Goal: Task Accomplishment & Management: Manage account settings

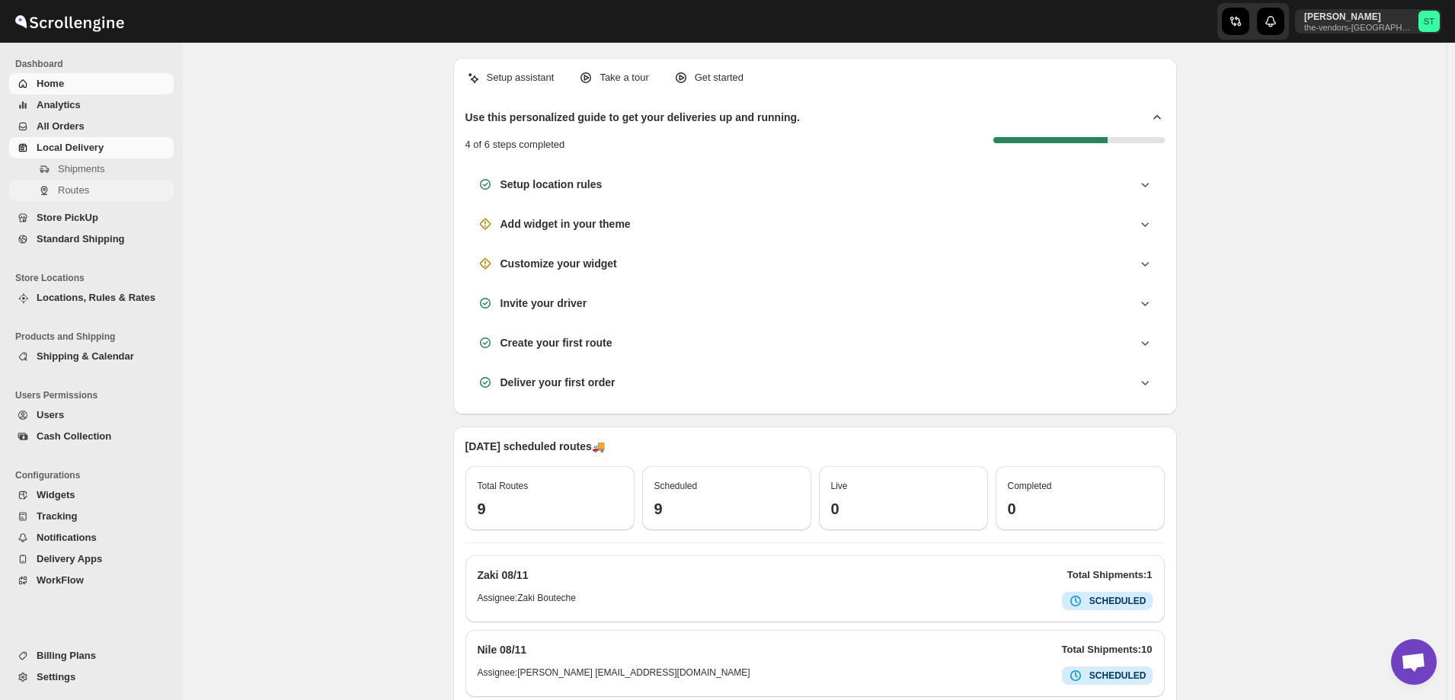
click at [68, 191] on span "Routes" at bounding box center [73, 189] width 31 height 11
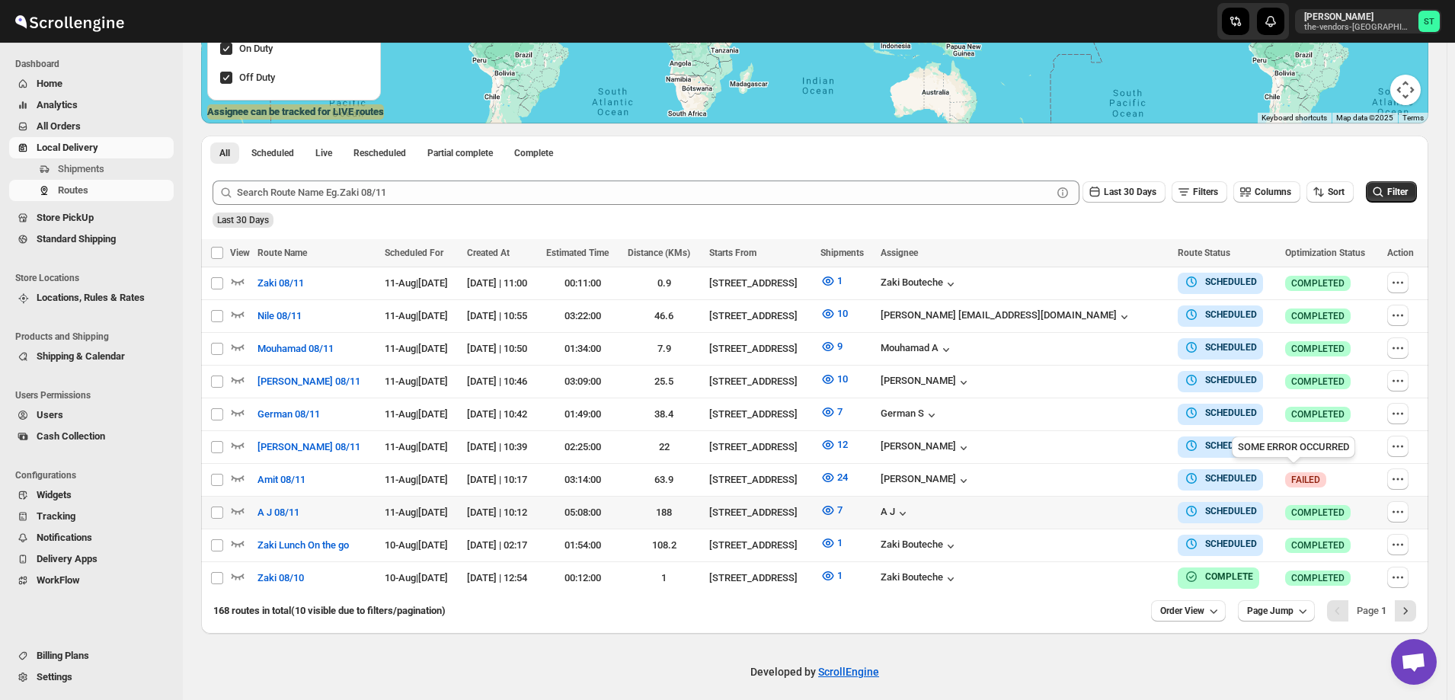
scroll to position [305, 0]
click at [1403, 507] on icon "button" at bounding box center [1398, 511] width 15 height 15
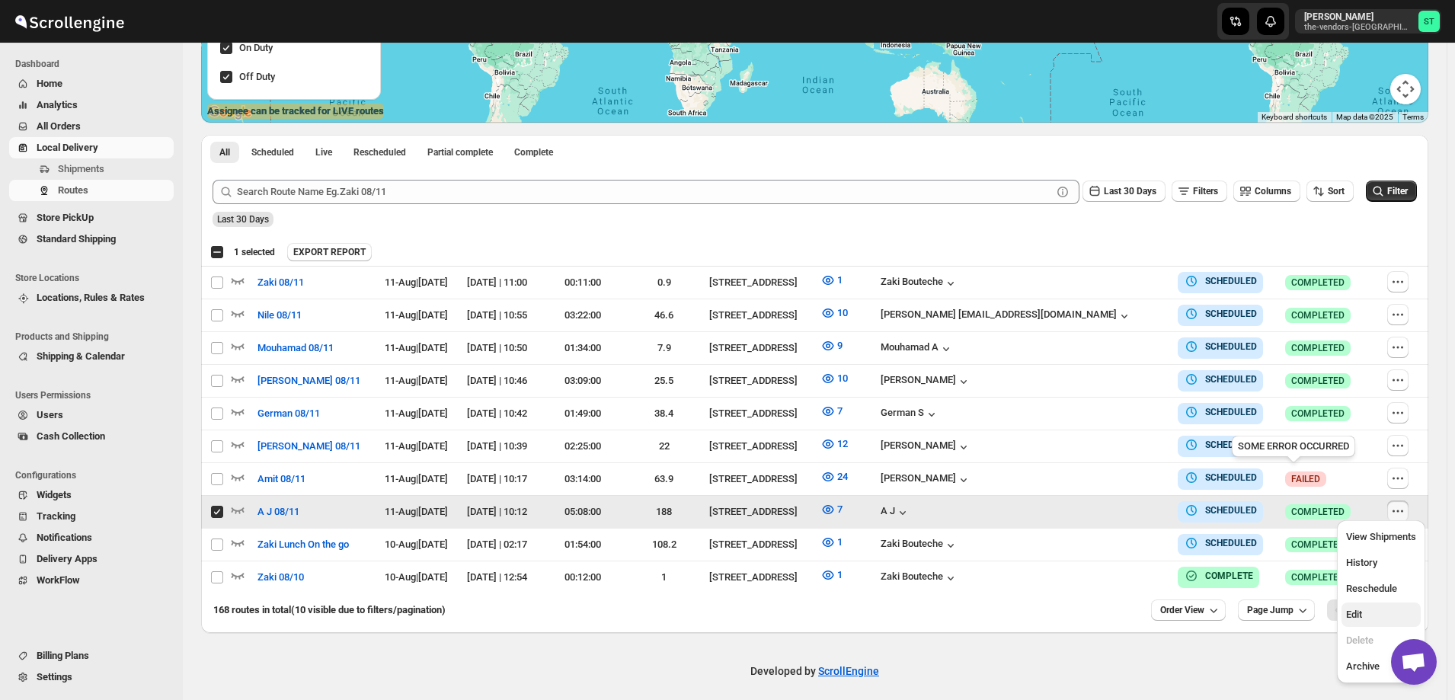
click at [1360, 620] on span "Edit" at bounding box center [1355, 614] width 16 height 11
checkbox input "false"
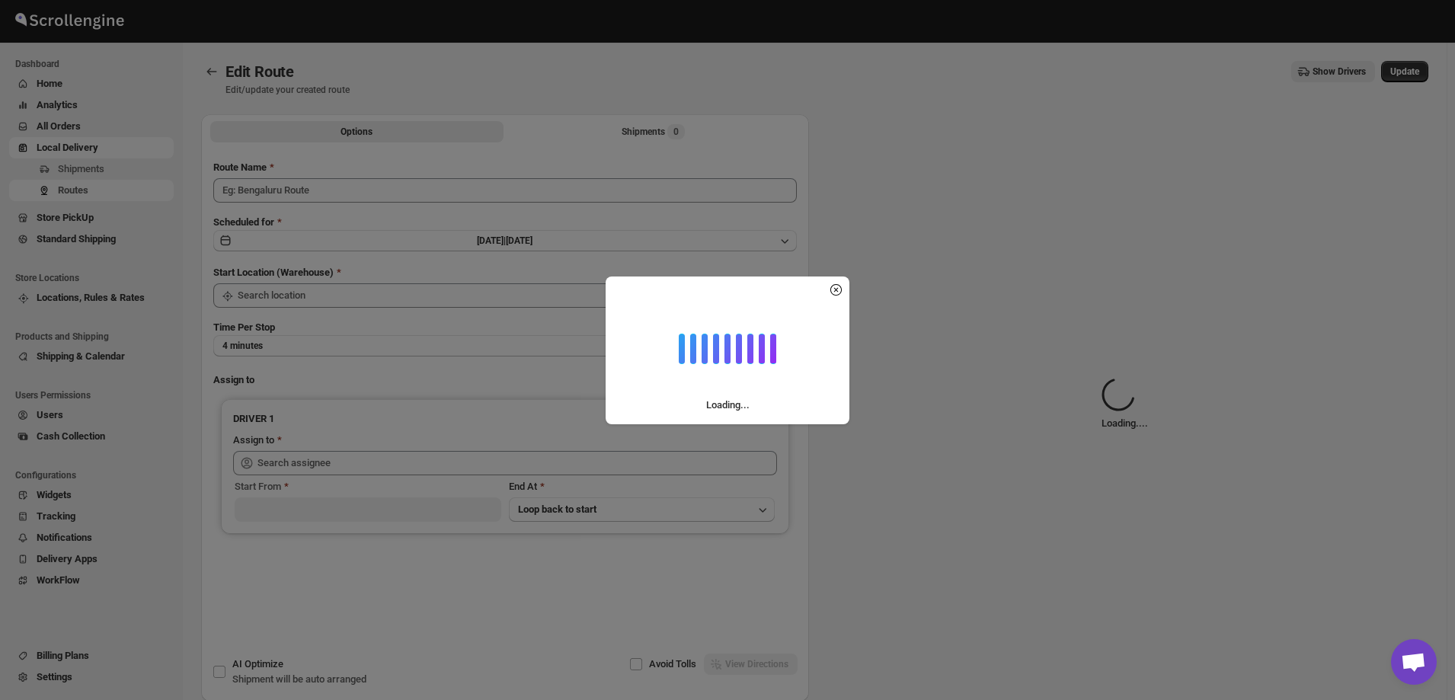
type input "A J 08/11"
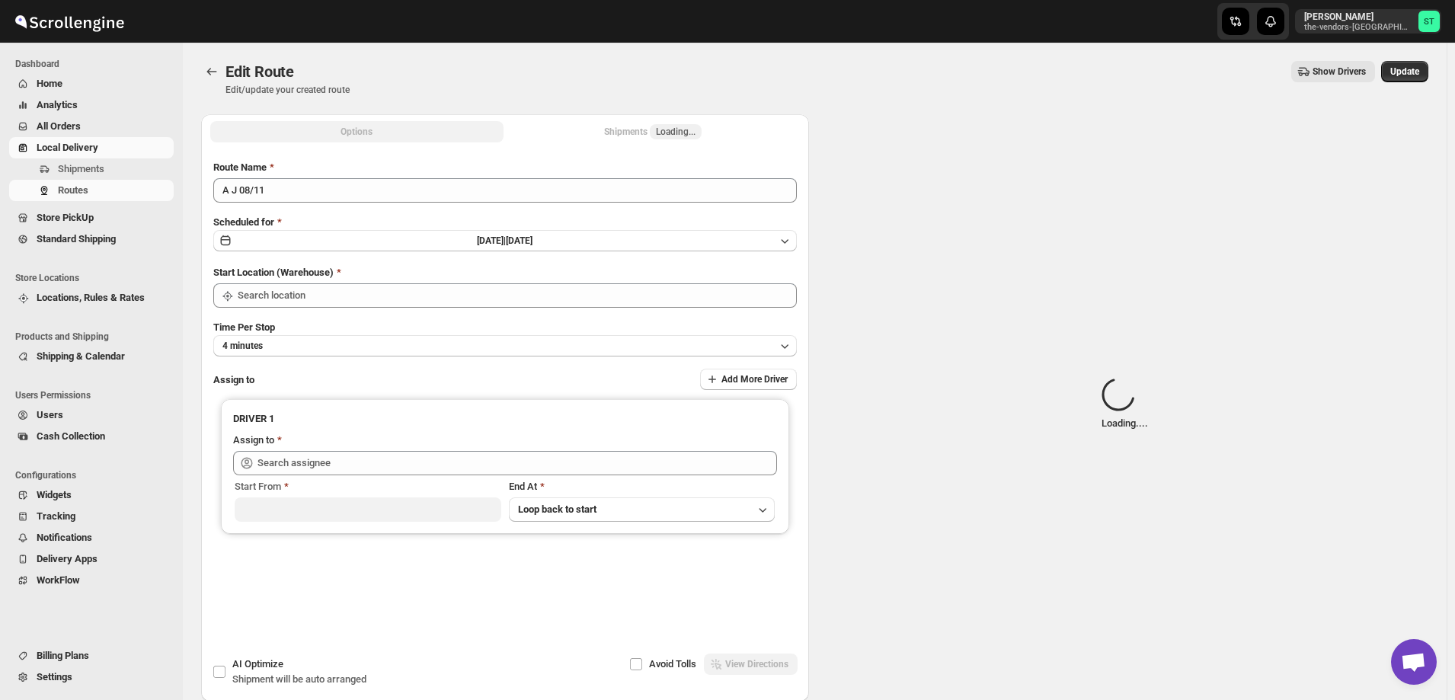
type input "[STREET_ADDRESS]"
type input "A J ([EMAIL_ADDRESS][DOMAIN_NAME])"
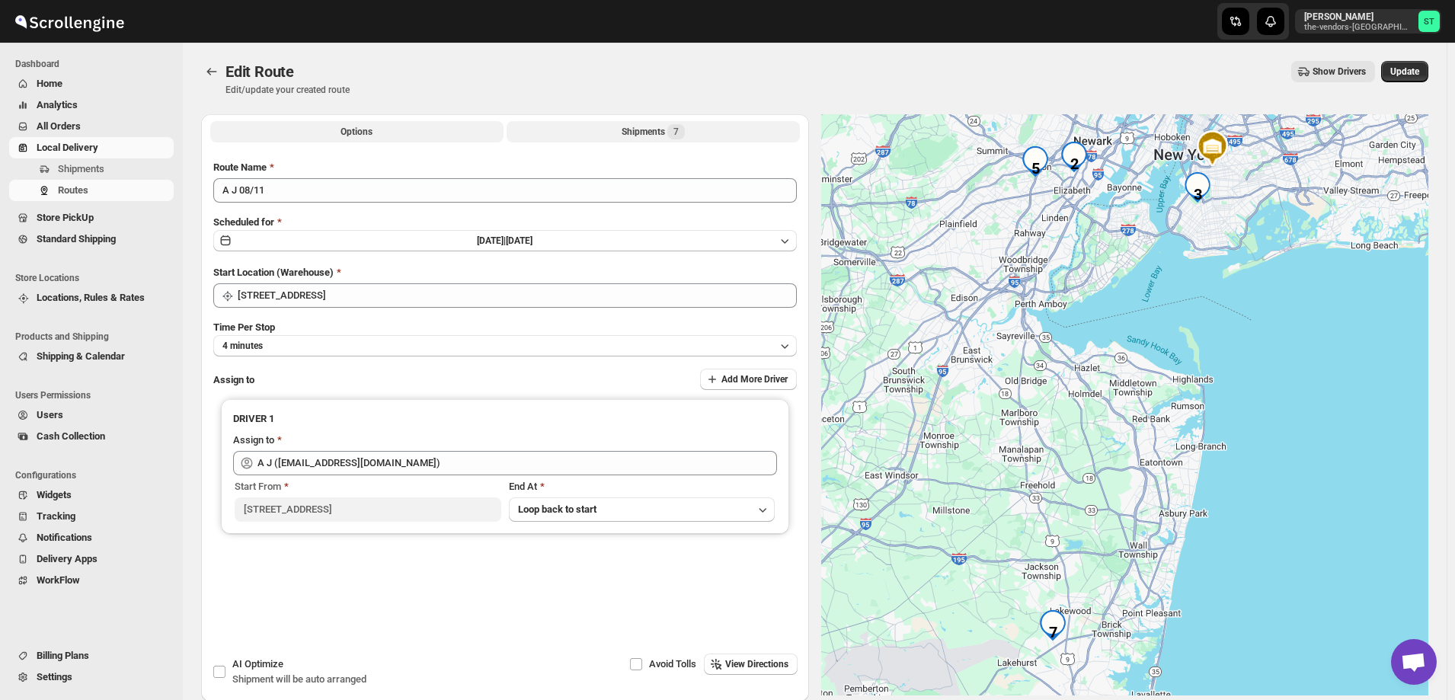
click at [616, 133] on button "Shipments 7" at bounding box center [653, 131] width 293 height 21
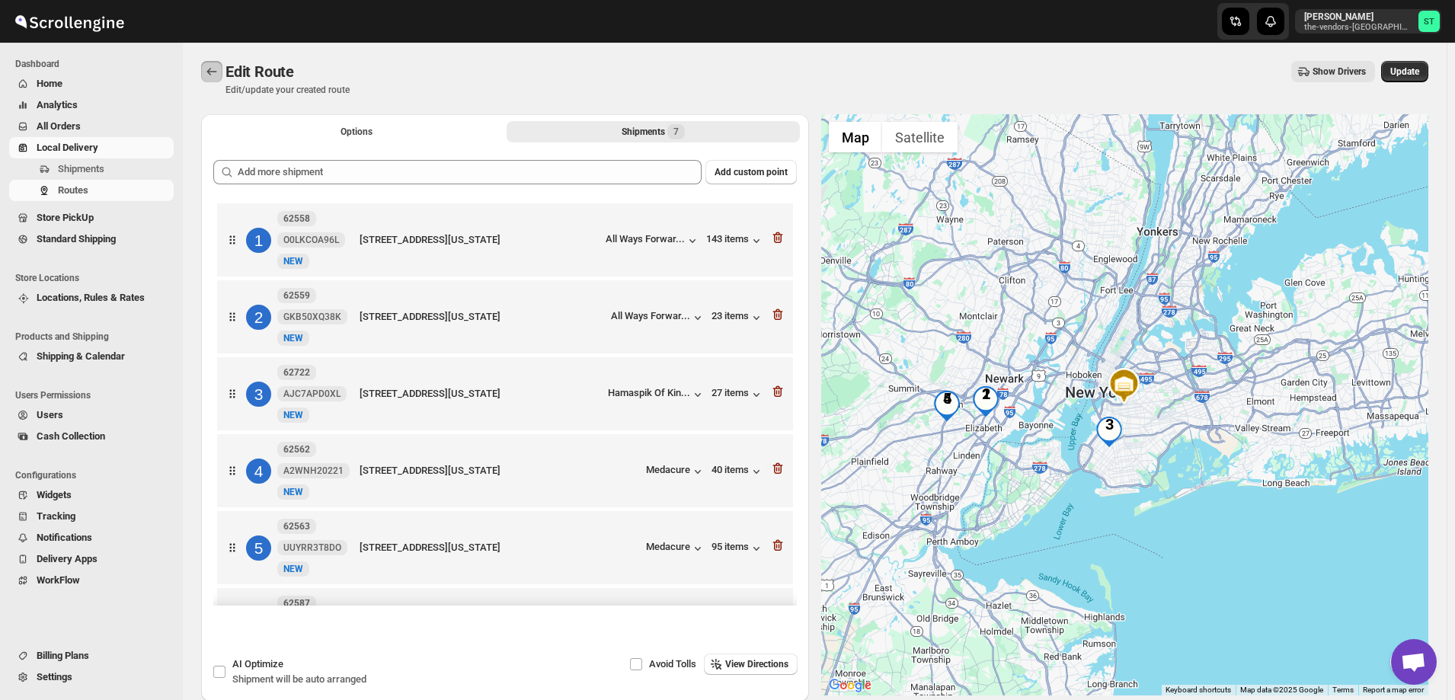
click at [210, 69] on icon "Routes" at bounding box center [212, 72] width 10 height 8
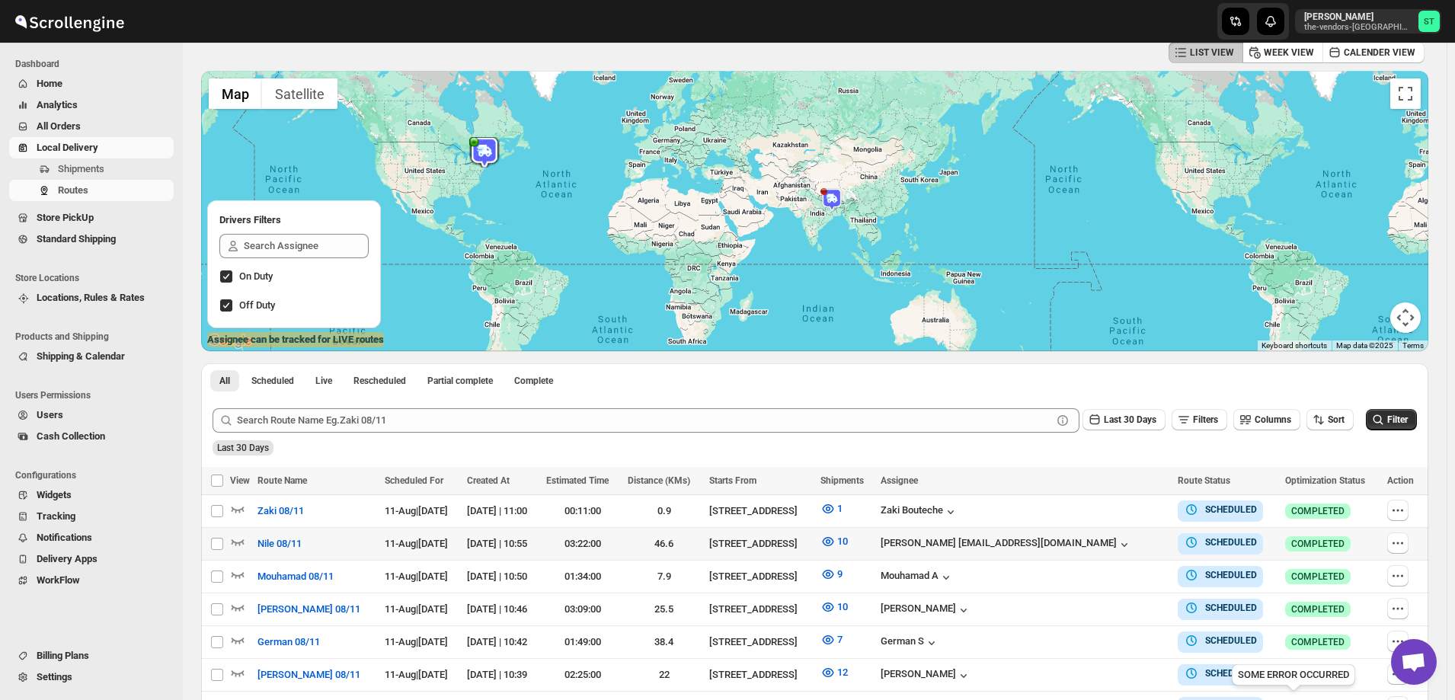
scroll to position [305, 0]
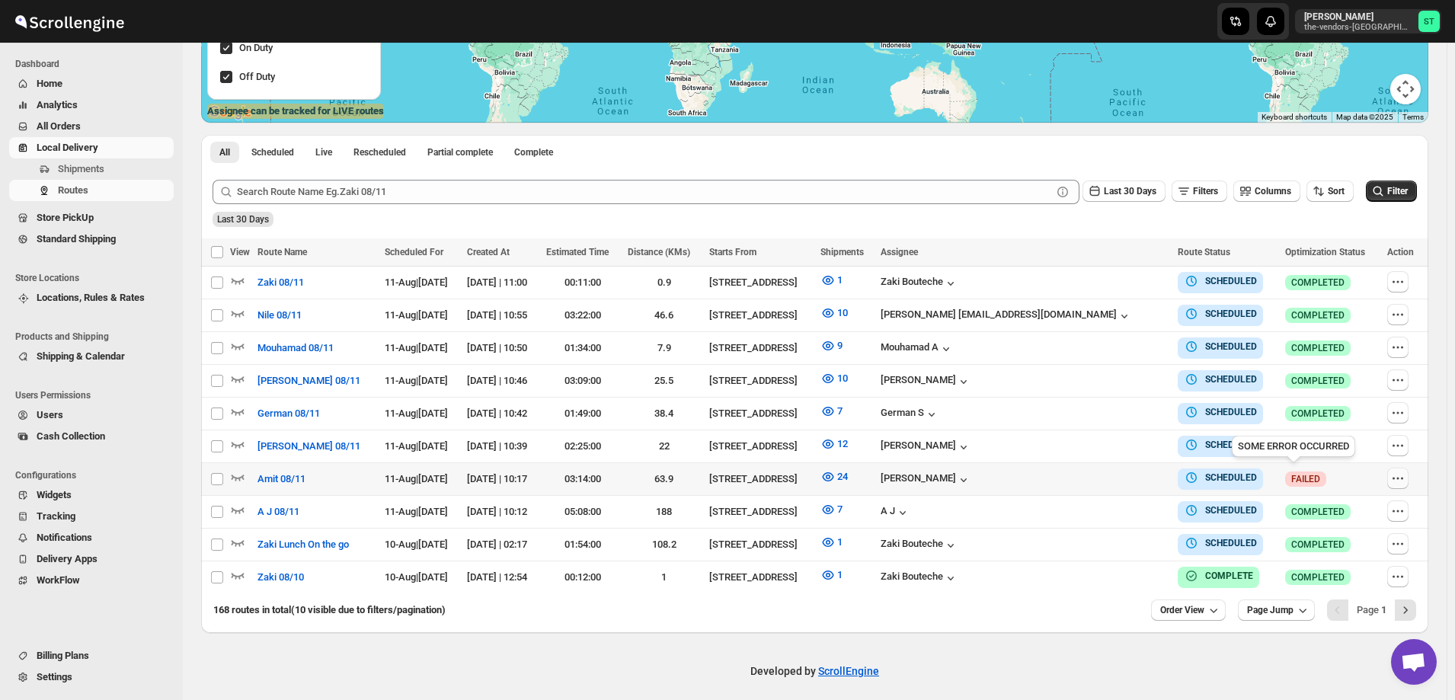
click at [1401, 476] on icon "button" at bounding box center [1398, 478] width 15 height 15
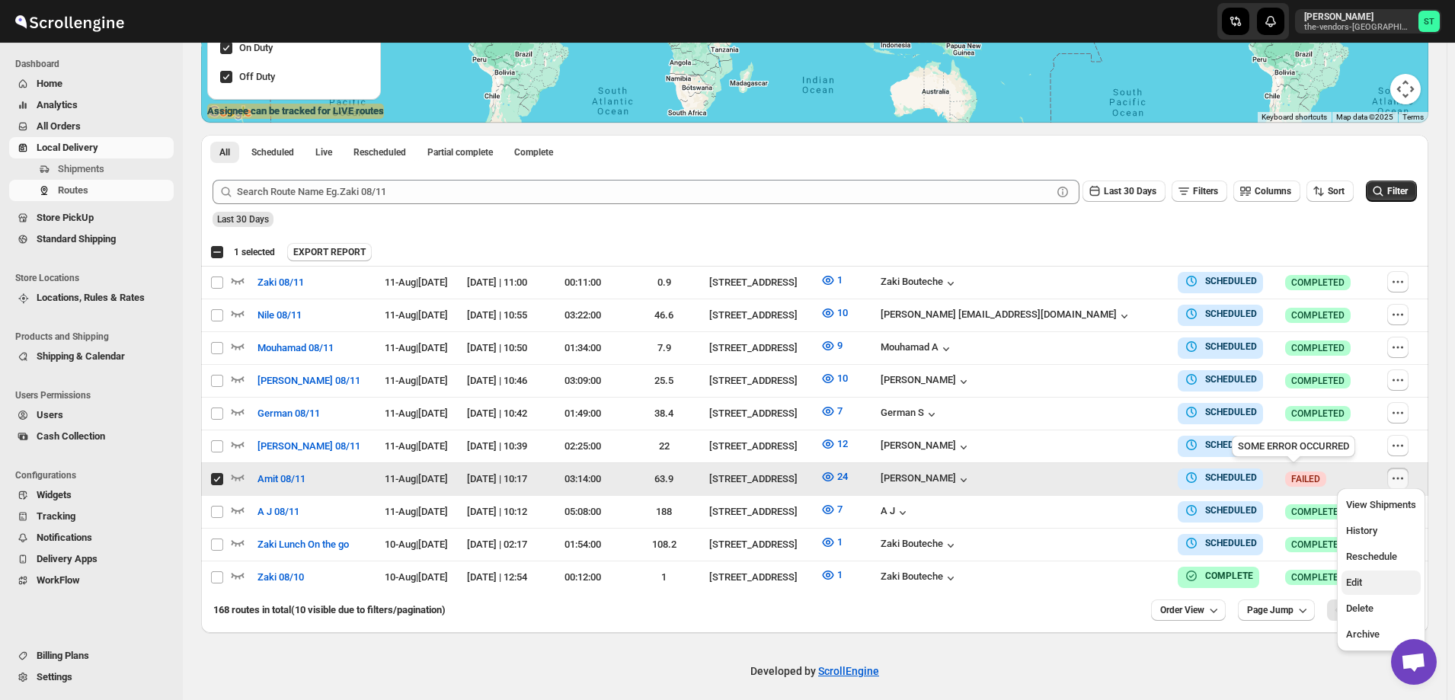
click at [1385, 577] on span "Edit" at bounding box center [1382, 582] width 70 height 15
checkbox input "false"
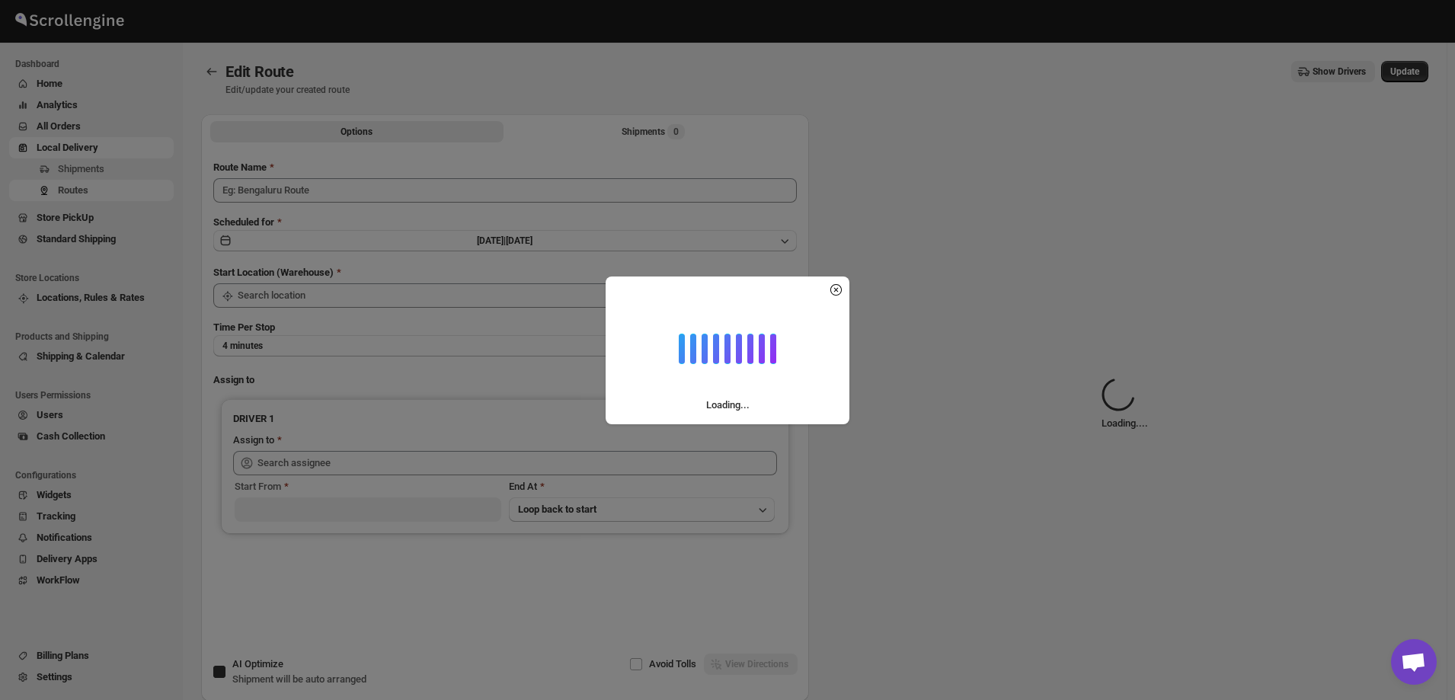
type input "Amit 08/11"
checkbox input "true"
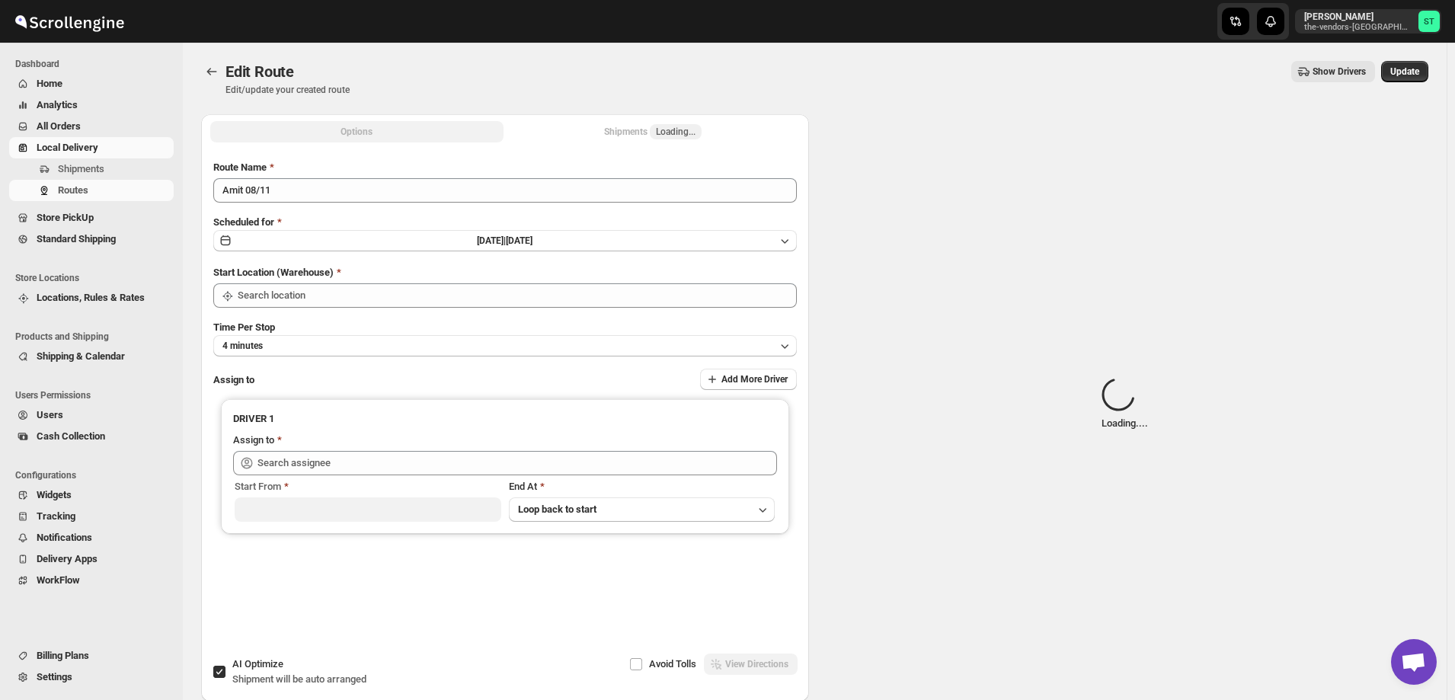
type input "[PERSON_NAME] ([EMAIL_ADDRESS][DOMAIN_NAME])"
type input "[STREET_ADDRESS]"
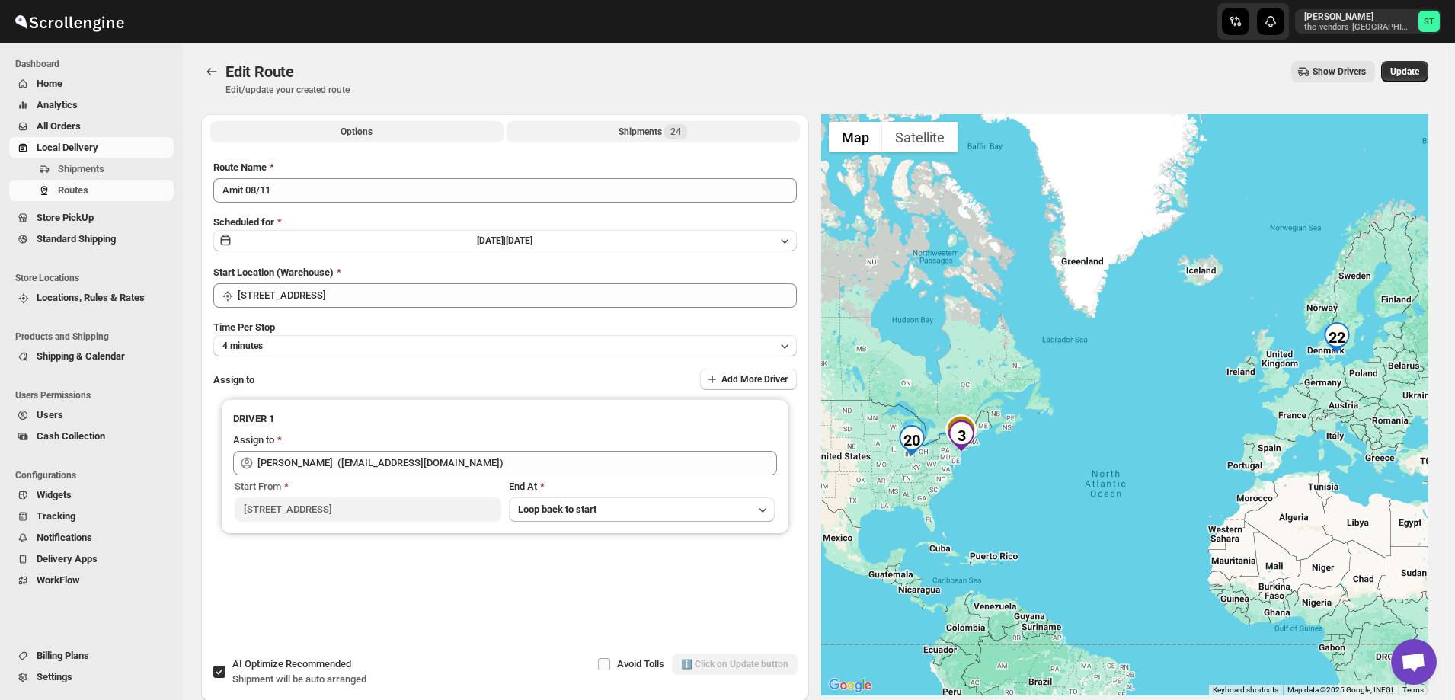
click at [611, 128] on button "Shipments 24" at bounding box center [653, 131] width 293 height 21
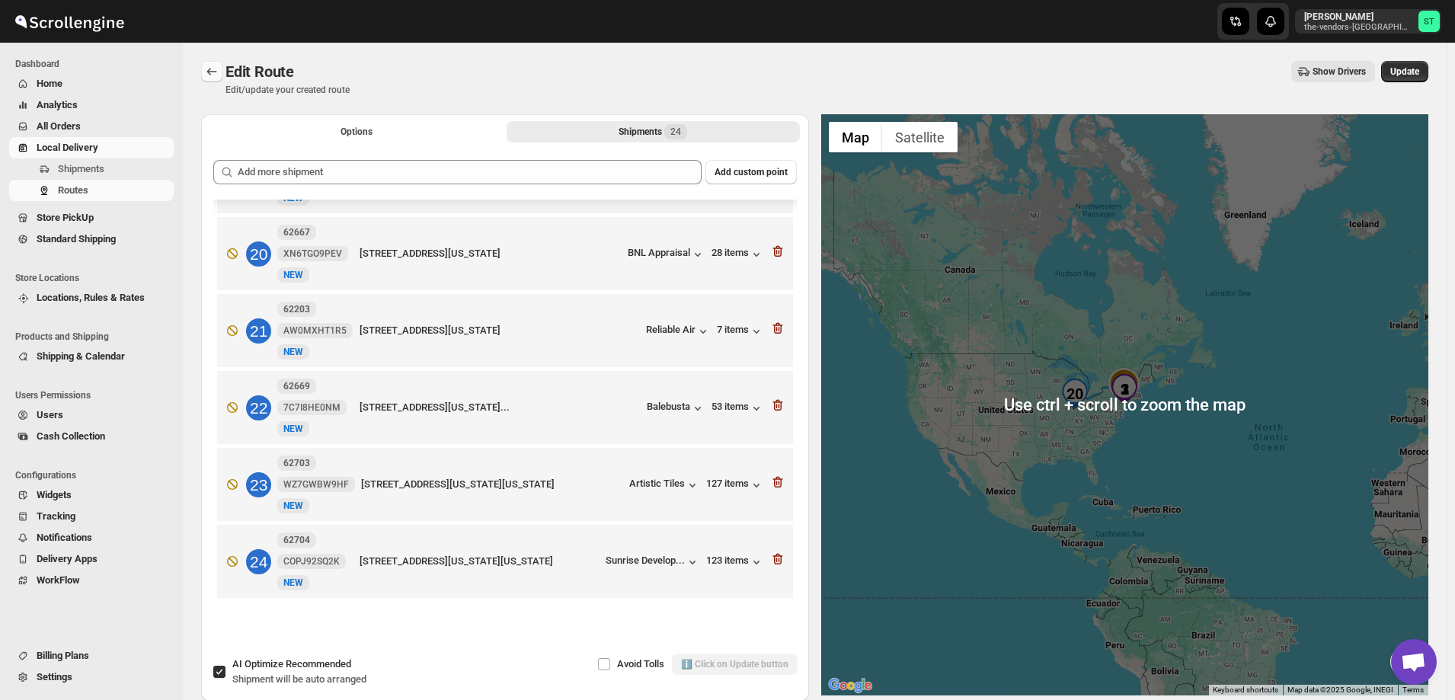
click at [207, 72] on icon "Routes" at bounding box center [211, 71] width 15 height 15
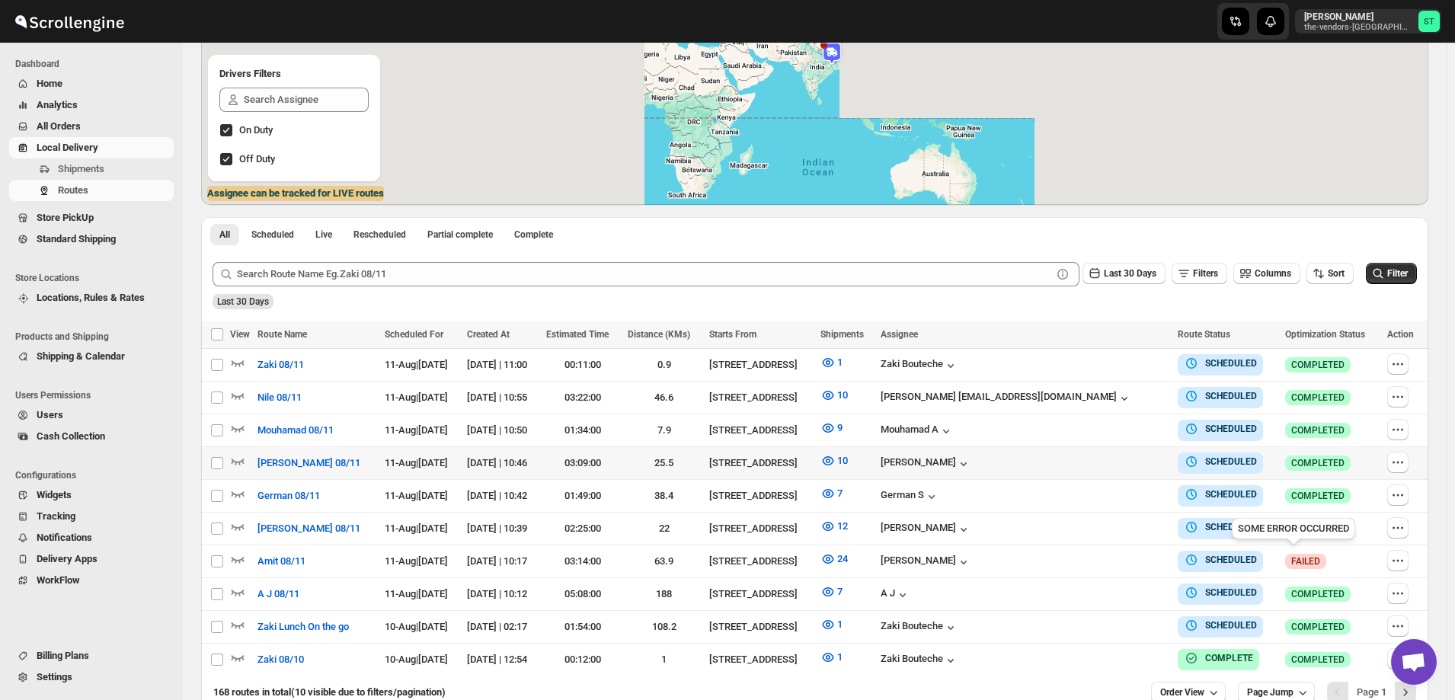
scroll to position [229, 0]
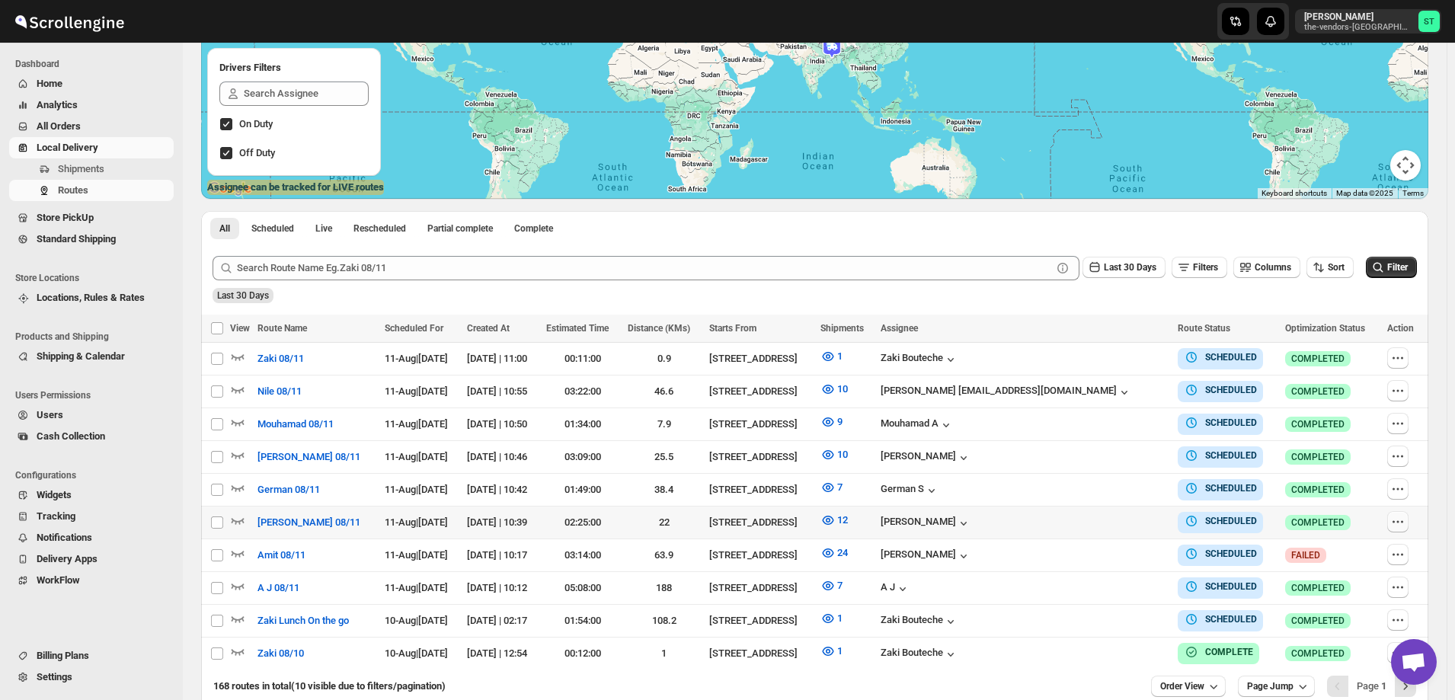
click at [1399, 520] on icon "button" at bounding box center [1398, 521] width 2 height 2
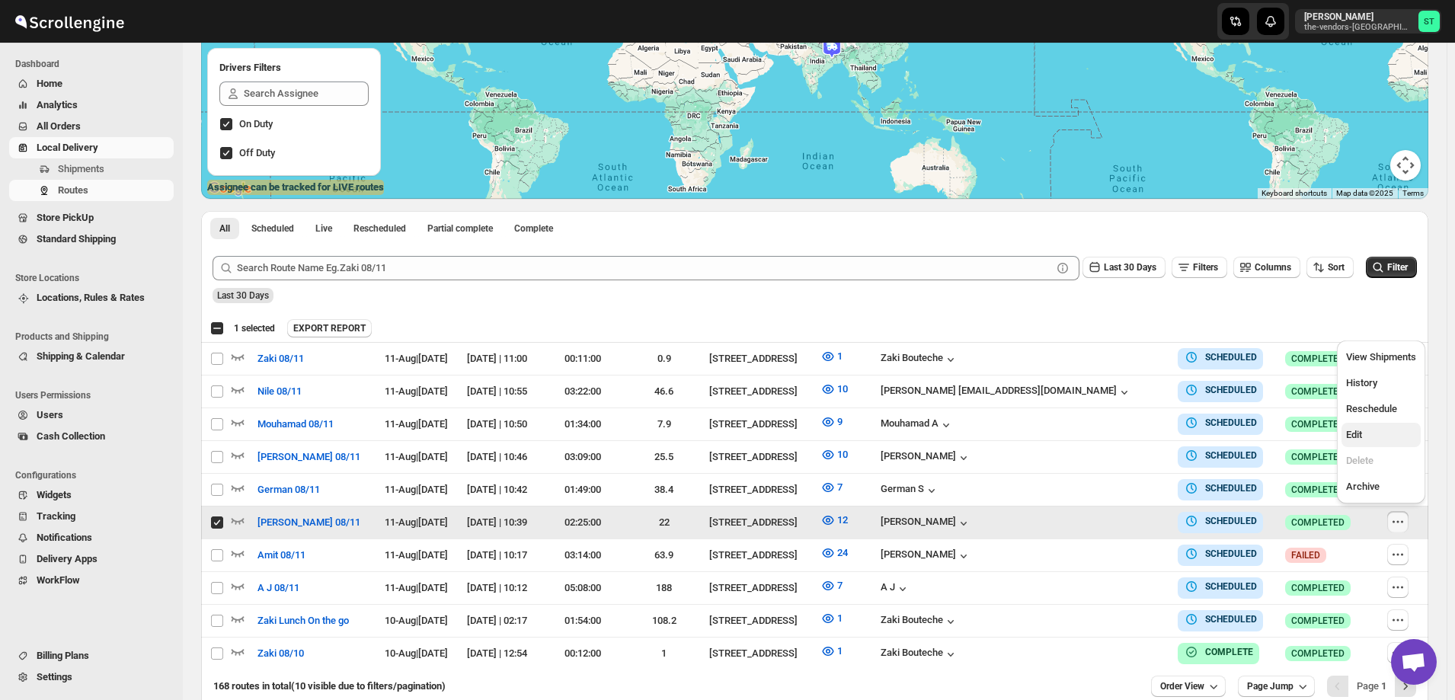
click at [1363, 438] on span "Edit" at bounding box center [1355, 434] width 16 height 11
checkbox input "false"
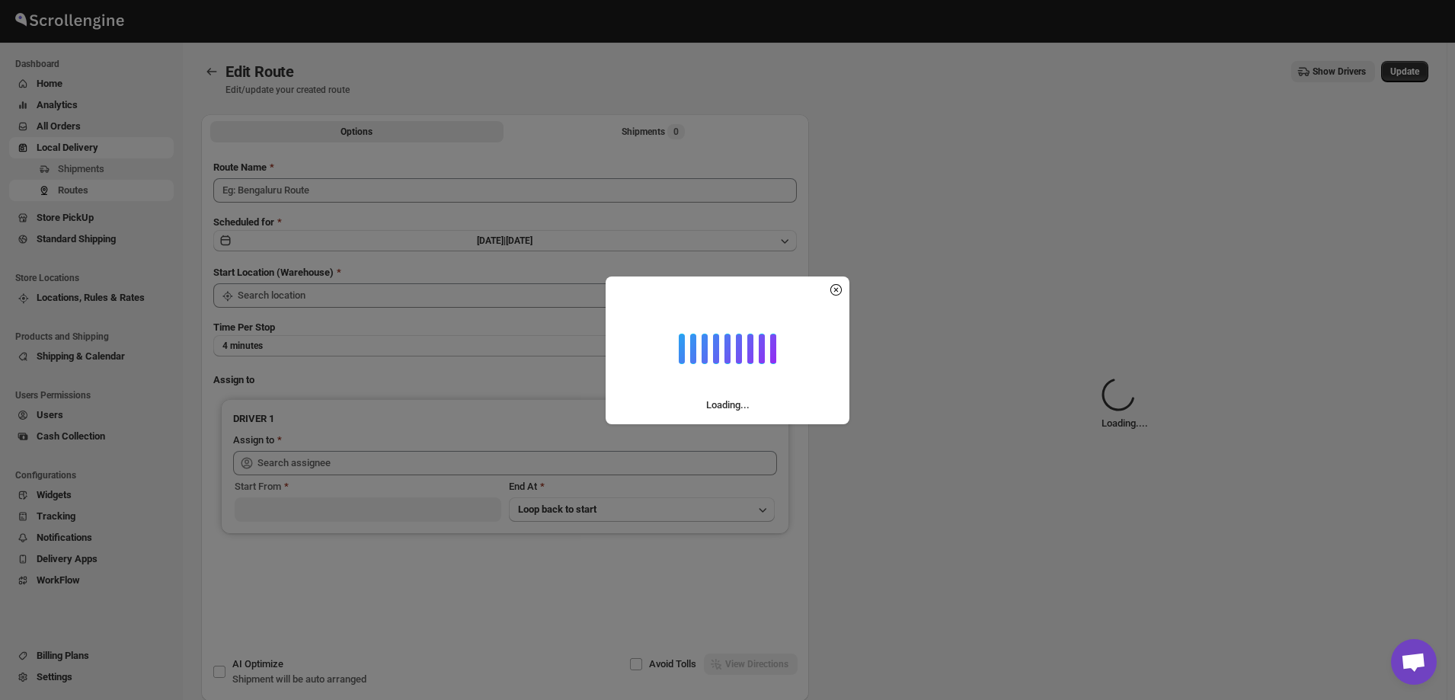
type input "[PERSON_NAME] 08/11"
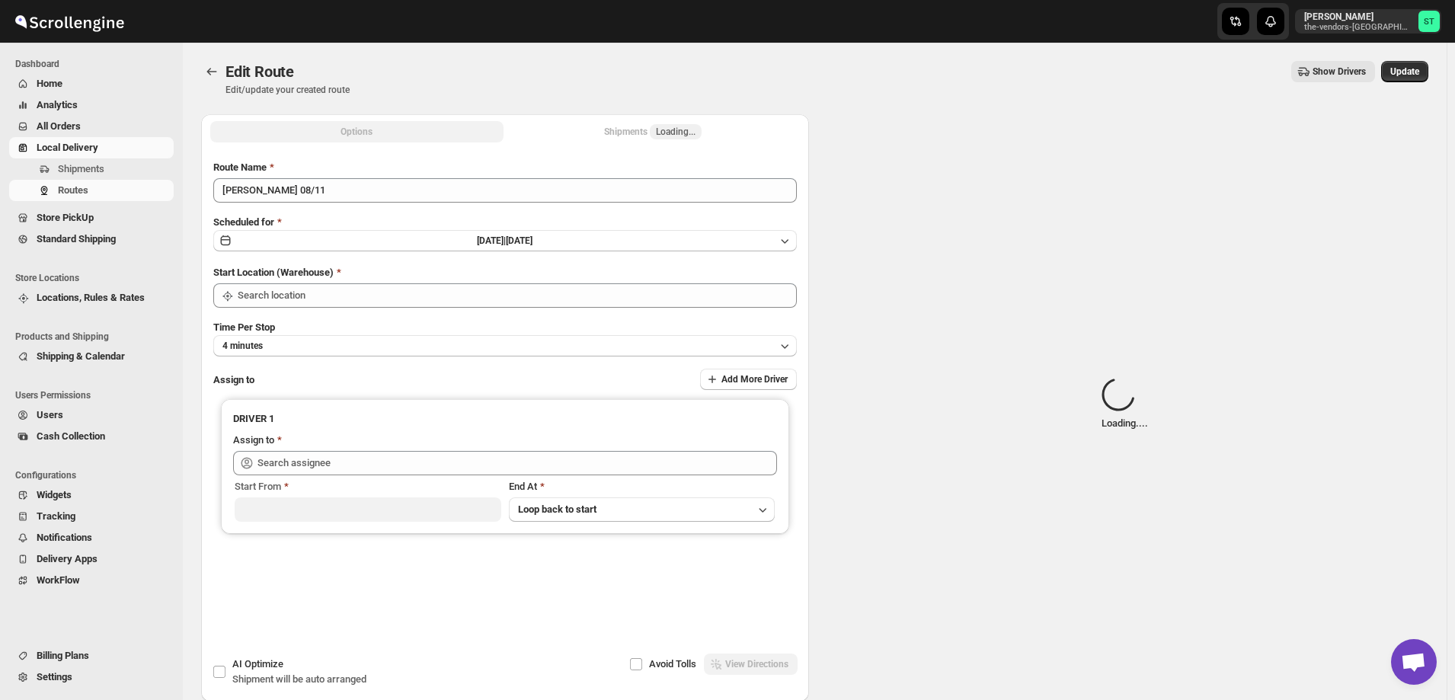
type input "[STREET_ADDRESS]"
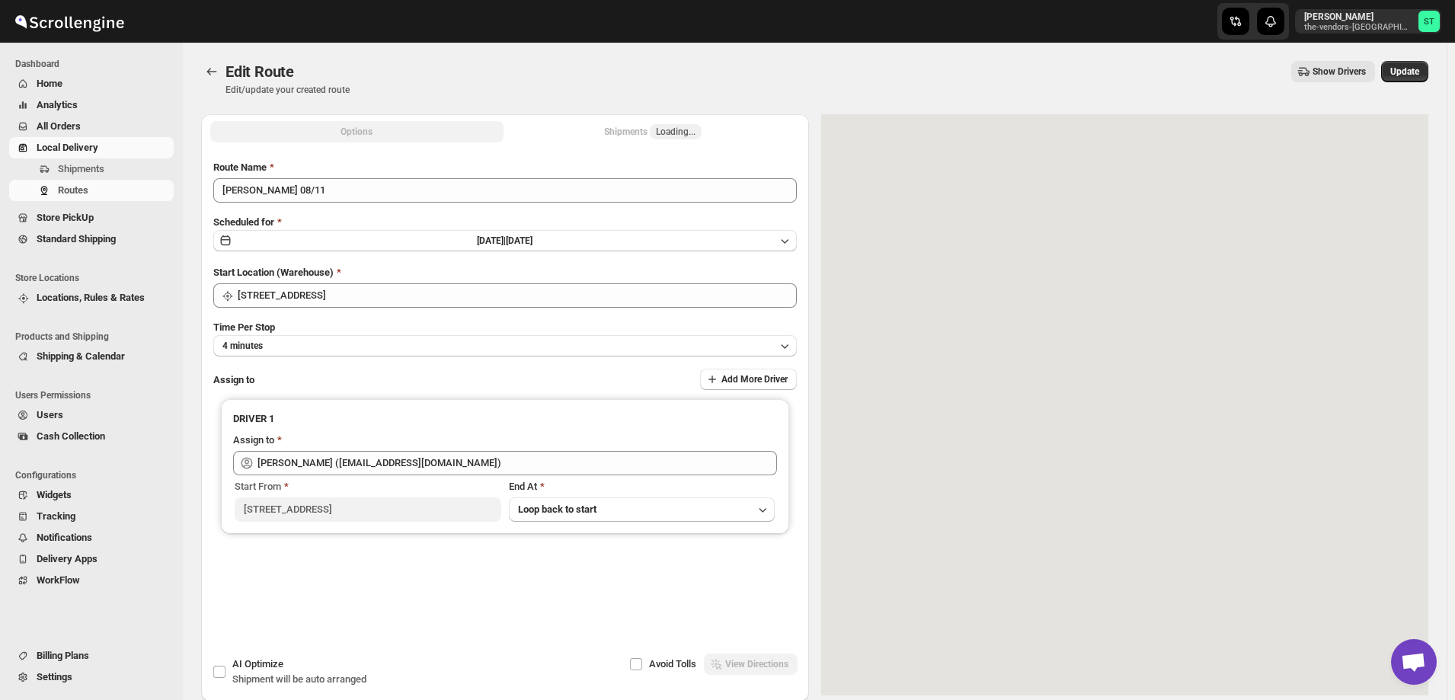
type input "[PERSON_NAME] ([EMAIL_ADDRESS][DOMAIN_NAME])"
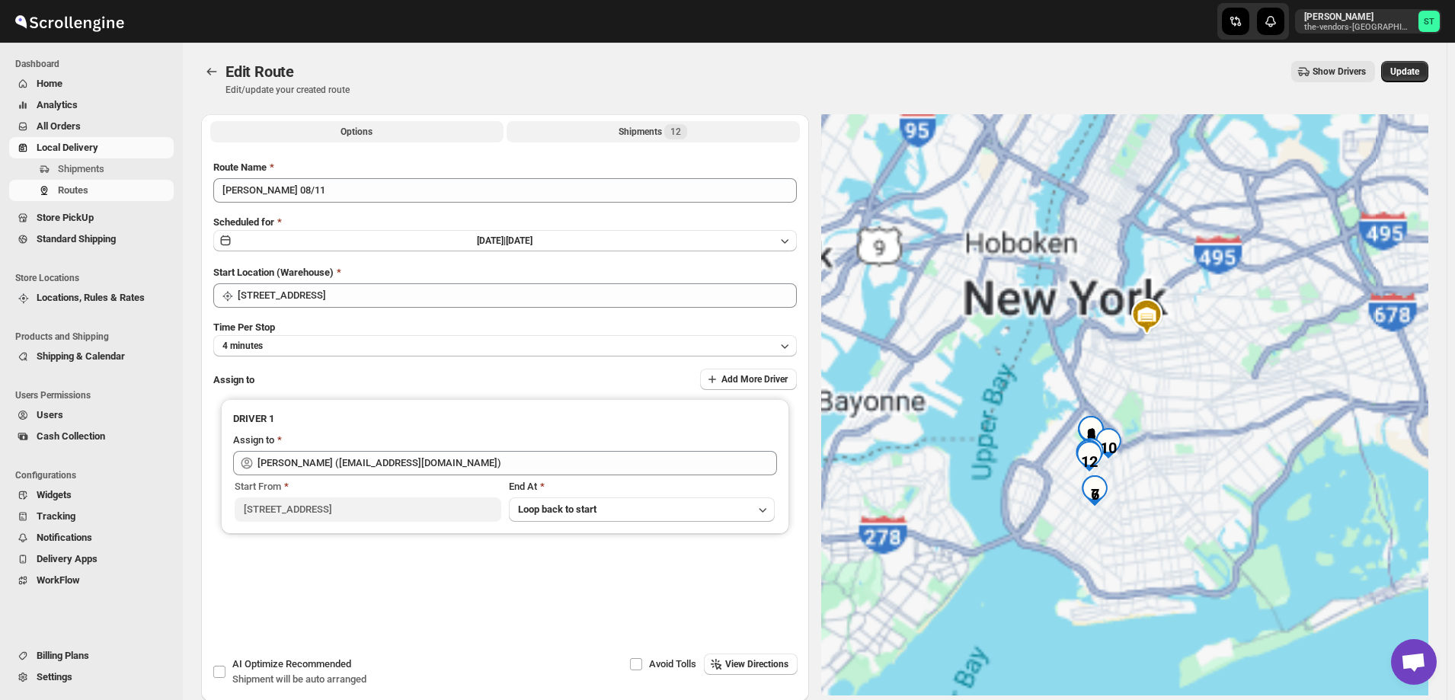
click at [628, 132] on div "Shipments 12" at bounding box center [653, 131] width 69 height 15
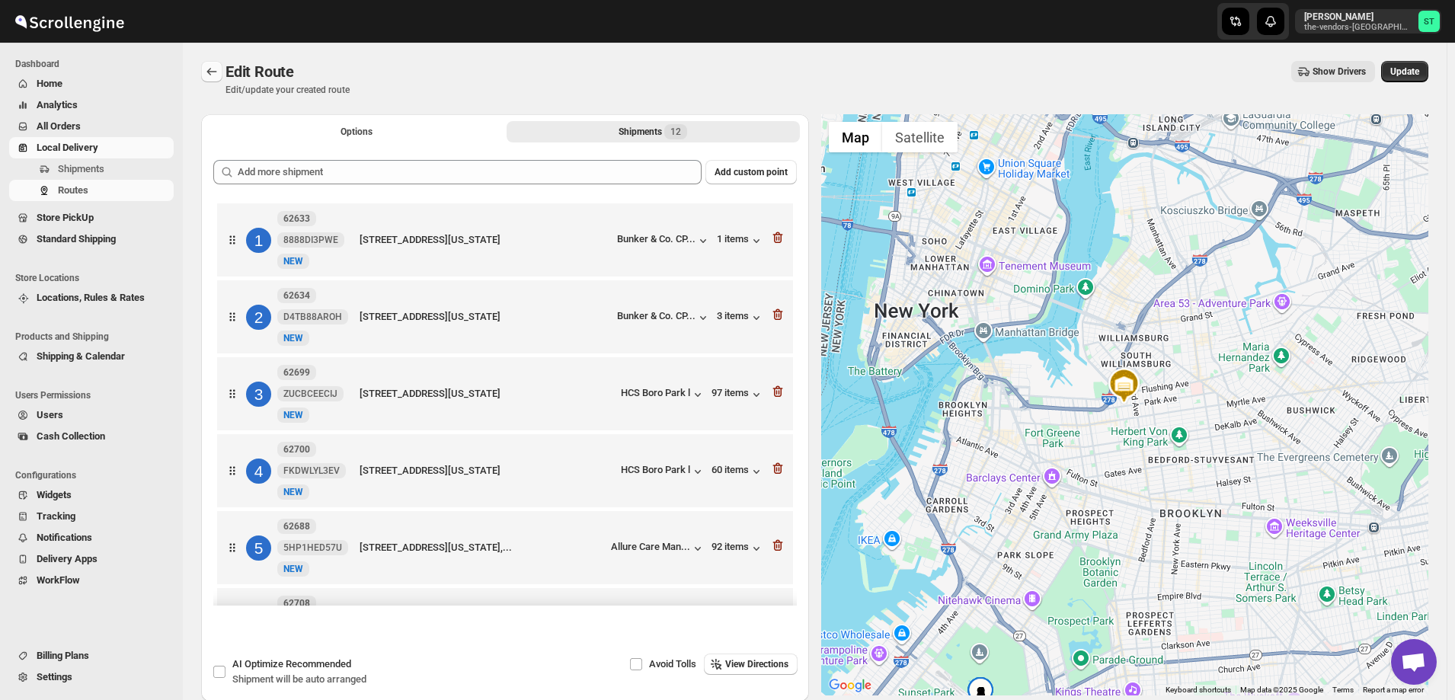
click at [208, 72] on icon "Routes" at bounding box center [212, 72] width 10 height 8
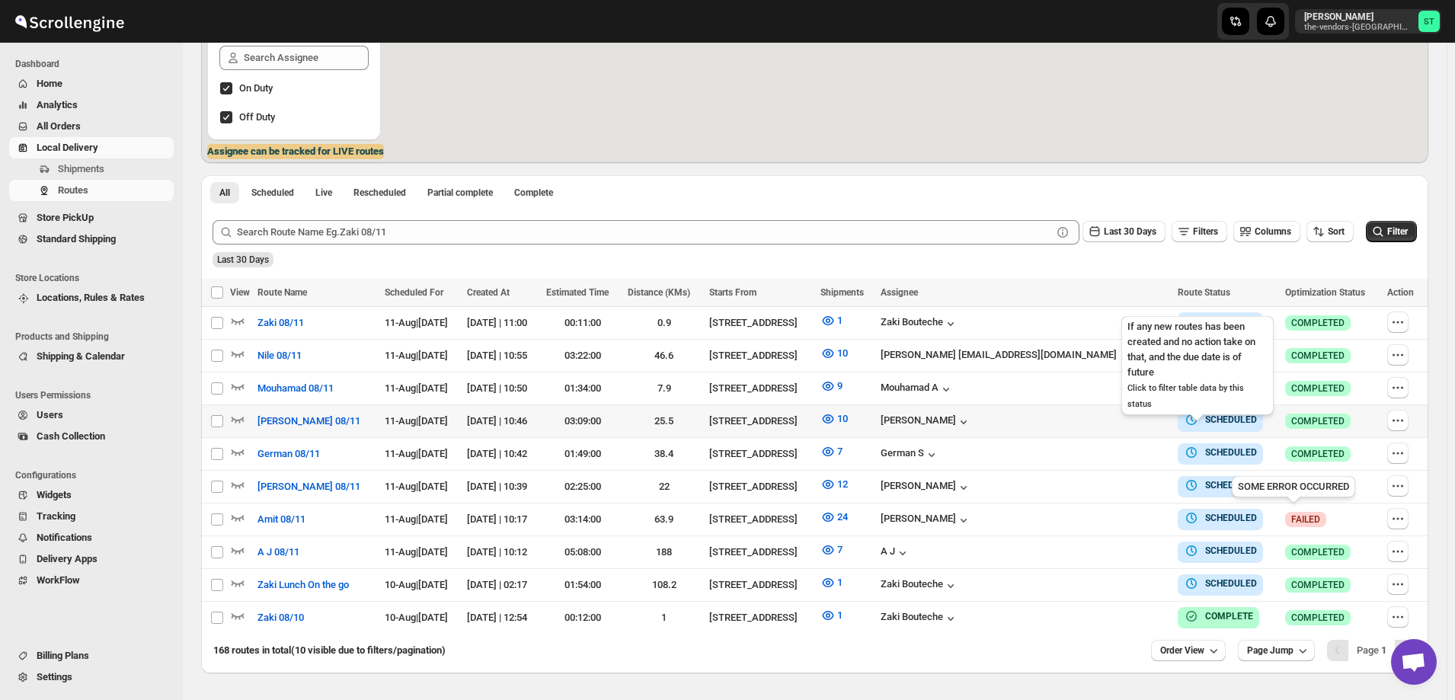
scroll to position [305, 0]
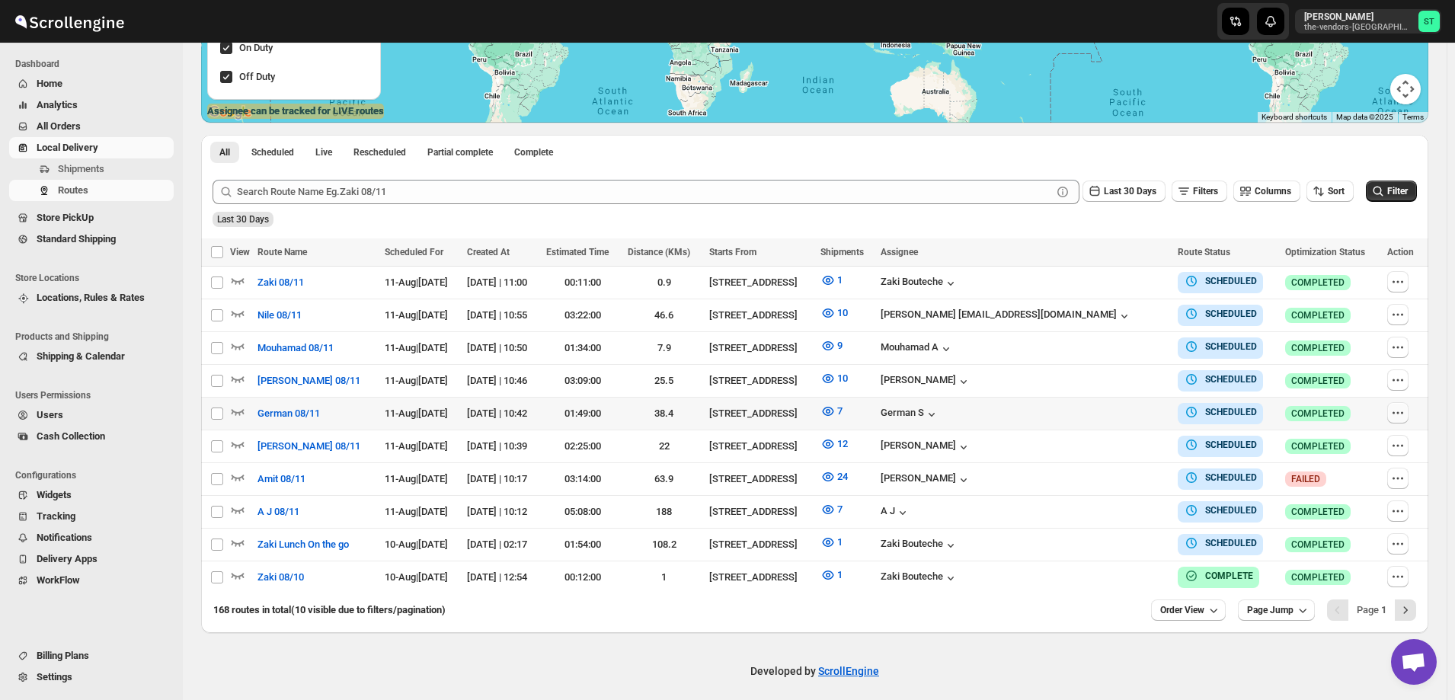
click at [1395, 415] on icon "button" at bounding box center [1398, 412] width 15 height 15
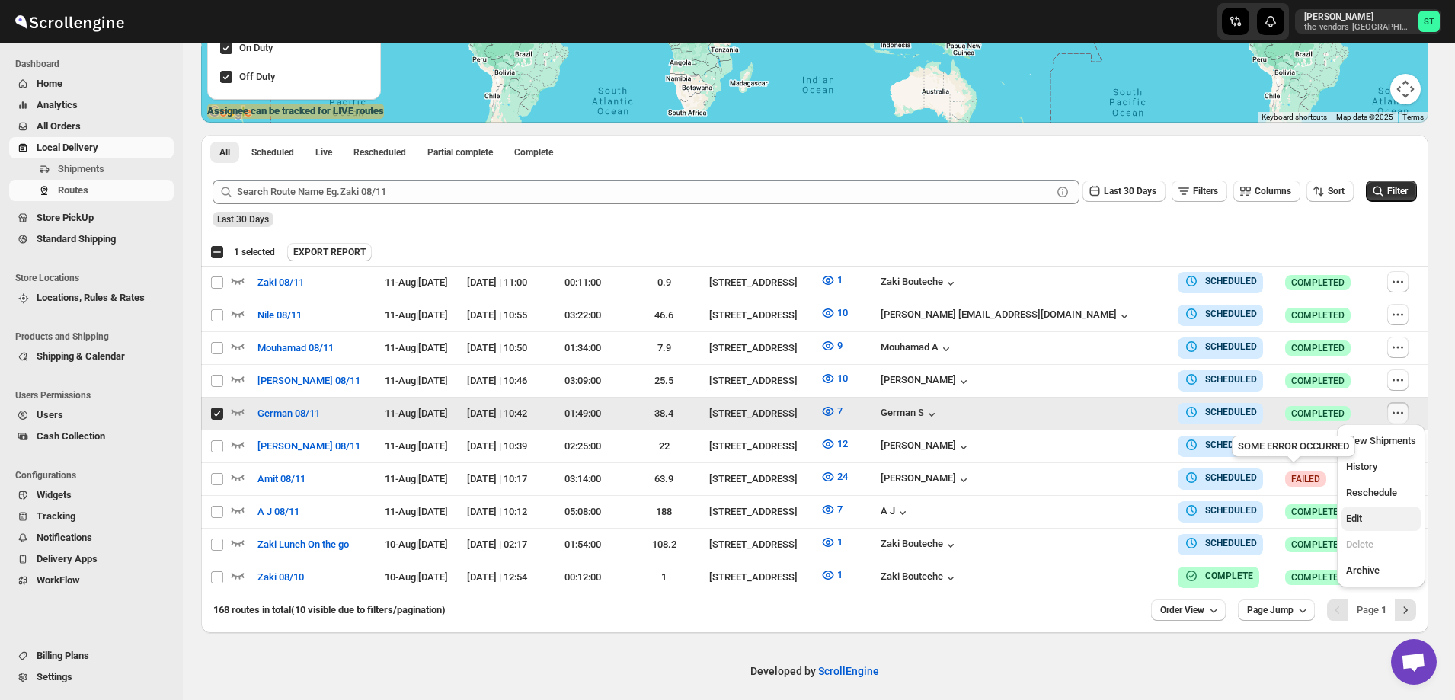
click at [1366, 514] on span "Edit" at bounding box center [1382, 518] width 70 height 15
checkbox input "false"
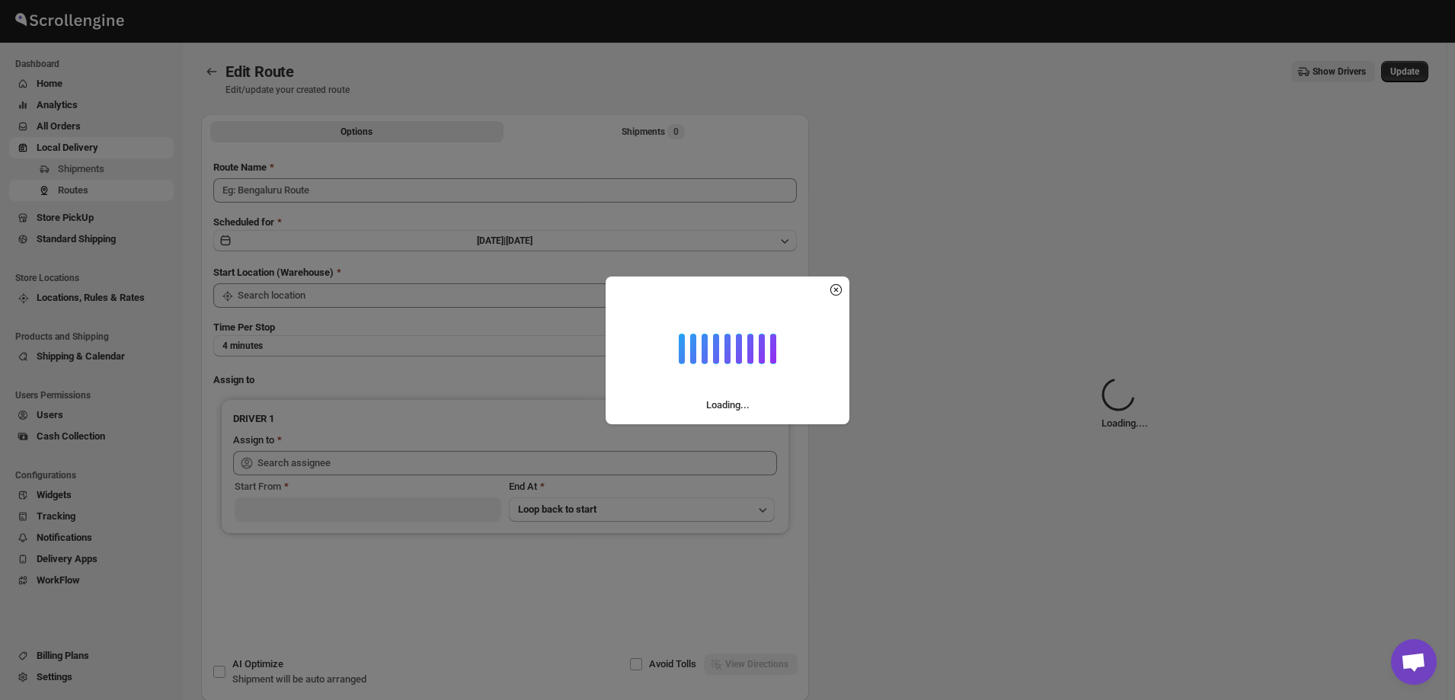
type input "German 08/11"
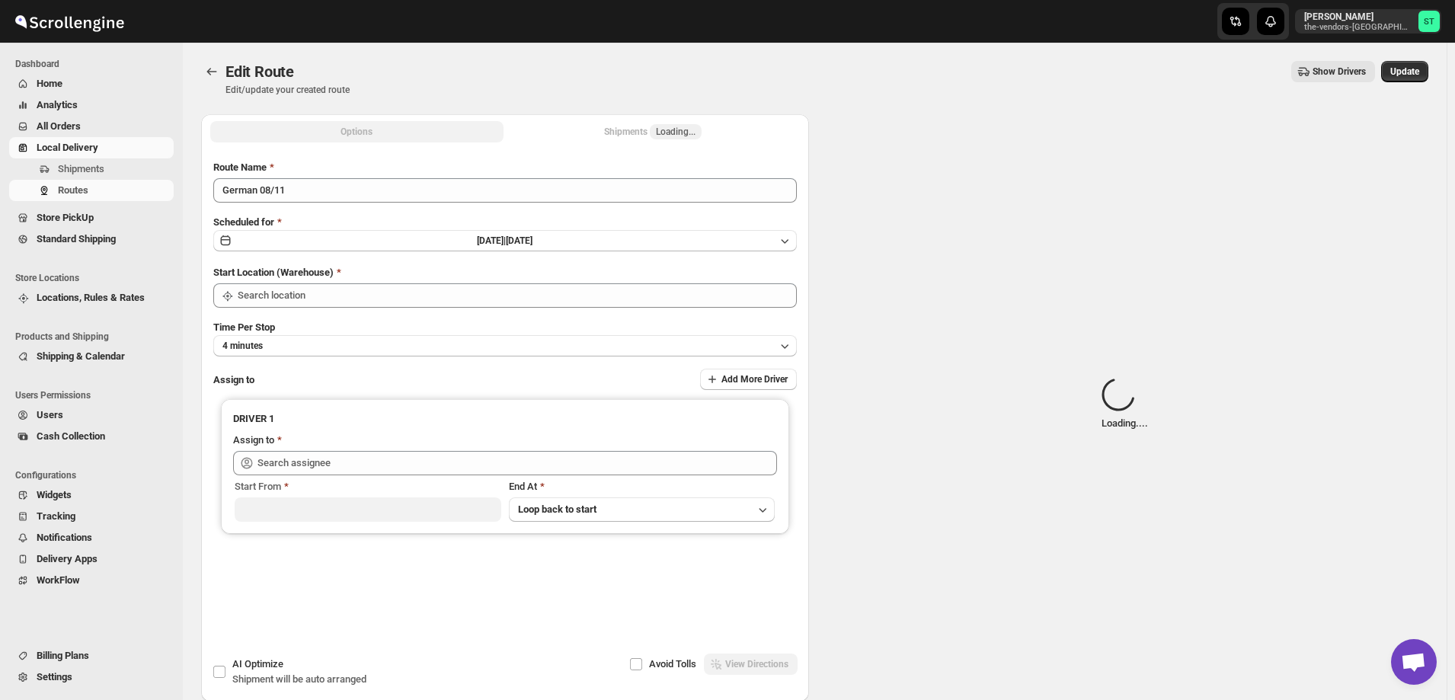
type input "[STREET_ADDRESS]"
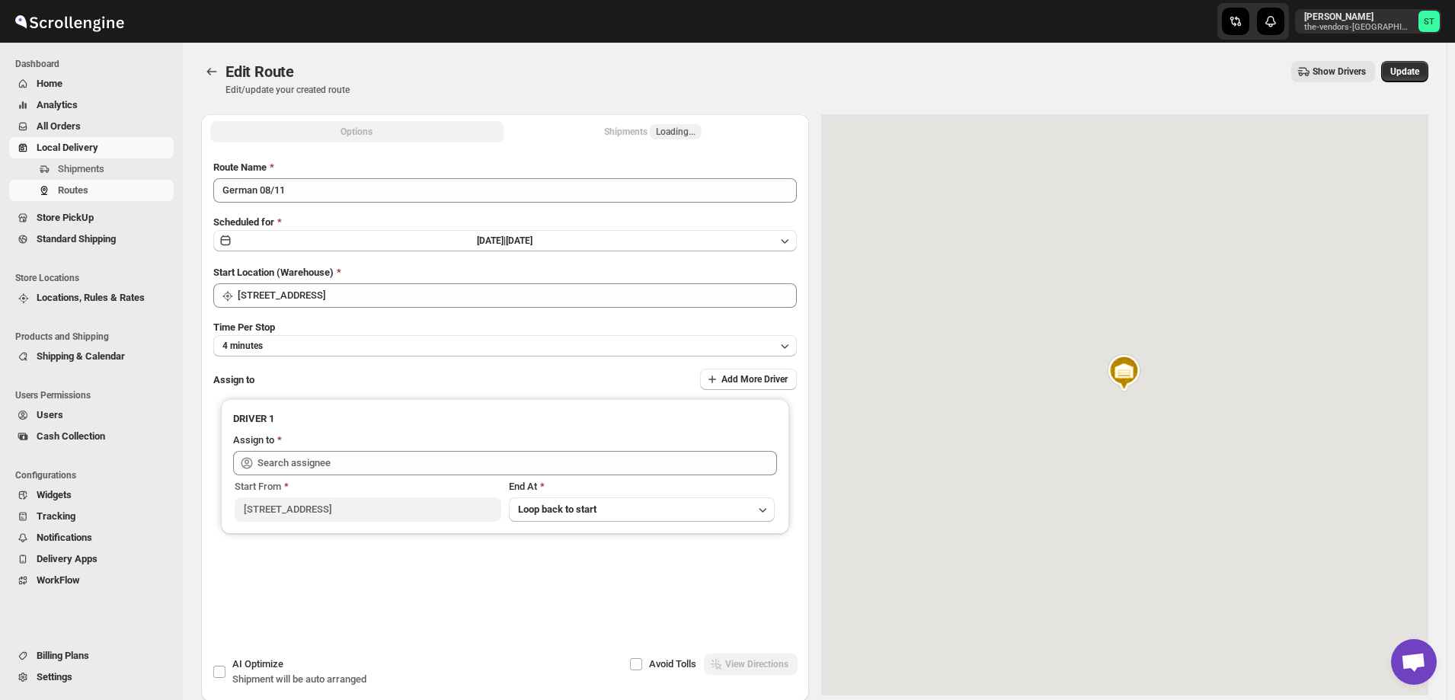
type input "[DEMOGRAPHIC_DATA] S ([EMAIL_ADDRESS][DOMAIN_NAME])"
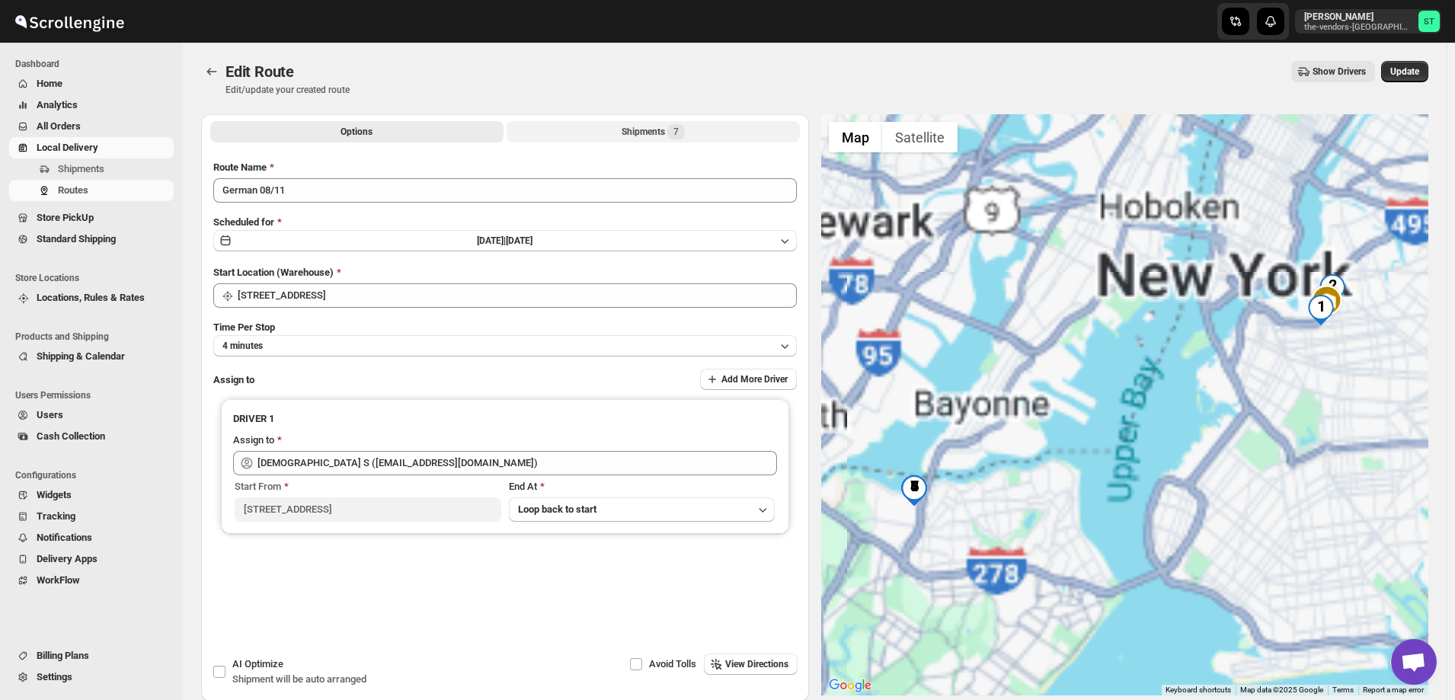
click at [629, 134] on div "Shipments 7" at bounding box center [653, 131] width 63 height 15
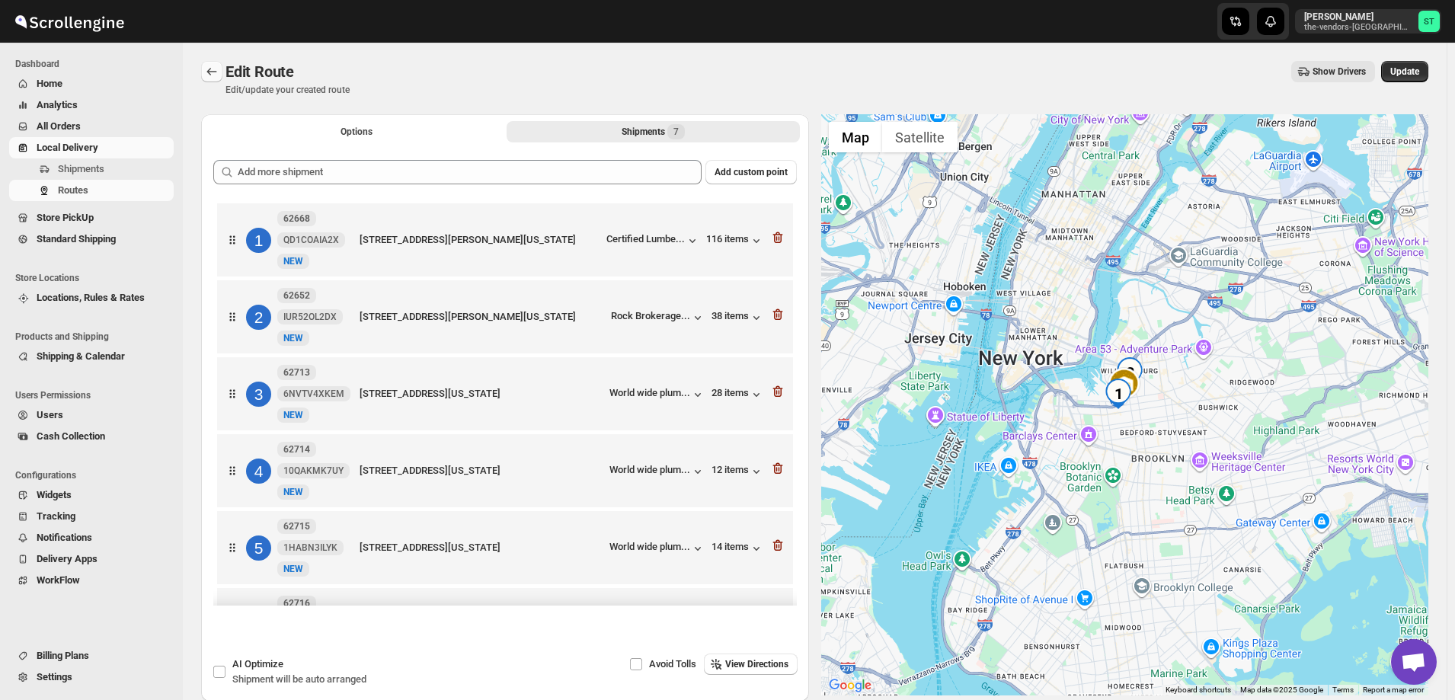
click at [207, 73] on icon "Routes" at bounding box center [211, 71] width 15 height 15
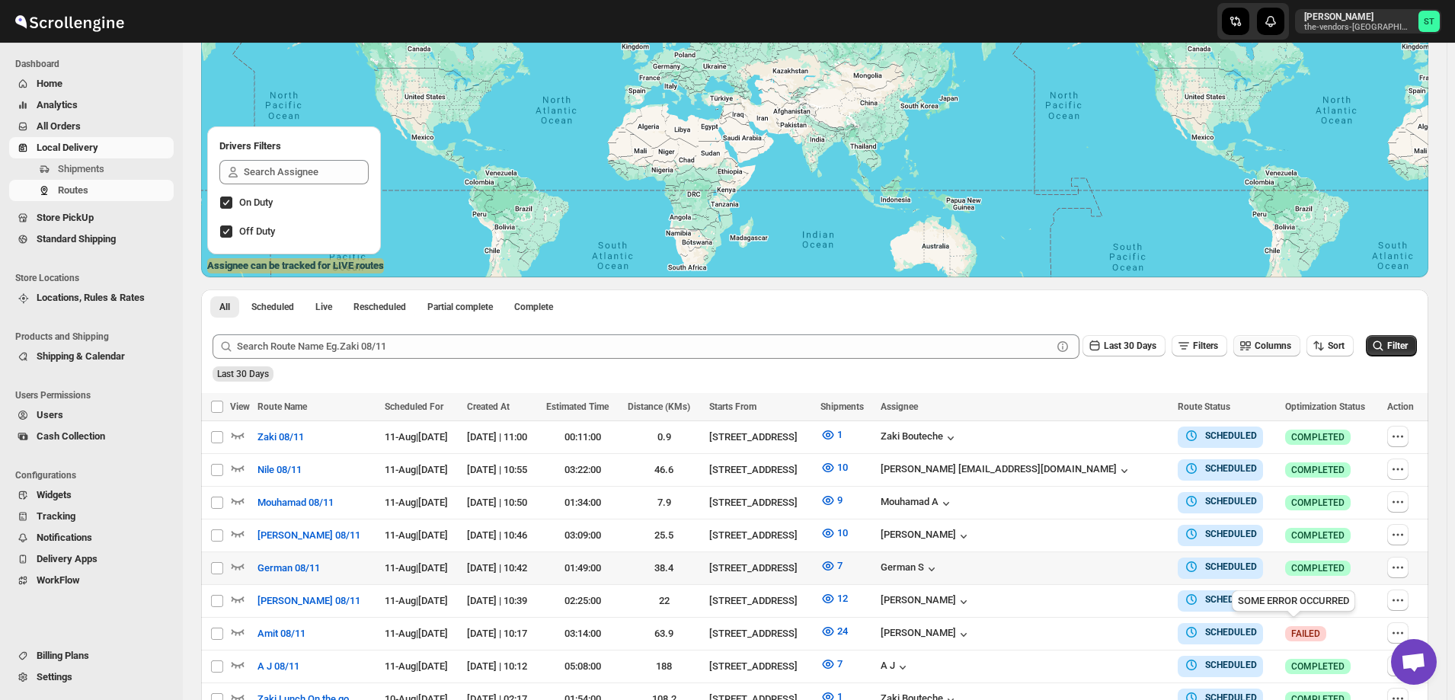
scroll to position [229, 0]
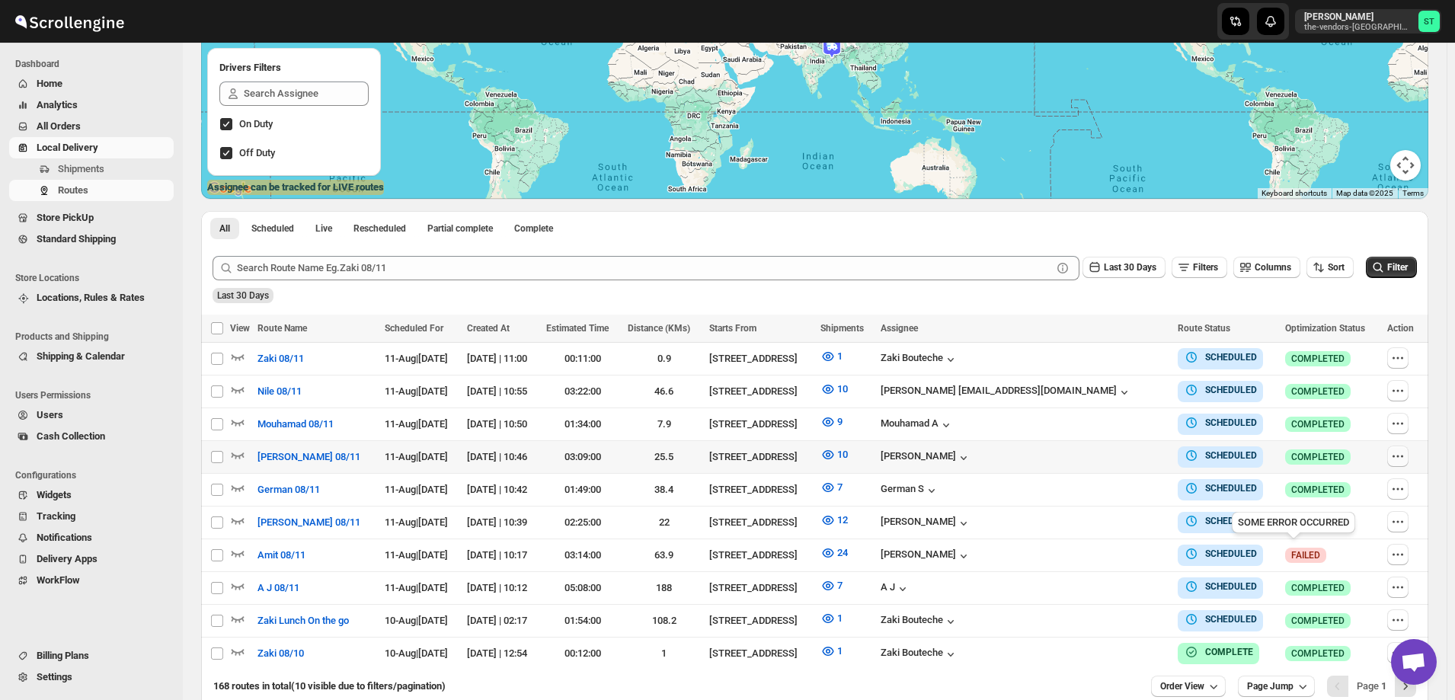
click at [1403, 453] on icon "button" at bounding box center [1398, 456] width 15 height 15
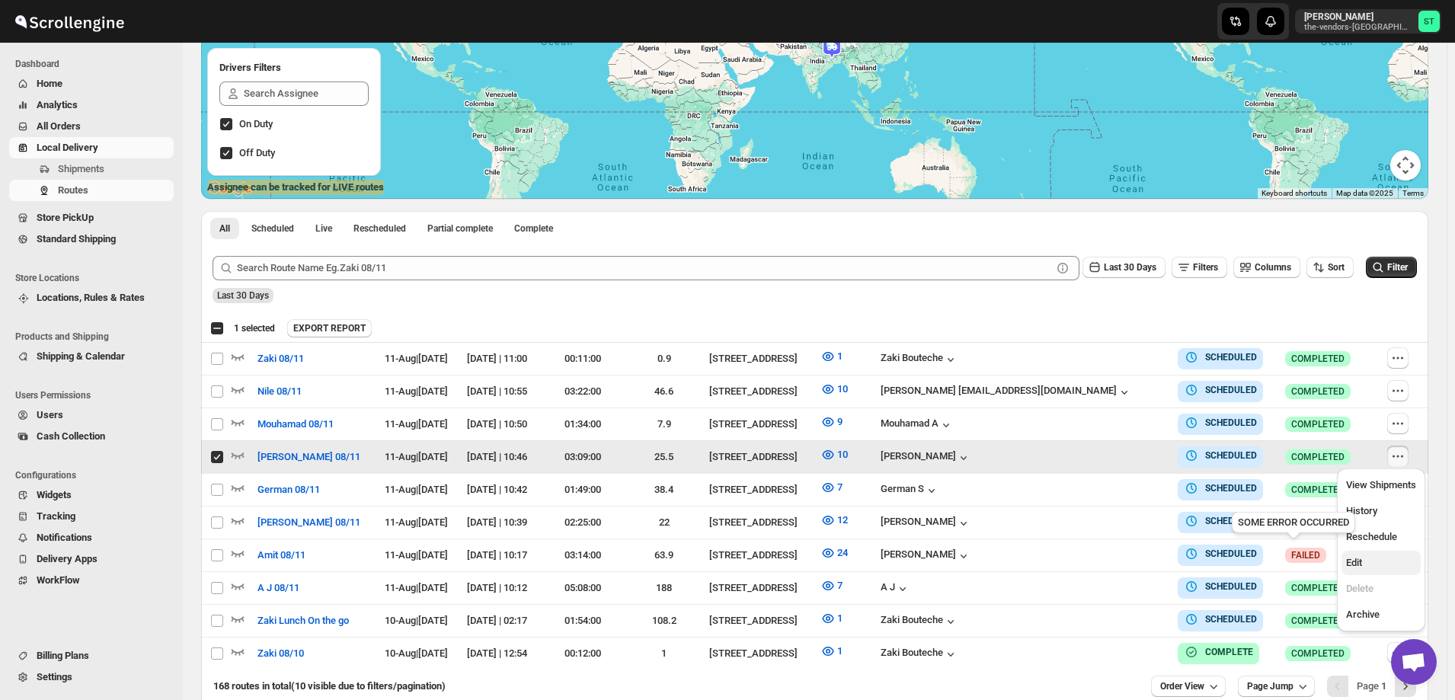
click at [1362, 564] on span "Edit" at bounding box center [1355, 562] width 16 height 11
checkbox input "false"
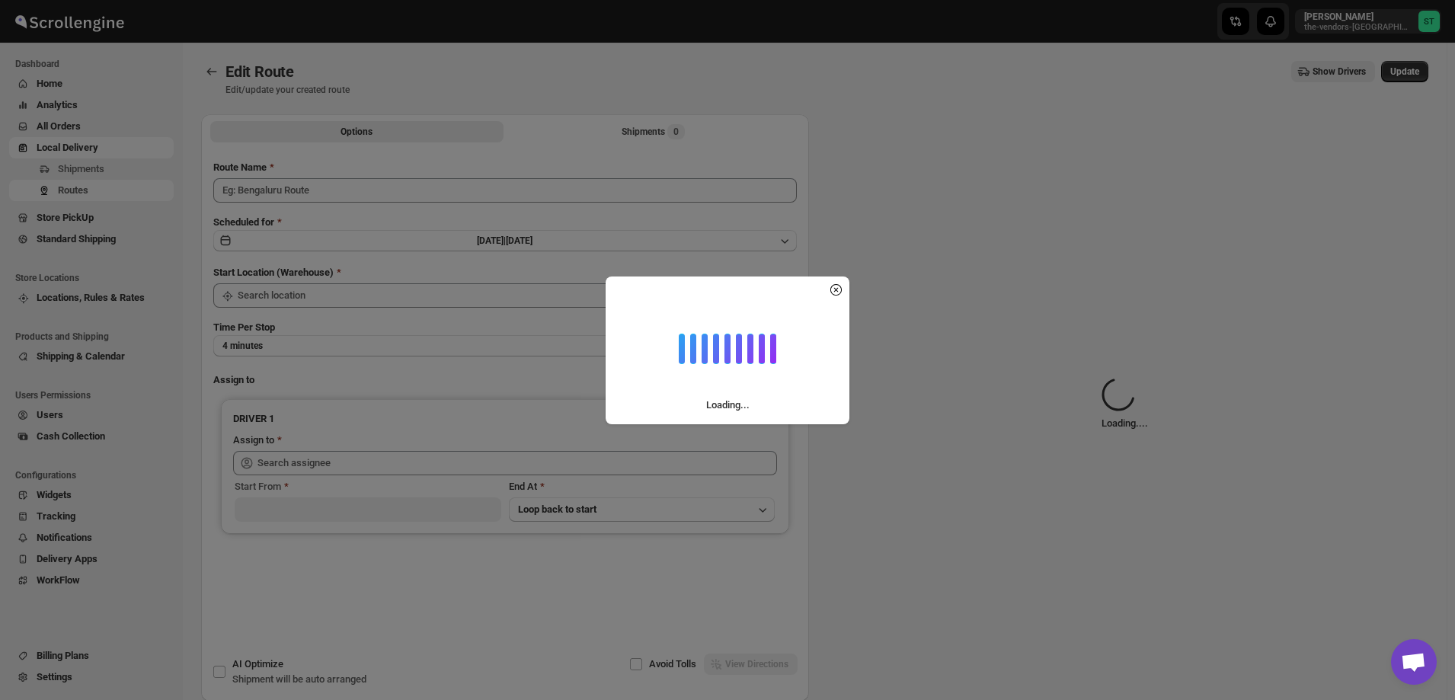
type input "[PERSON_NAME] 08/11"
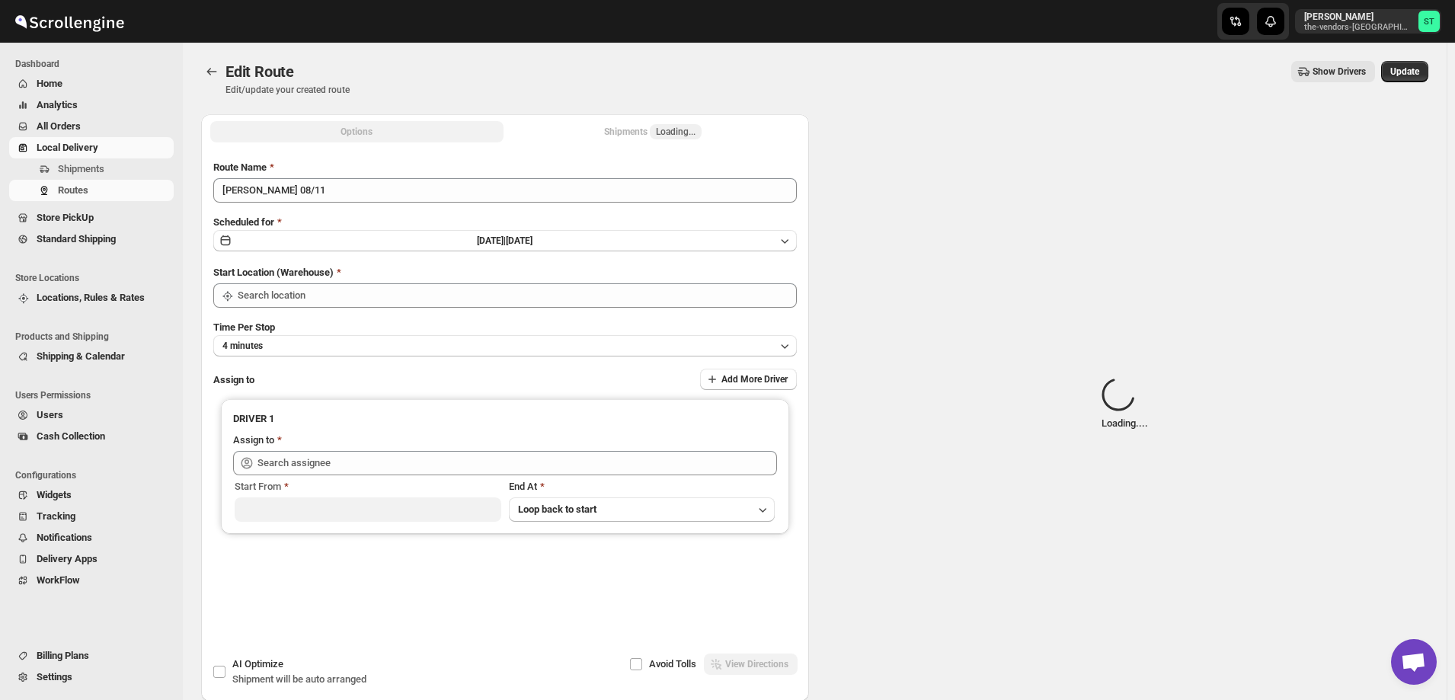
type input "[STREET_ADDRESS]"
type input "[PERSON_NAME] ([EMAIL_ADDRESS][DOMAIN_NAME])"
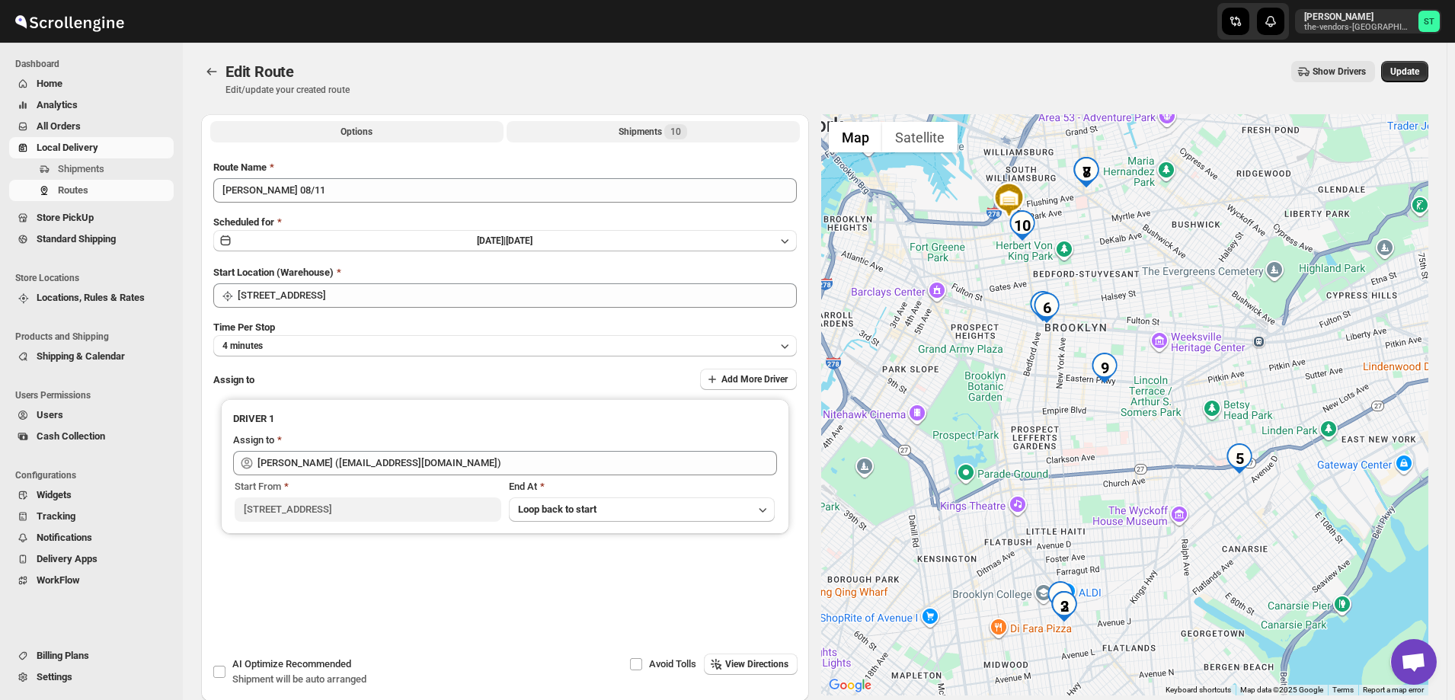
click at [639, 130] on div "Shipments 10" at bounding box center [653, 131] width 69 height 15
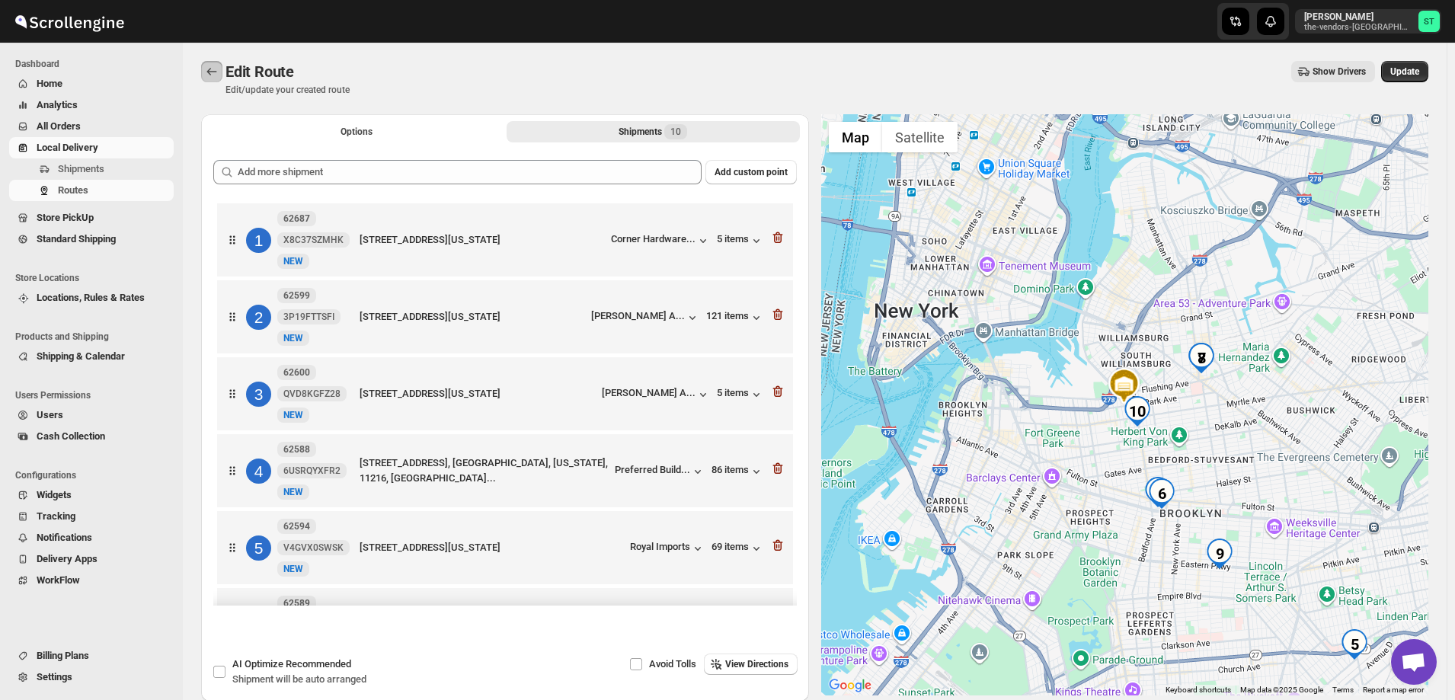
click at [210, 72] on icon "Routes" at bounding box center [211, 71] width 15 height 15
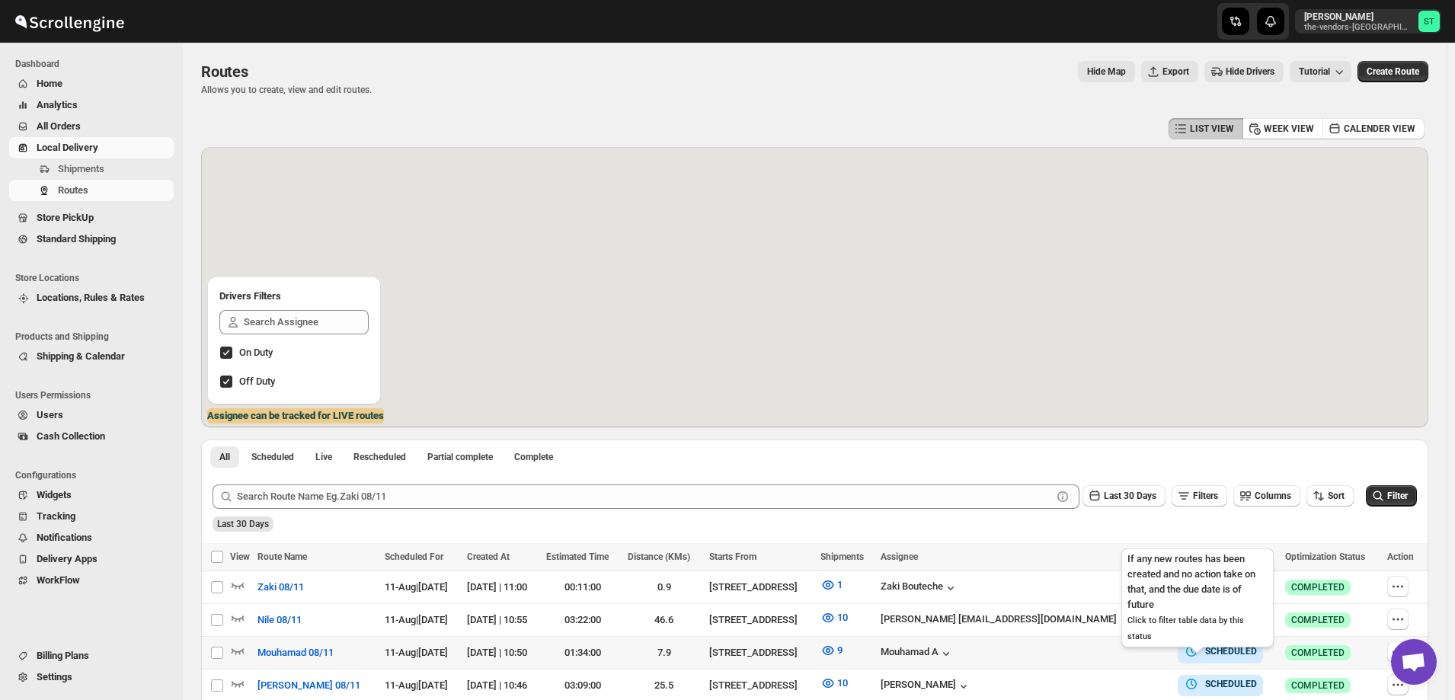
scroll to position [229, 0]
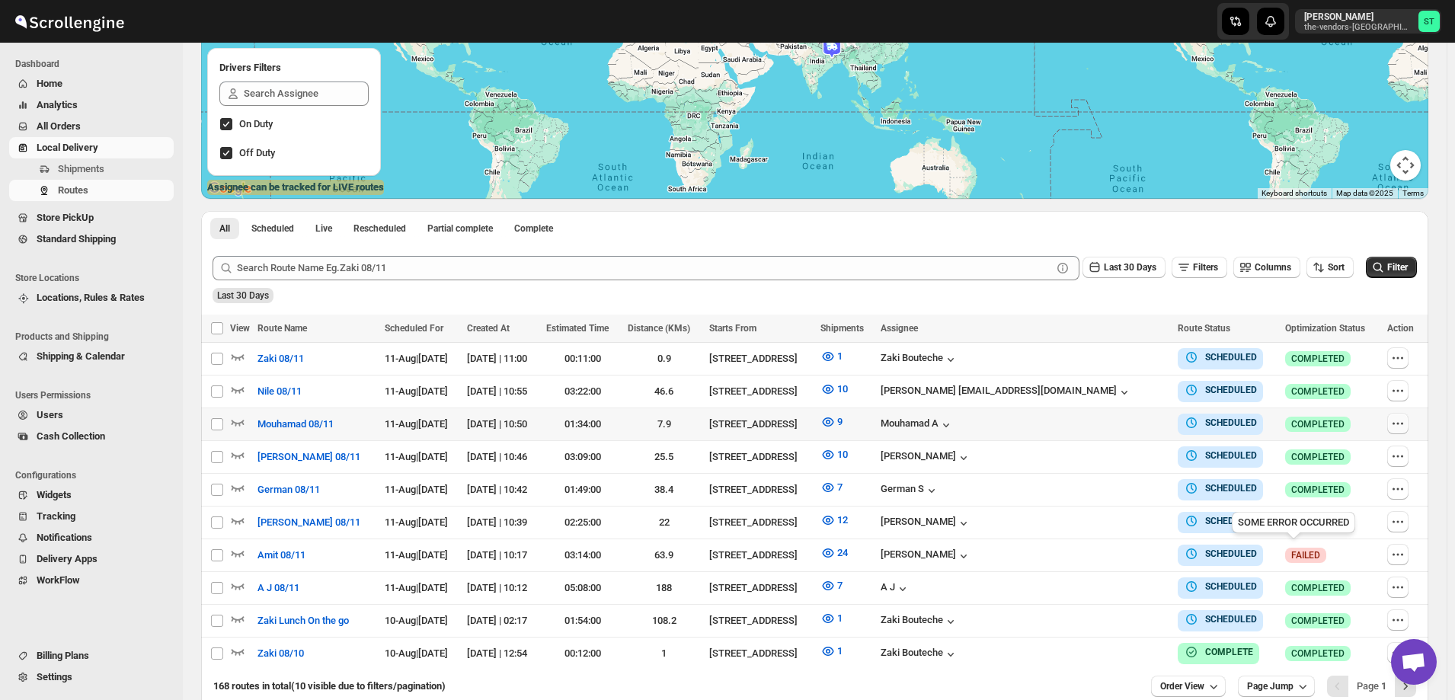
click at [1404, 421] on icon "button" at bounding box center [1398, 423] width 15 height 15
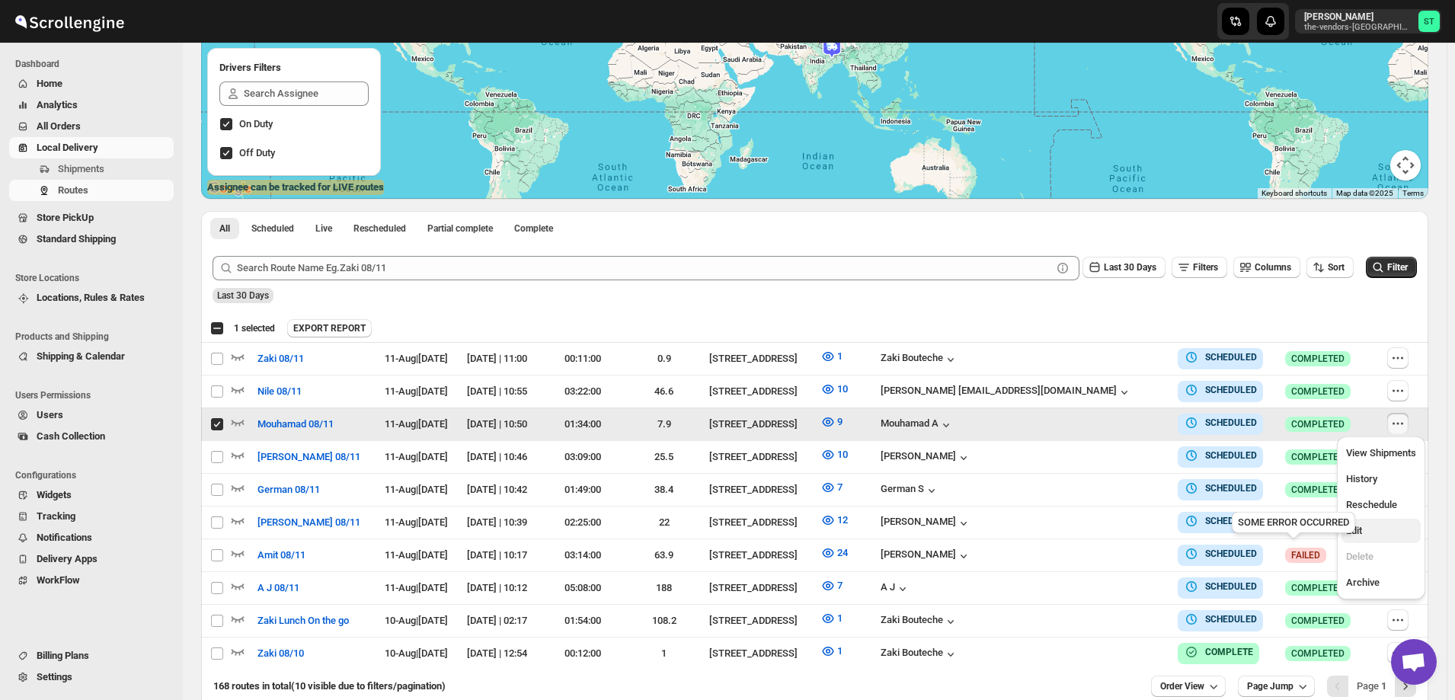
click at [1373, 530] on span "Edit" at bounding box center [1382, 531] width 70 height 15
checkbox input "false"
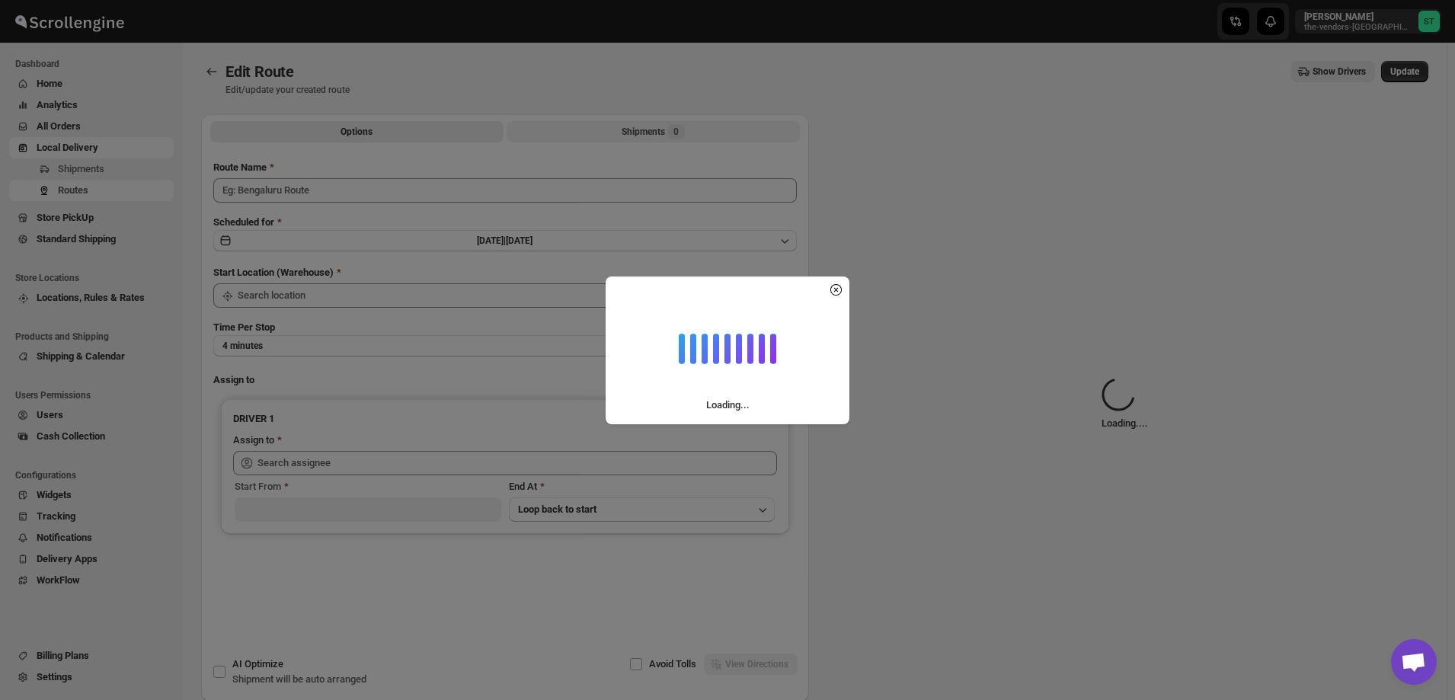
type input "Mouhamad 08/11"
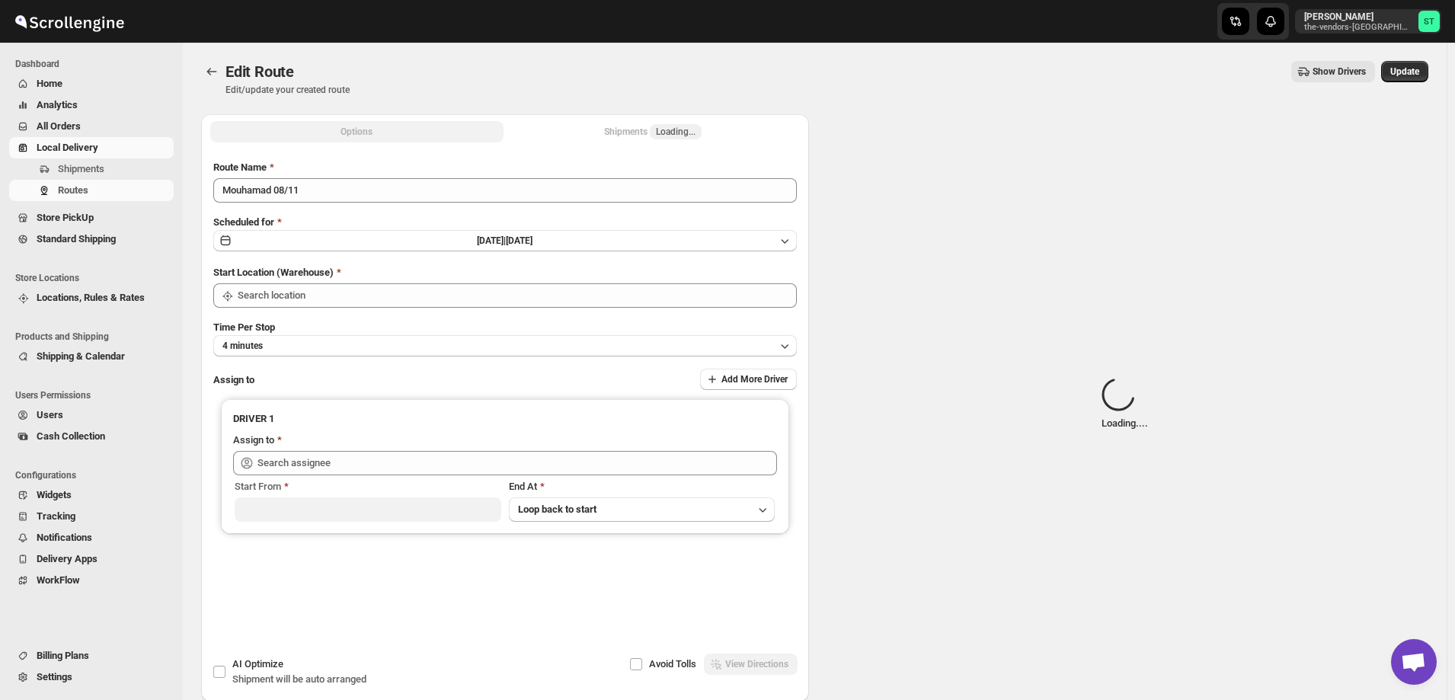
type input "[STREET_ADDRESS]"
type input "Mouhamad A ([EMAIL_ADDRESS][DOMAIN_NAME])"
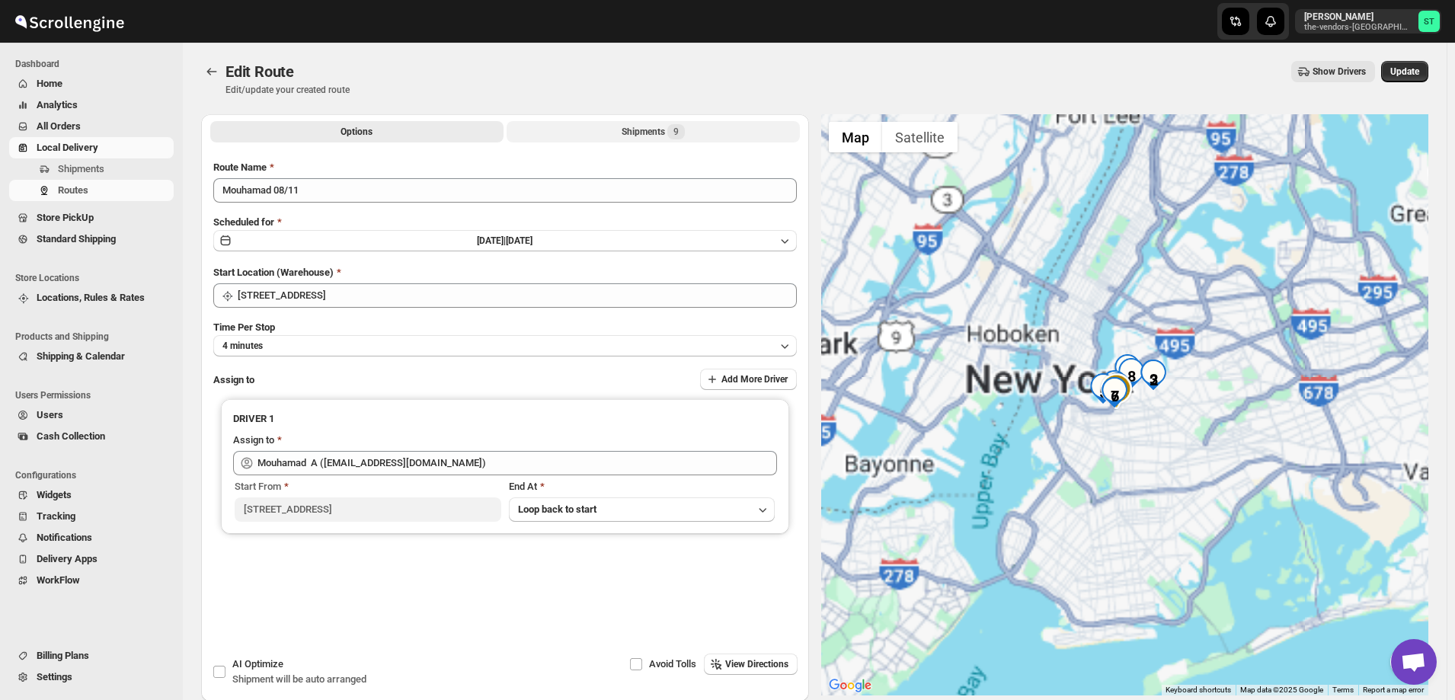
click at [631, 130] on div "Shipments 9" at bounding box center [653, 131] width 63 height 15
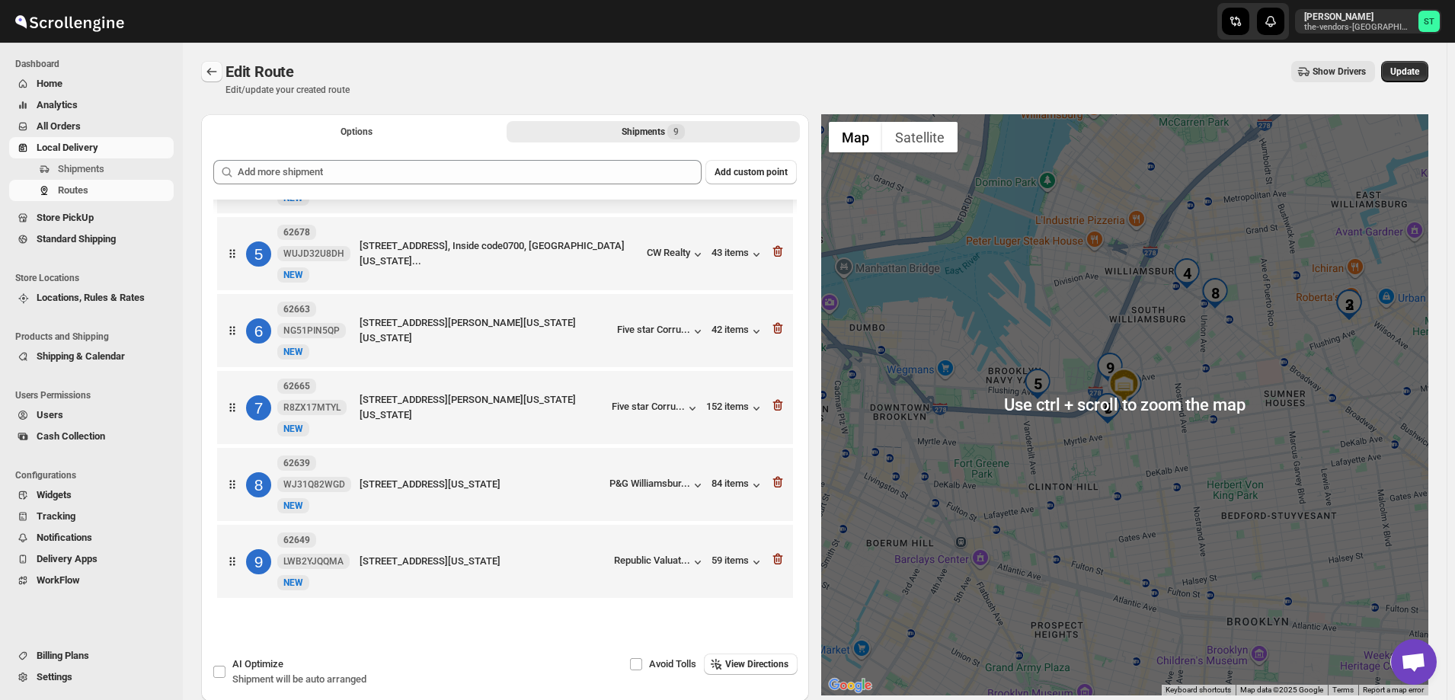
click at [209, 66] on icon "Routes" at bounding box center [211, 71] width 15 height 15
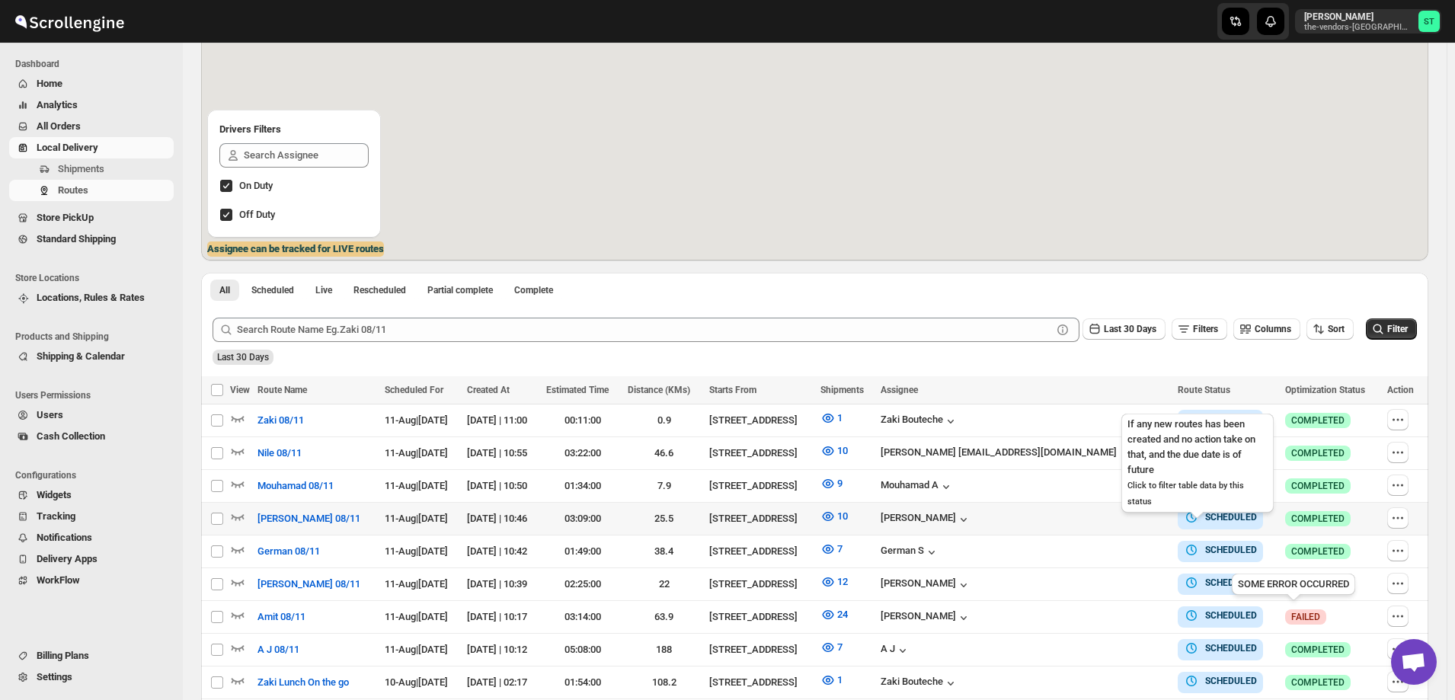
scroll to position [229, 0]
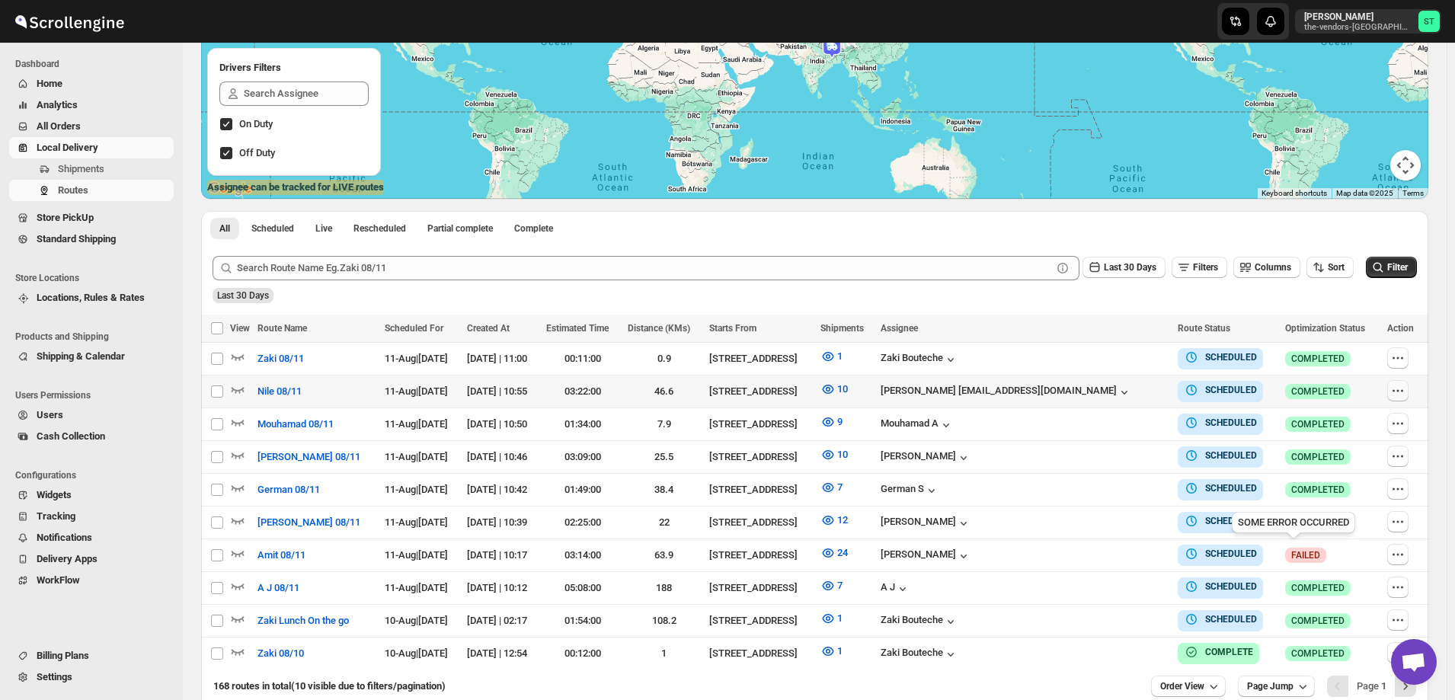
click at [1401, 392] on icon "button" at bounding box center [1398, 390] width 15 height 15
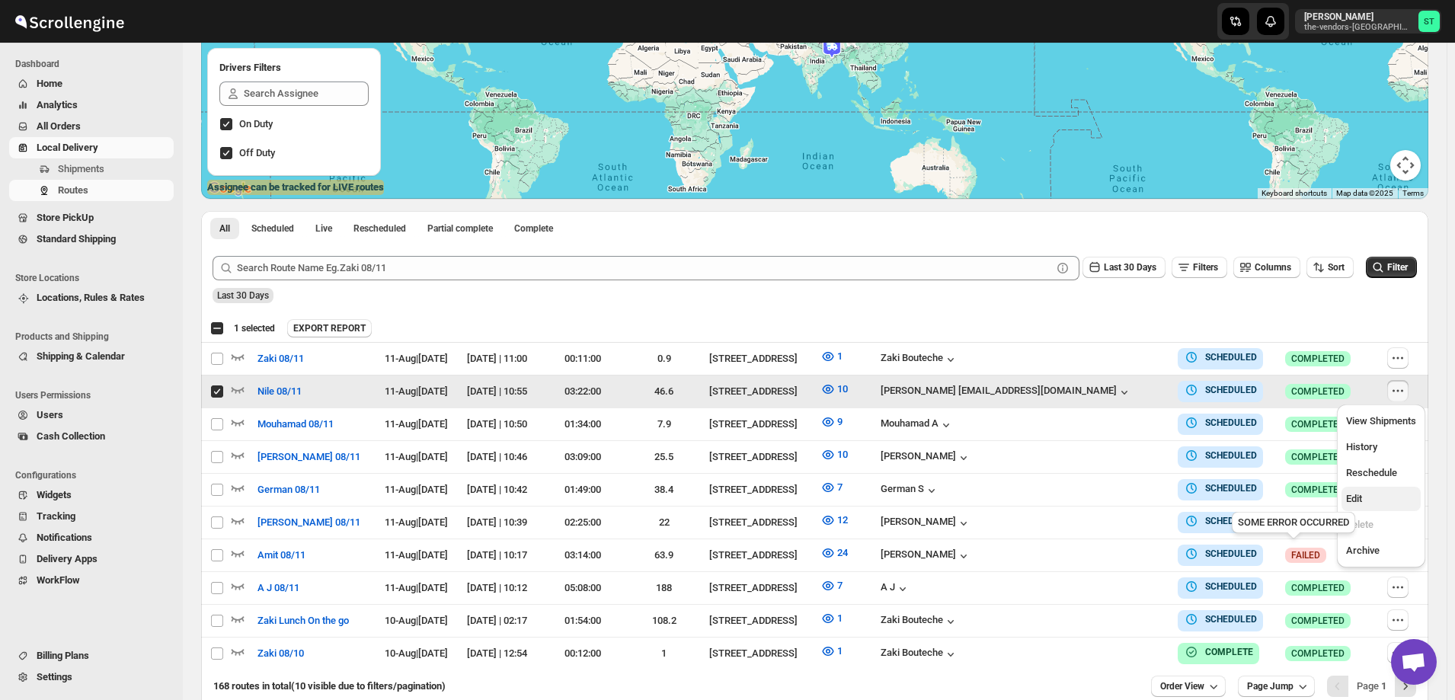
click at [1369, 497] on span "Edit" at bounding box center [1382, 499] width 70 height 15
checkbox input "false"
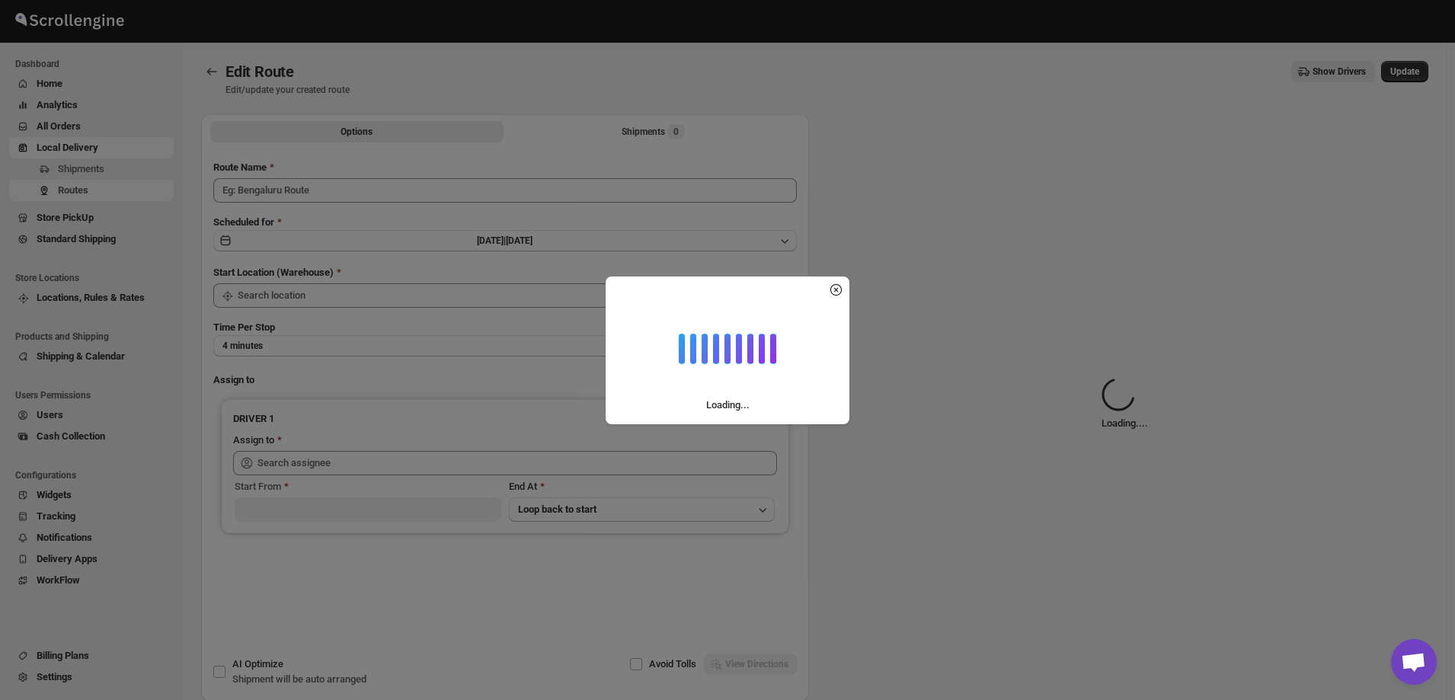
type input "Nile 08/11"
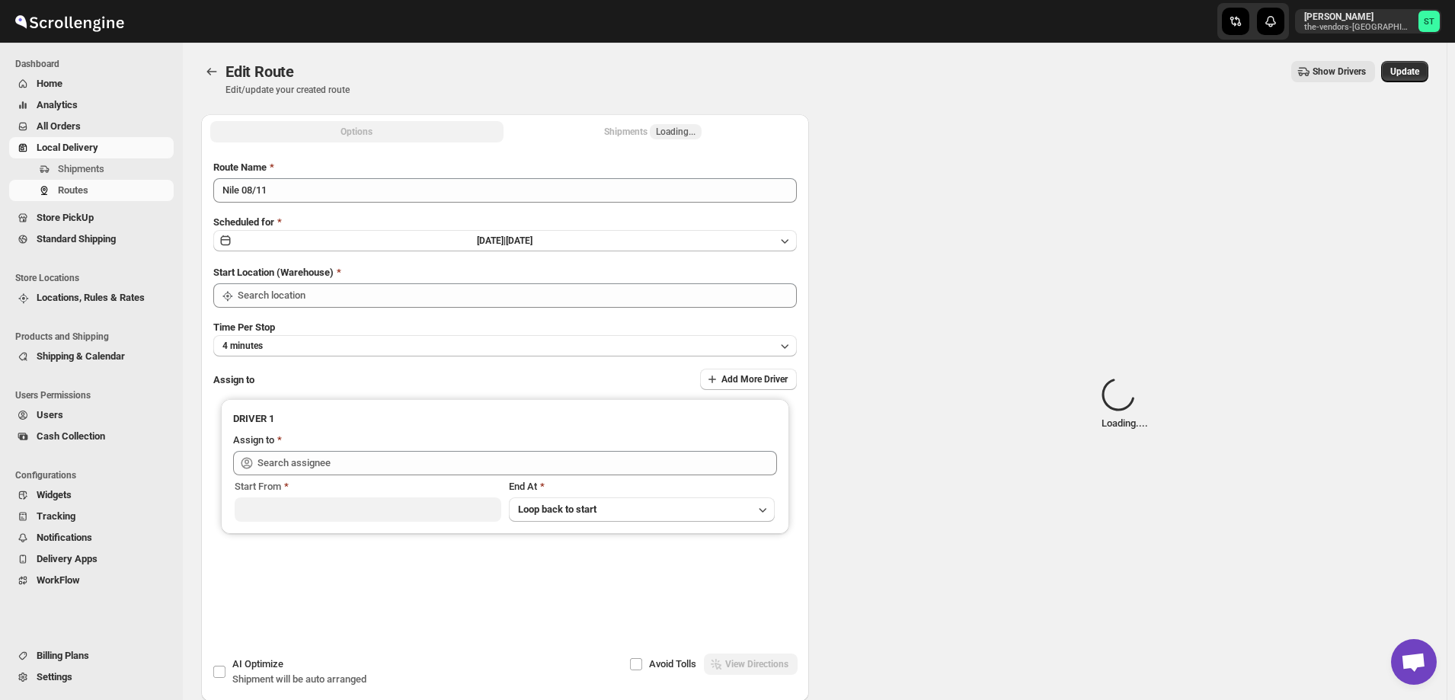
type input "[STREET_ADDRESS]"
type input "[PERSON_NAME] [EMAIL_ADDRESS][DOMAIN_NAME] ([EMAIL_ADDRESS][DOMAIN_NAME])"
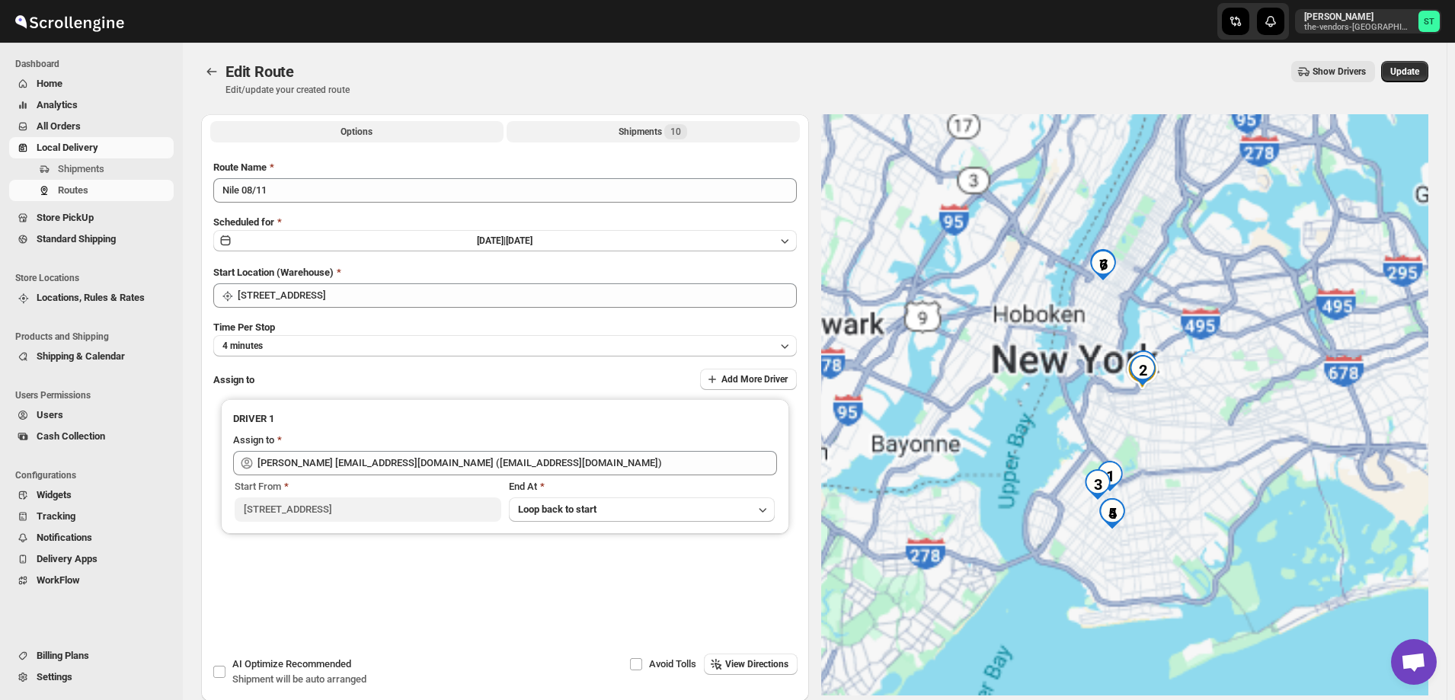
click at [616, 130] on button "Shipments 10" at bounding box center [653, 131] width 293 height 21
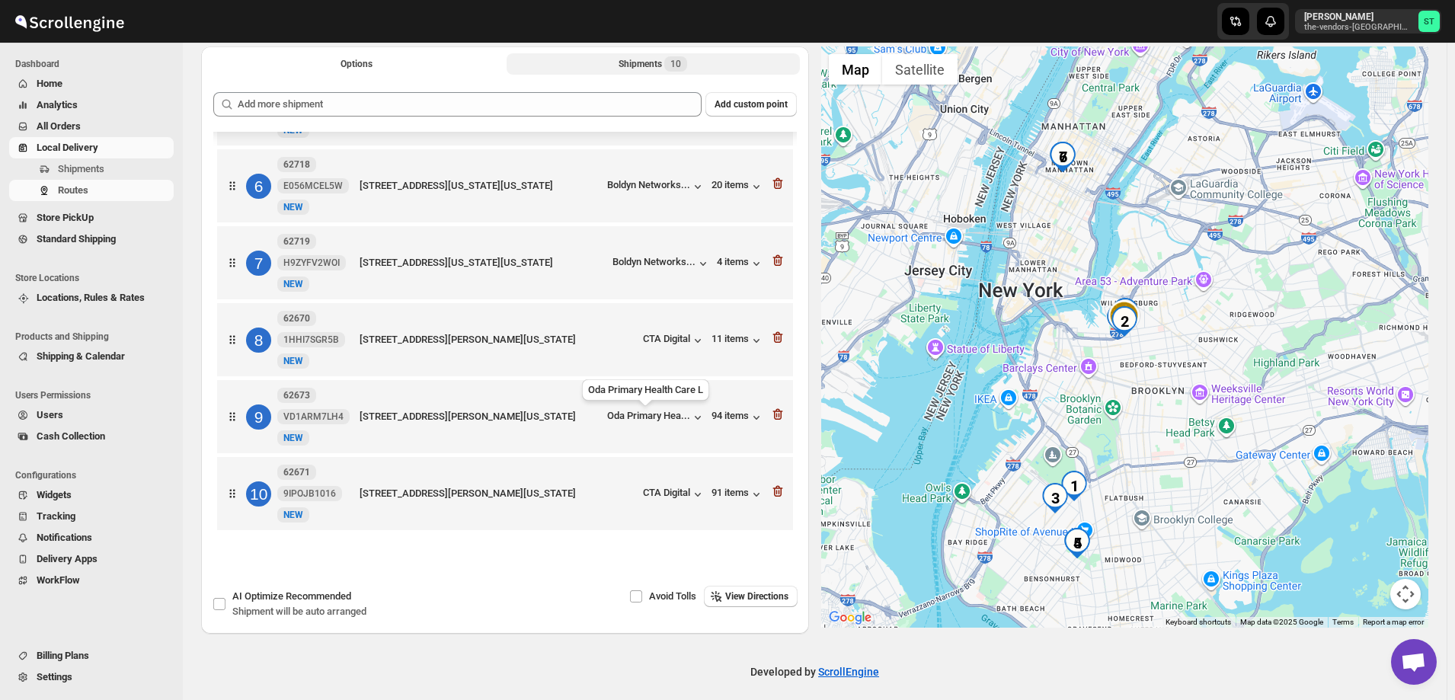
scroll to position [78, 0]
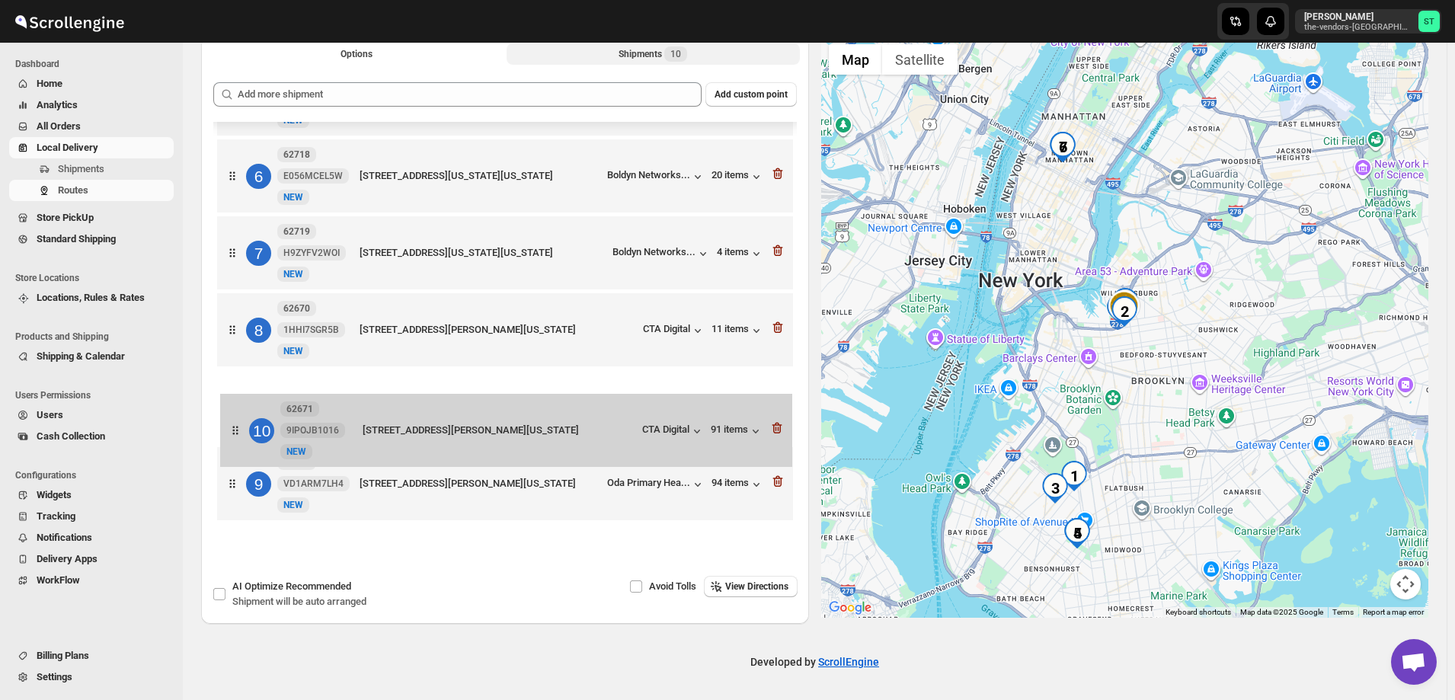
drag, startPoint x: 239, startPoint y: 488, endPoint x: 242, endPoint y: 427, distance: 61.0
click at [242, 427] on div "1 62677 RIVWYM39ZA New NEW [STREET_ADDRESS][US_STATE] [PERSON_NAME] CPA... 44 i…" at bounding box center [505, 139] width 584 height 777
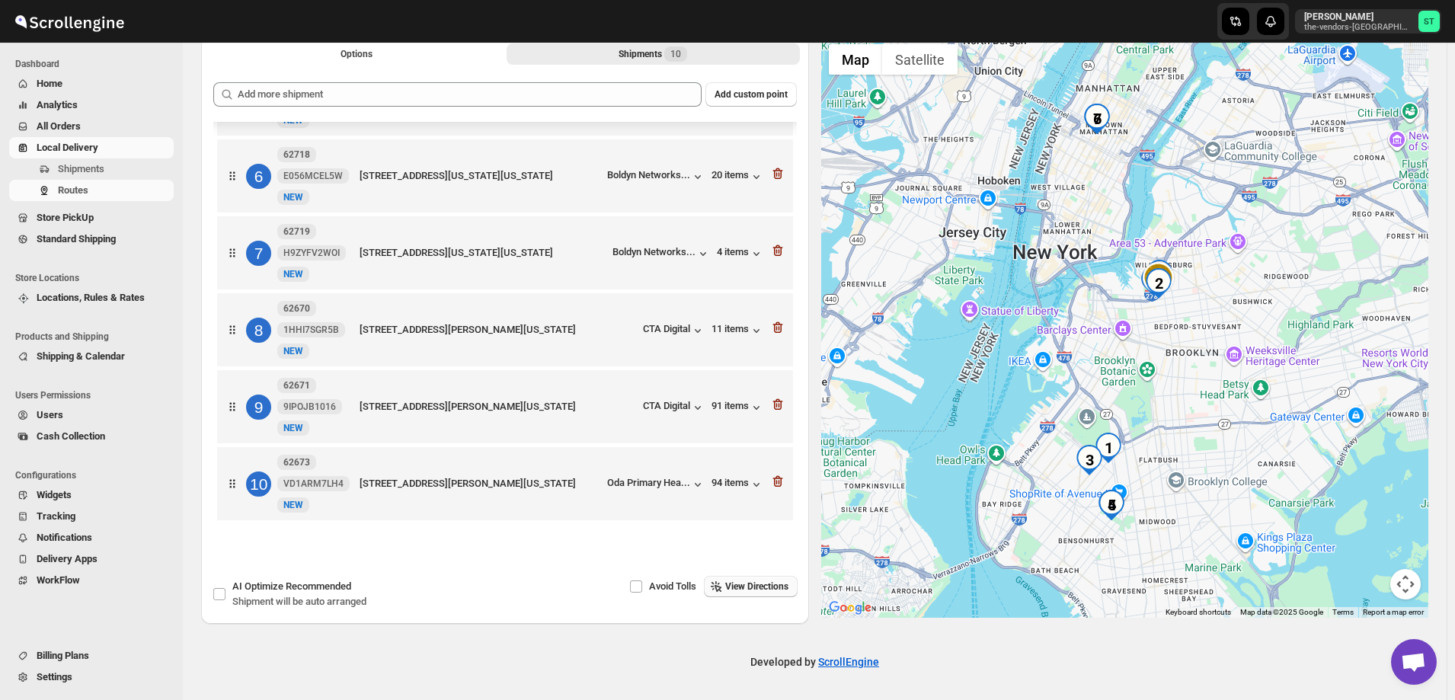
click at [756, 583] on span "View Directions" at bounding box center [756, 587] width 63 height 12
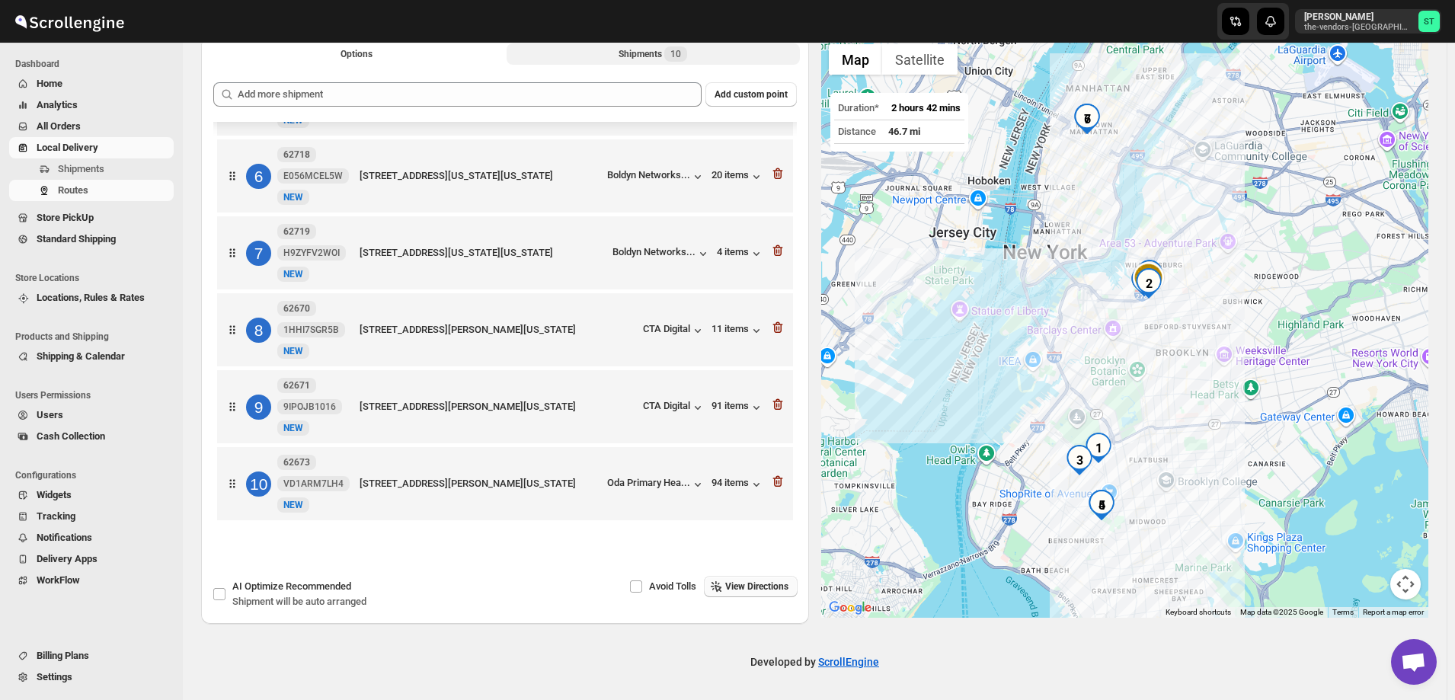
scroll to position [0, 0]
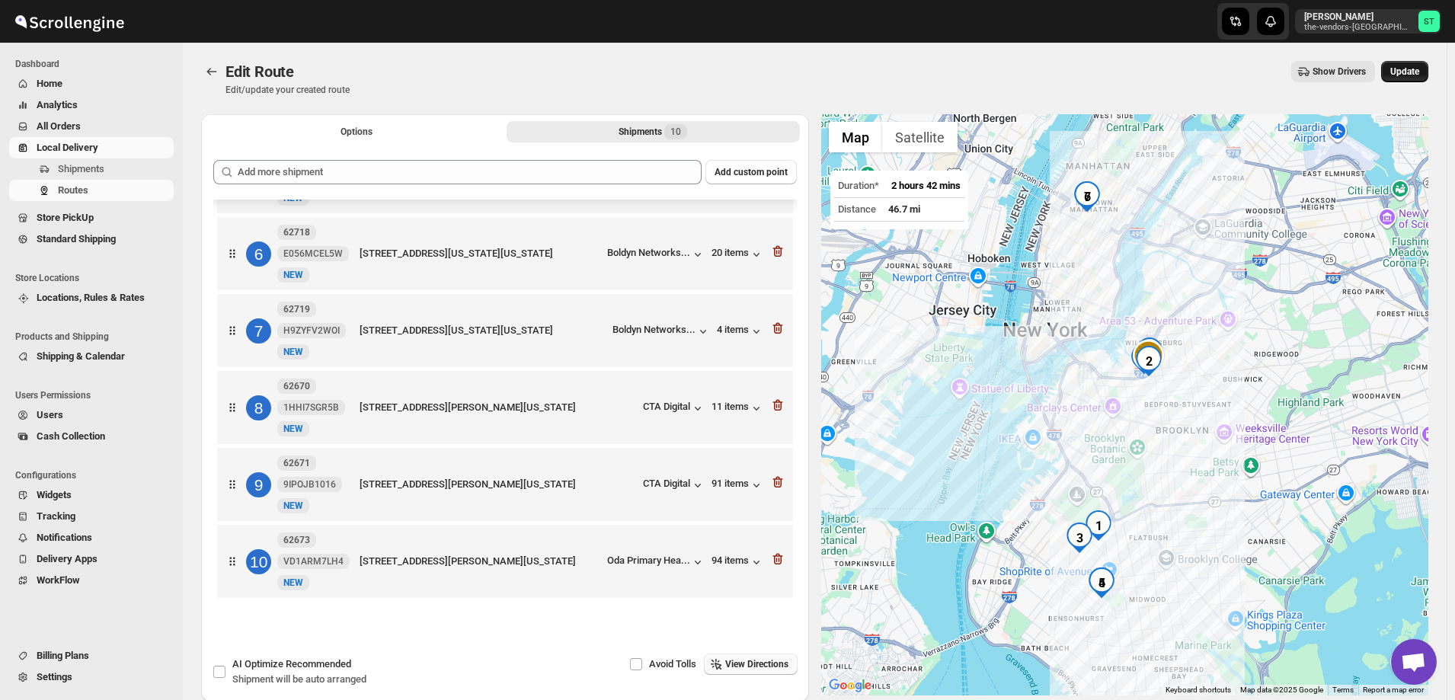
click at [1407, 69] on span "Update" at bounding box center [1405, 72] width 29 height 12
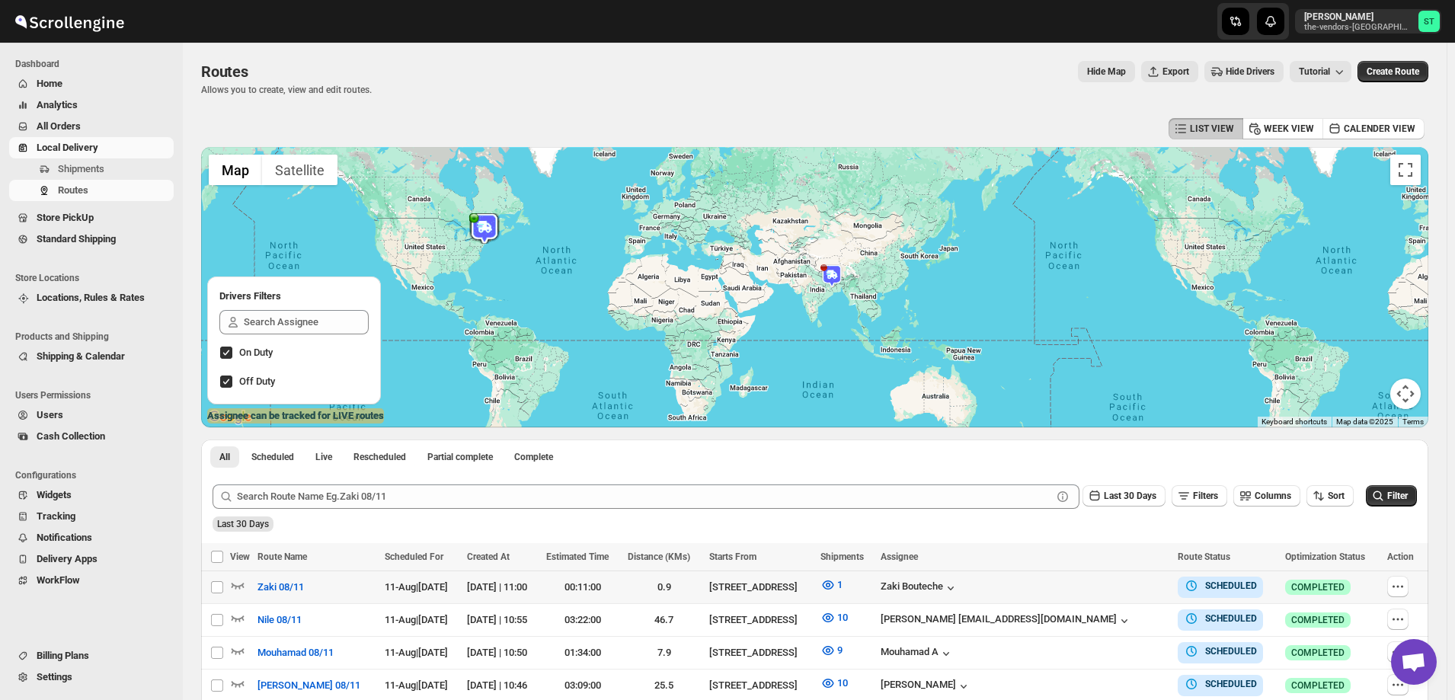
scroll to position [152, 0]
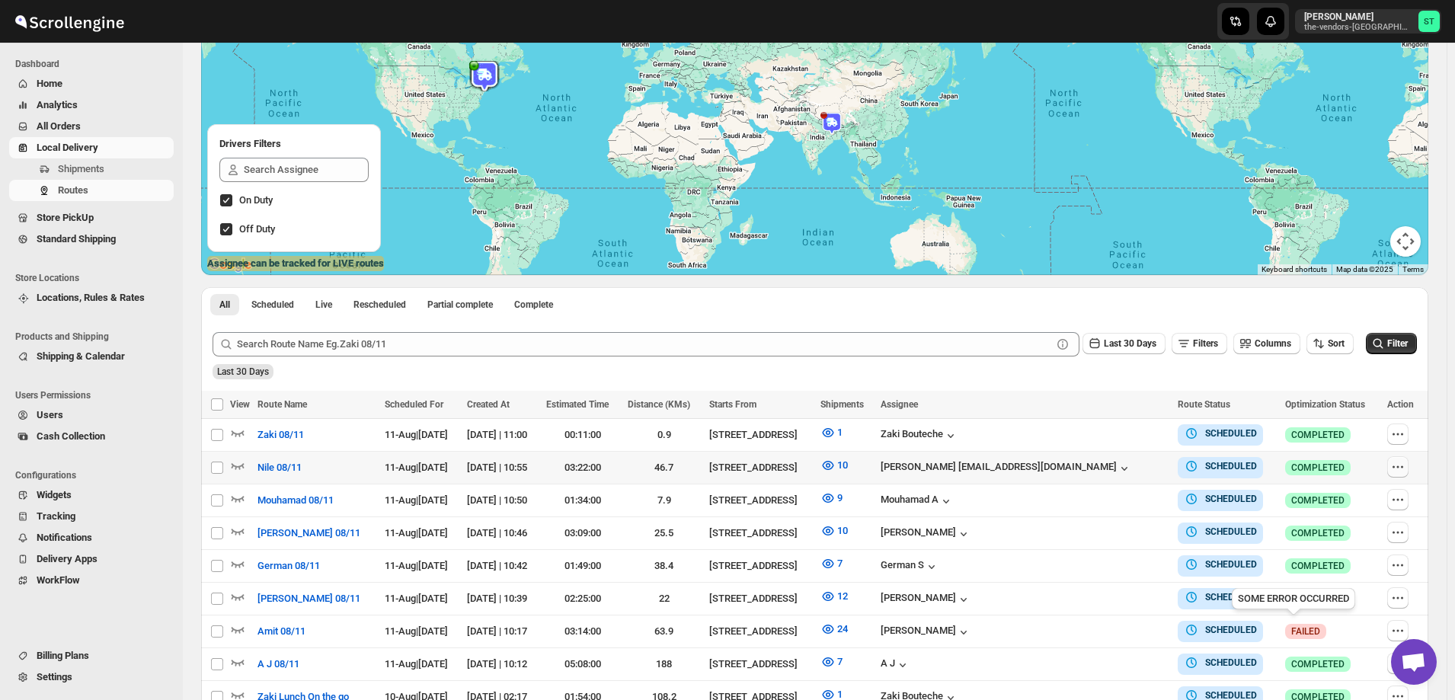
click at [1398, 466] on icon "button" at bounding box center [1398, 467] width 15 height 15
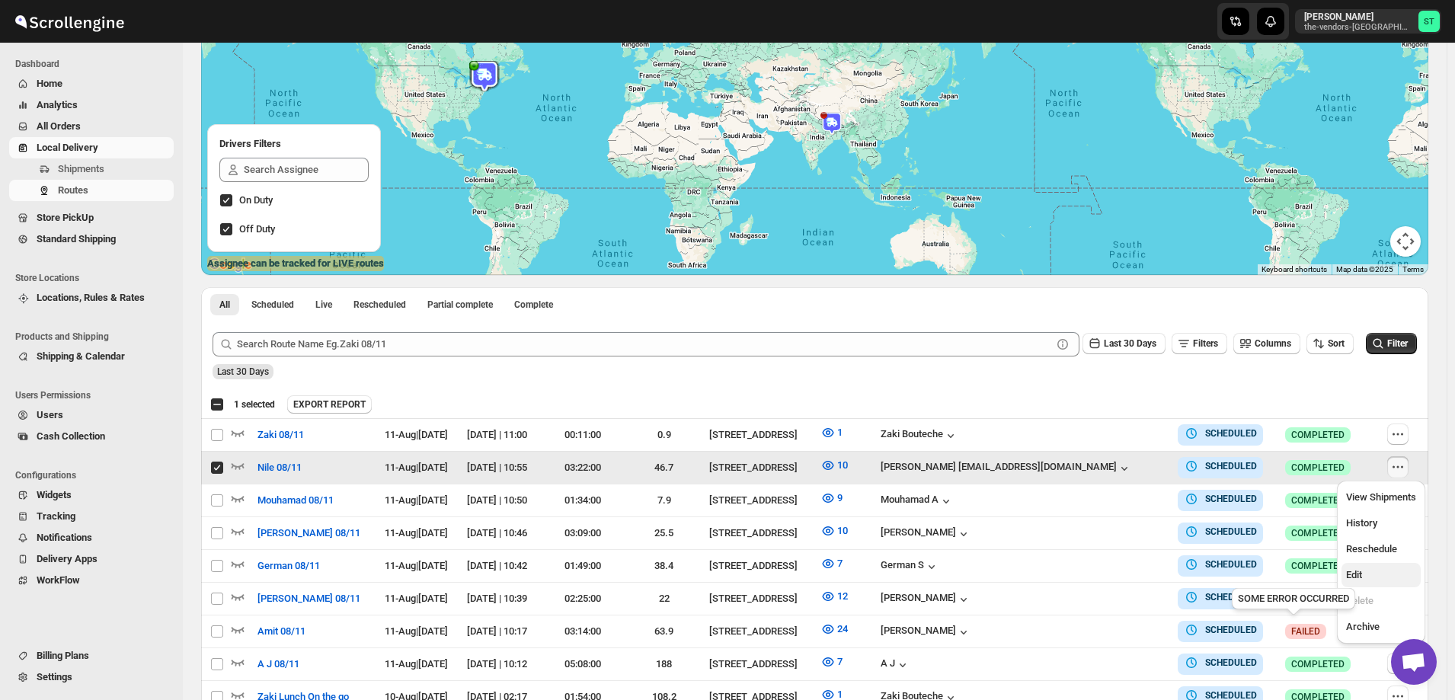
click at [1376, 581] on span "Edit" at bounding box center [1382, 575] width 70 height 15
checkbox input "false"
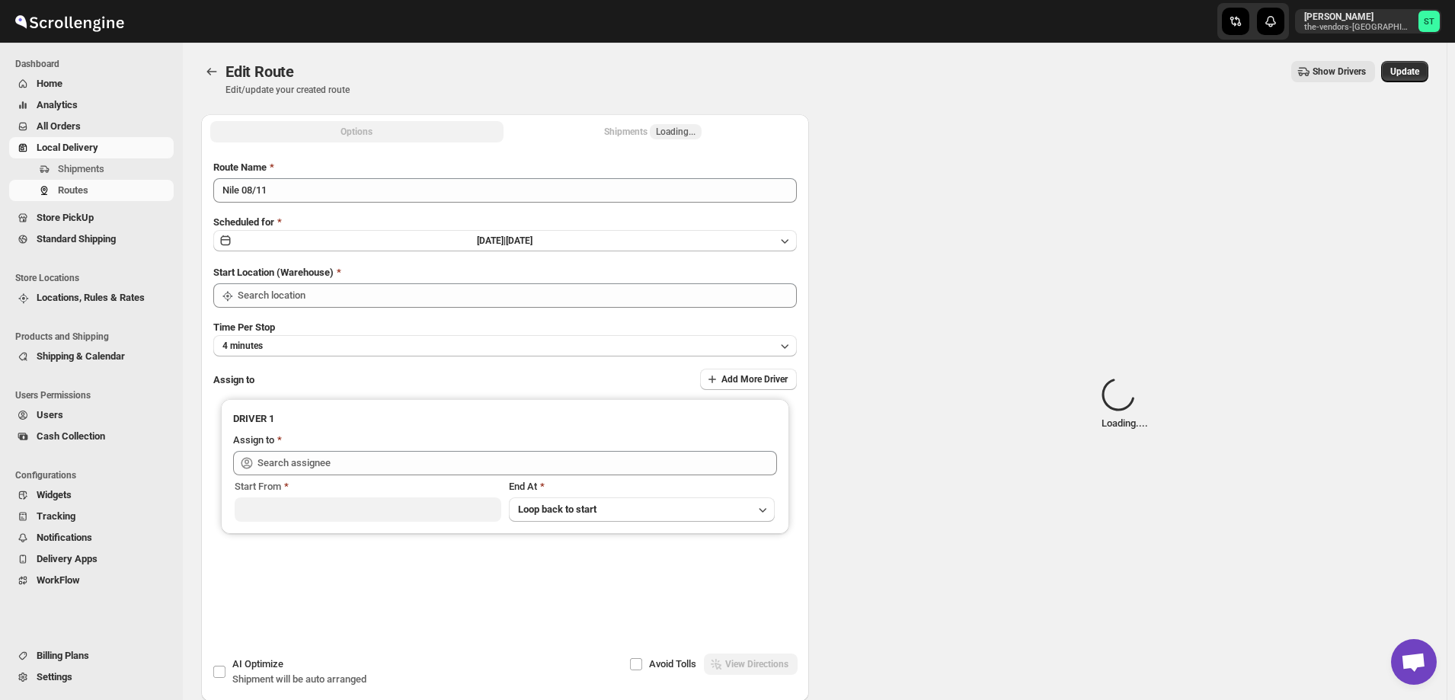
type input "Nile 08/11"
type input "[STREET_ADDRESS]"
type input "[PERSON_NAME] [EMAIL_ADDRESS][DOMAIN_NAME] ([EMAIL_ADDRESS][DOMAIN_NAME])"
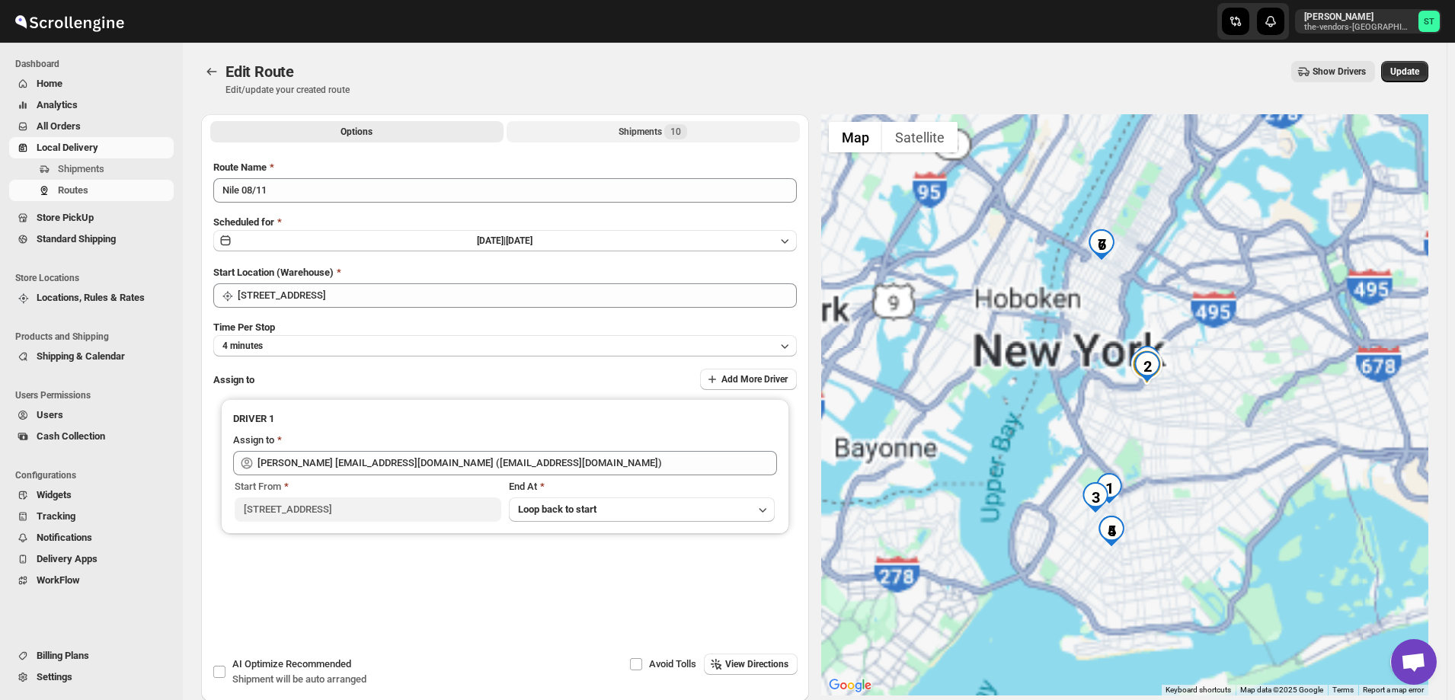
click at [618, 127] on button "Shipments 10" at bounding box center [653, 131] width 293 height 21
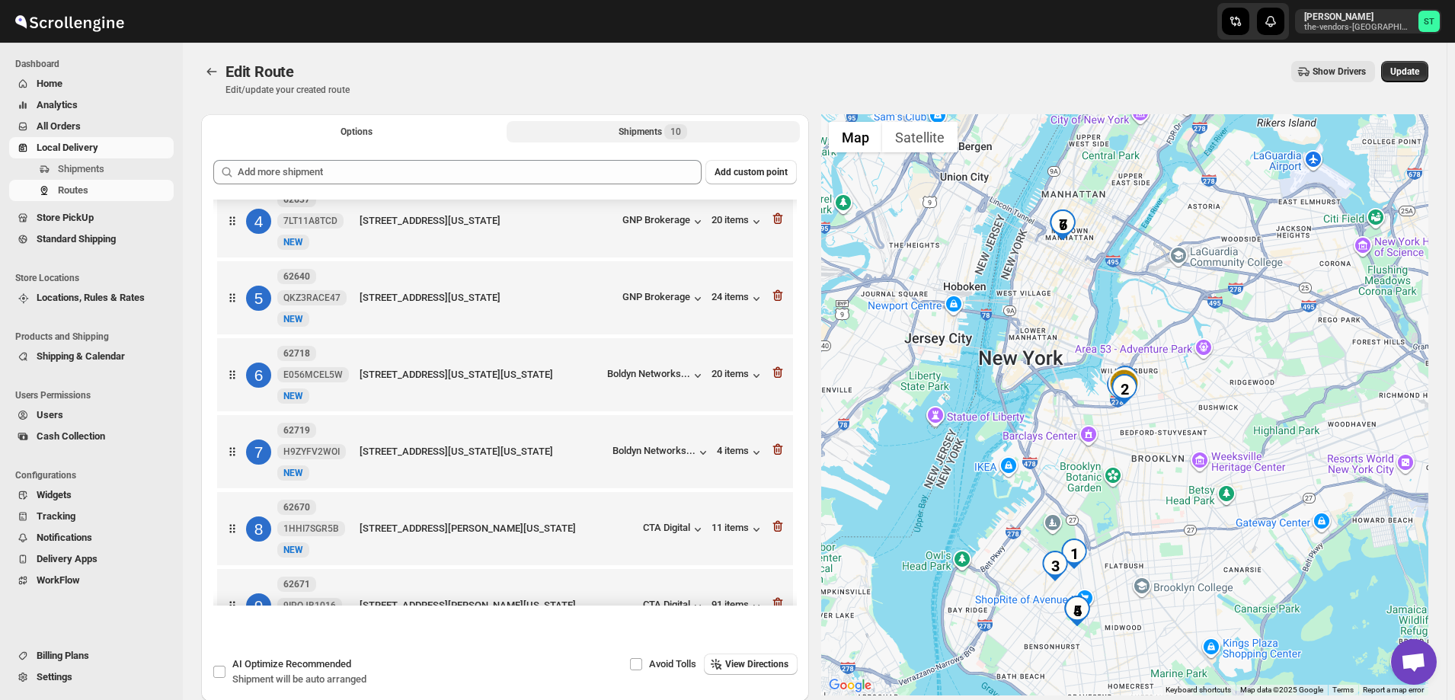
scroll to position [371, 0]
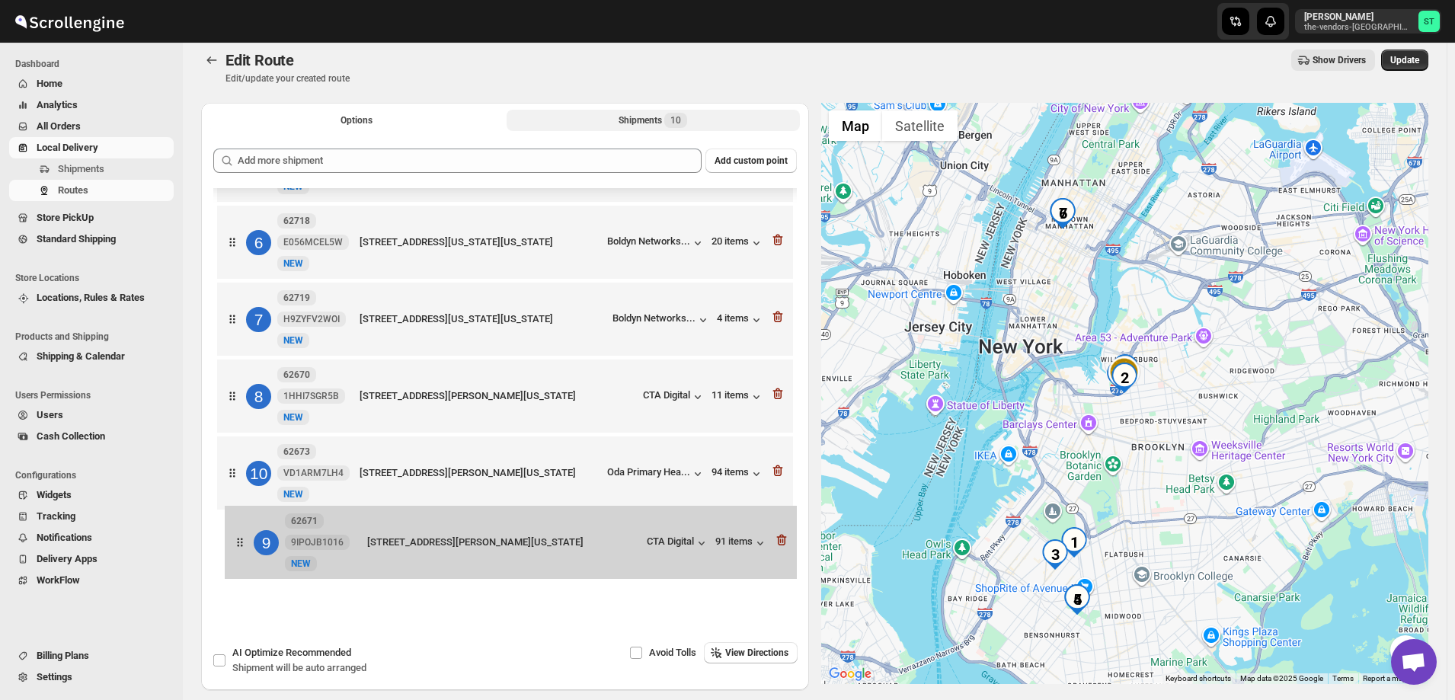
drag, startPoint x: 233, startPoint y: 482, endPoint x: 242, endPoint y: 544, distance: 62.3
click at [242, 544] on div "1 62677 RIVWYM39ZA New NEW [STREET_ADDRESS][US_STATE] [PERSON_NAME] CPA... 44 i…" at bounding box center [505, 205] width 584 height 777
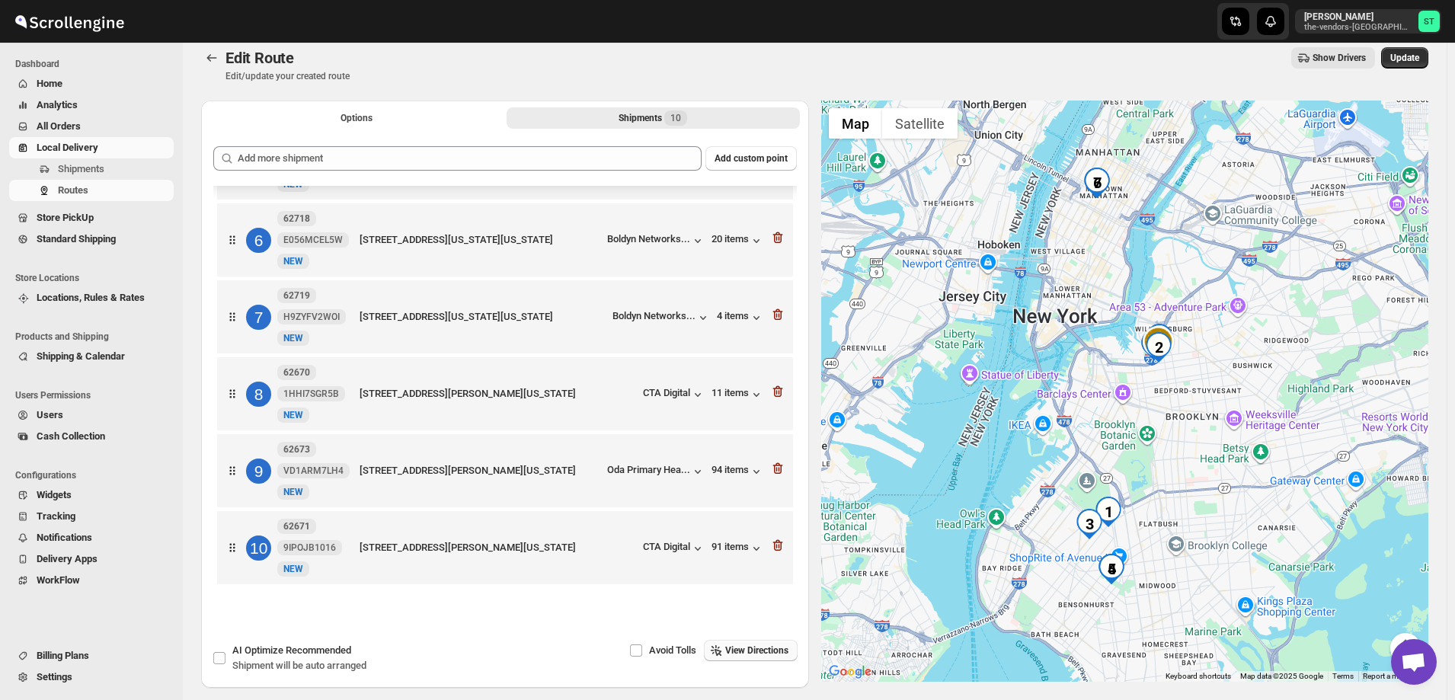
click at [778, 646] on span "View Directions" at bounding box center [756, 651] width 63 height 12
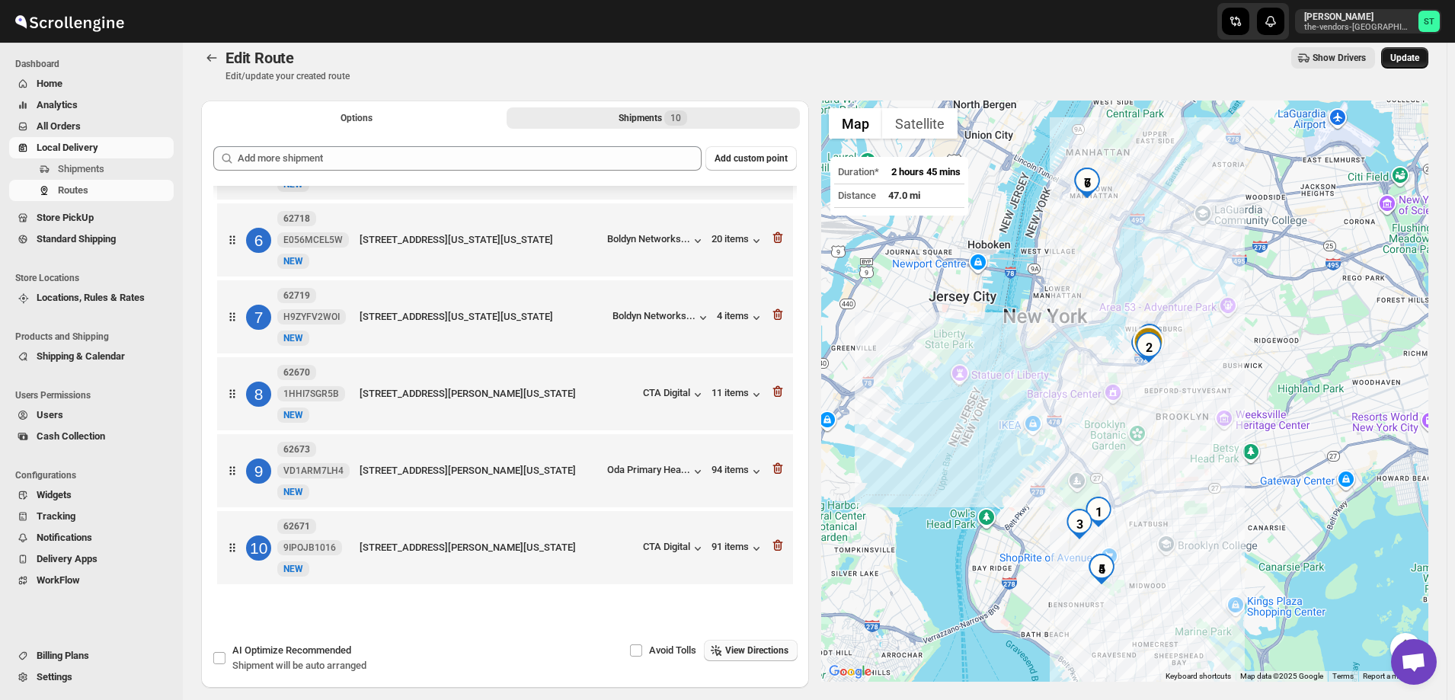
click at [1417, 56] on span "Update" at bounding box center [1405, 58] width 29 height 12
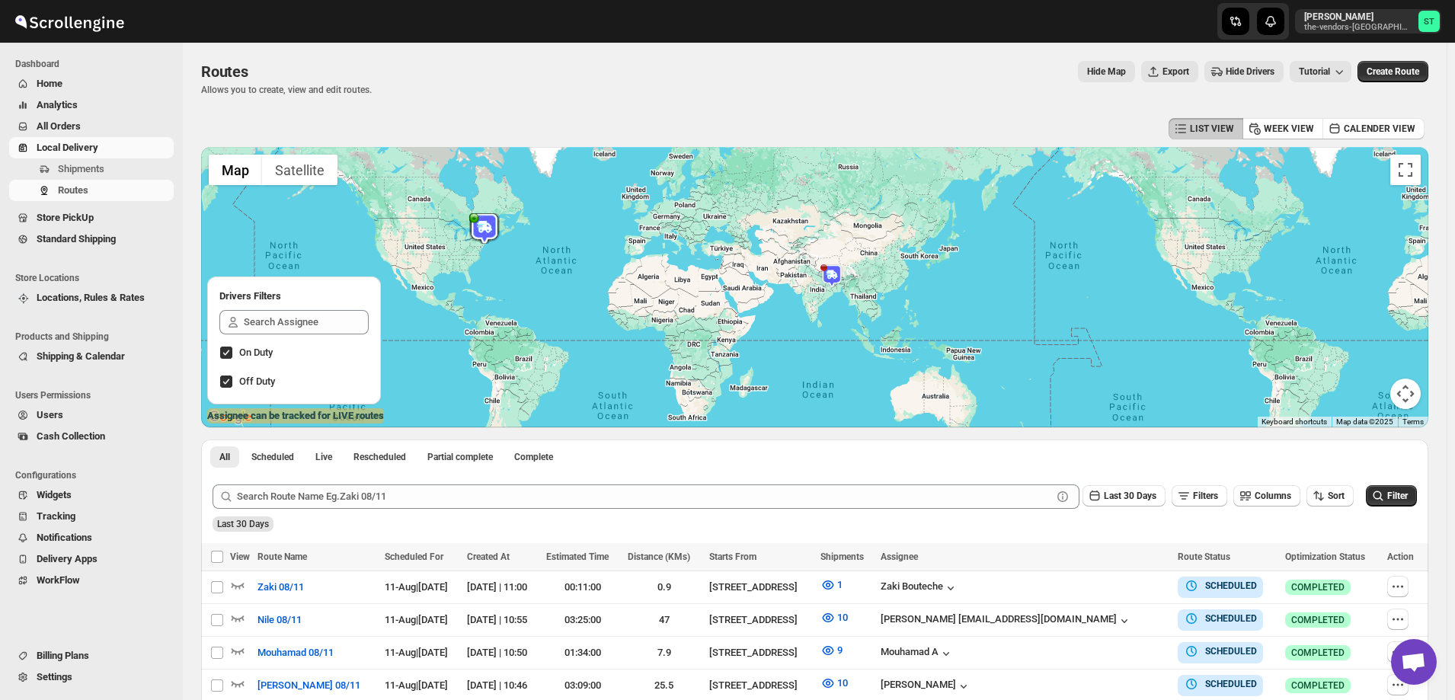
scroll to position [229, 0]
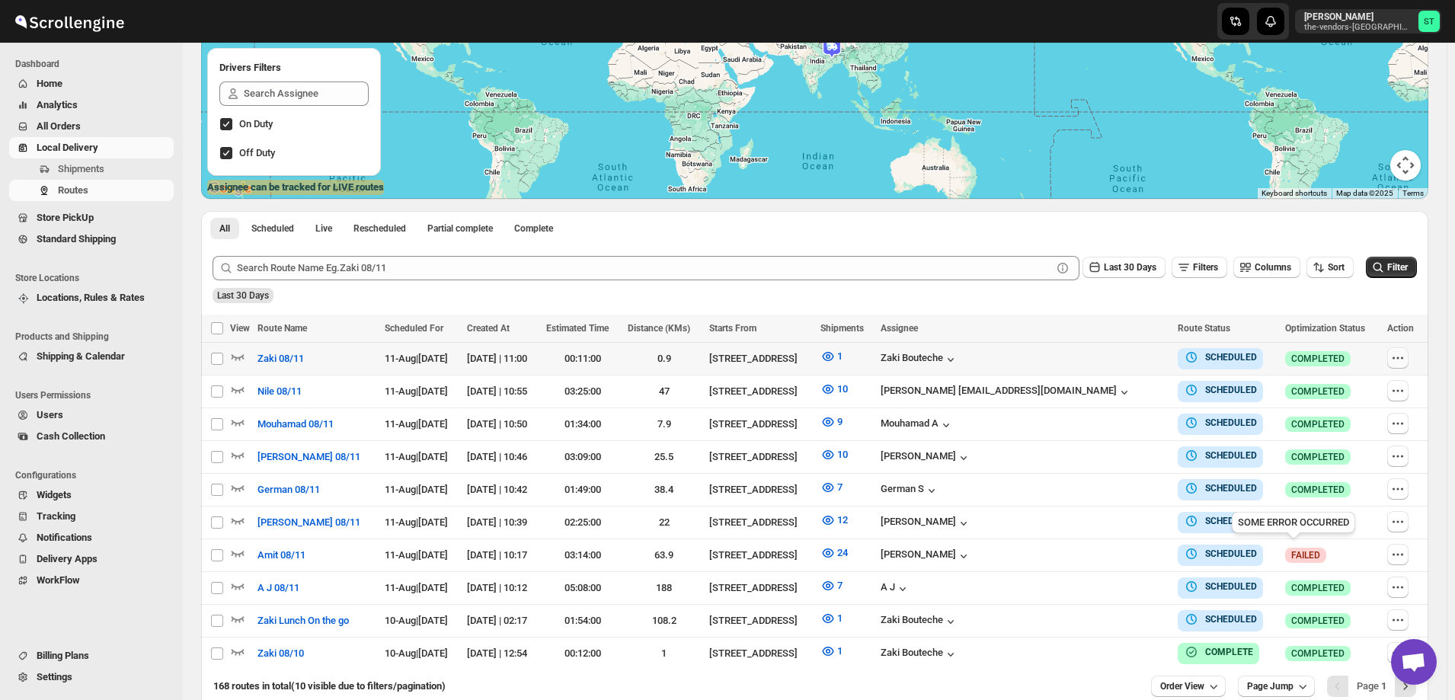
click at [1400, 354] on icon "button" at bounding box center [1398, 358] width 15 height 15
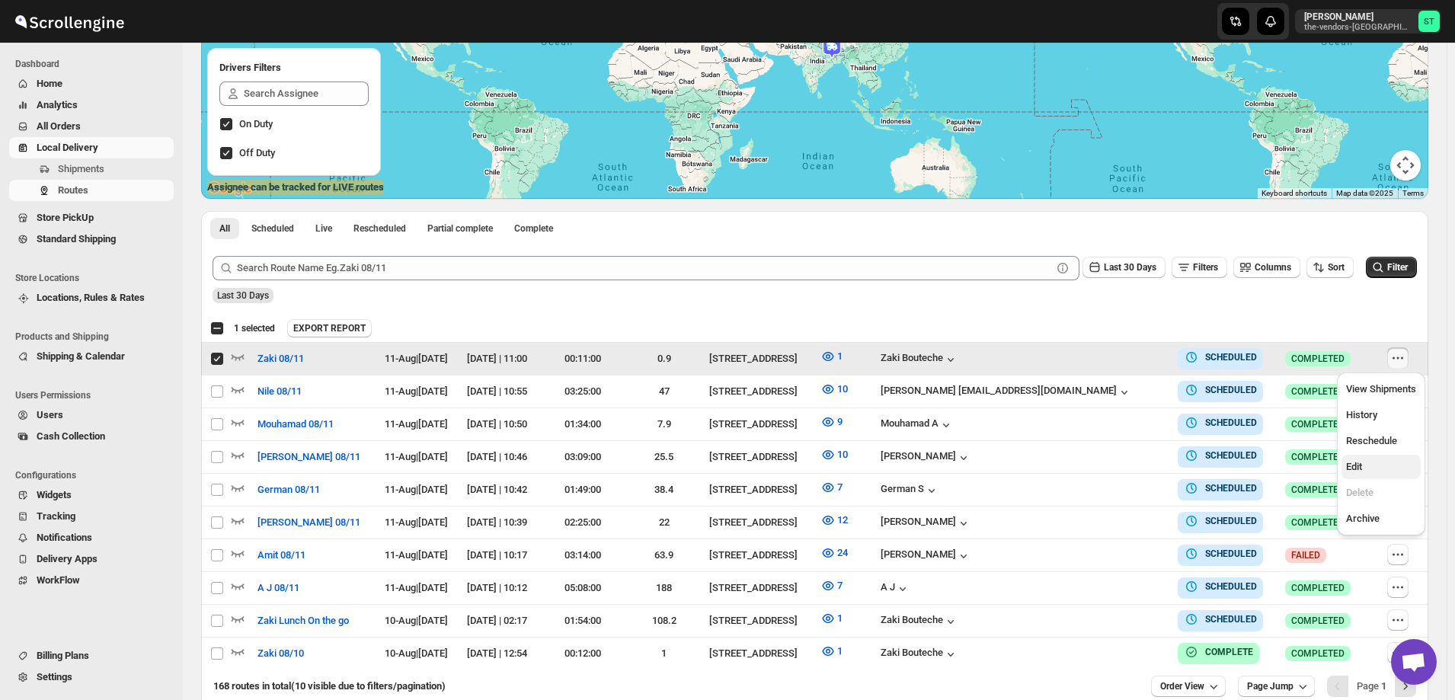
click at [1358, 472] on span "Edit" at bounding box center [1355, 466] width 16 height 11
checkbox input "false"
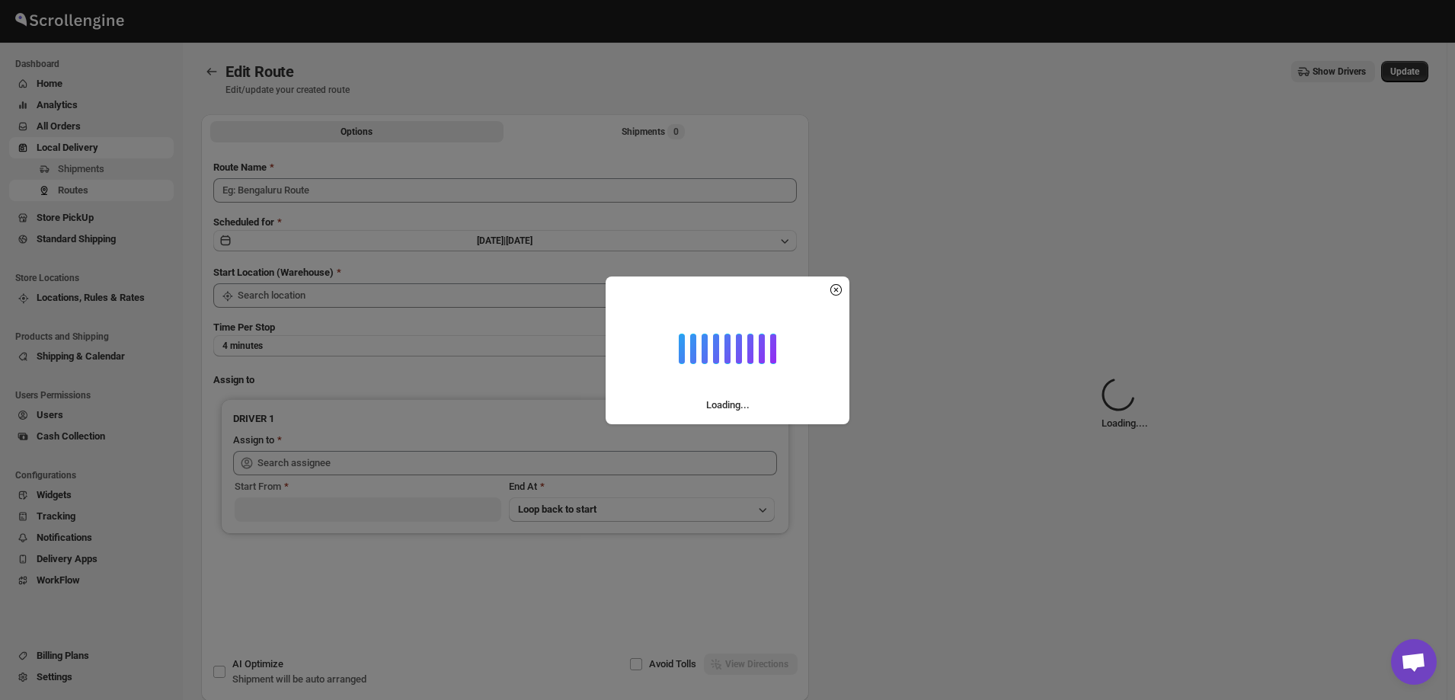
type input "Zaki 08/11"
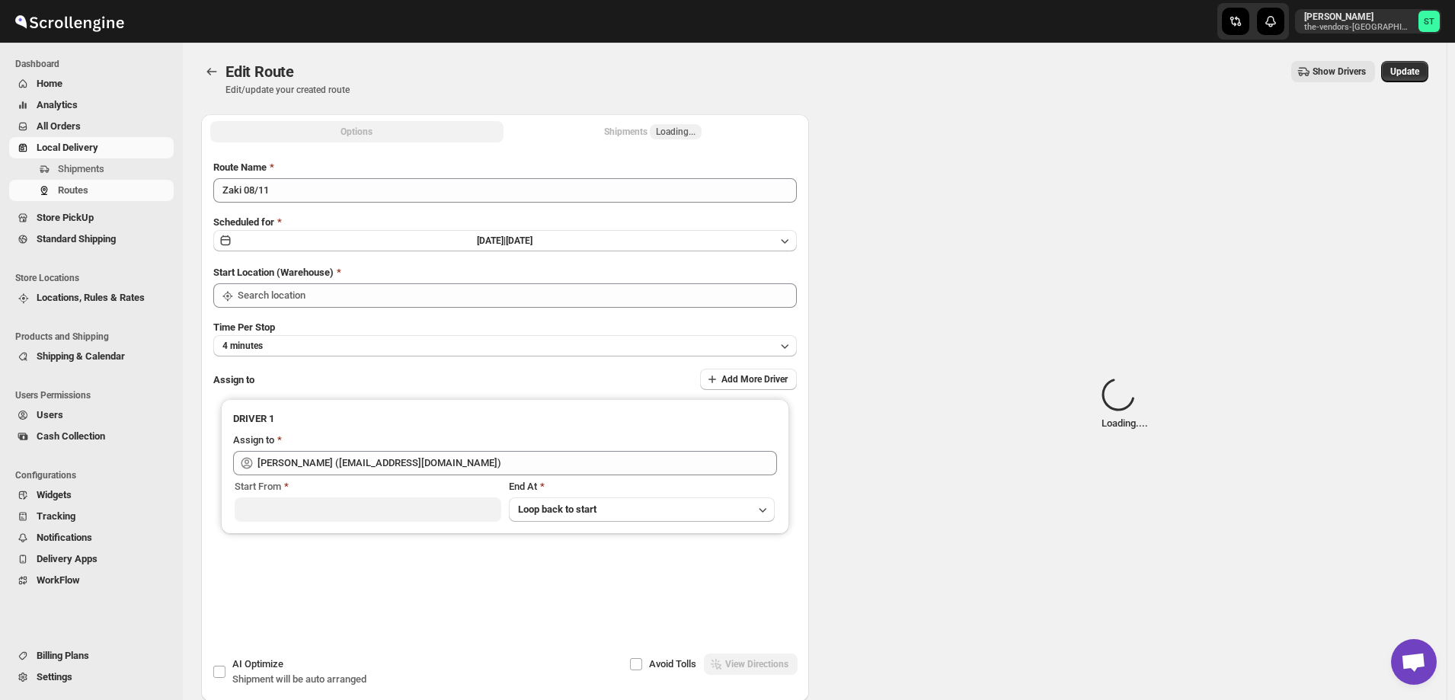
type input "[PERSON_NAME] ([EMAIL_ADDRESS][DOMAIN_NAME])"
type input "[STREET_ADDRESS]"
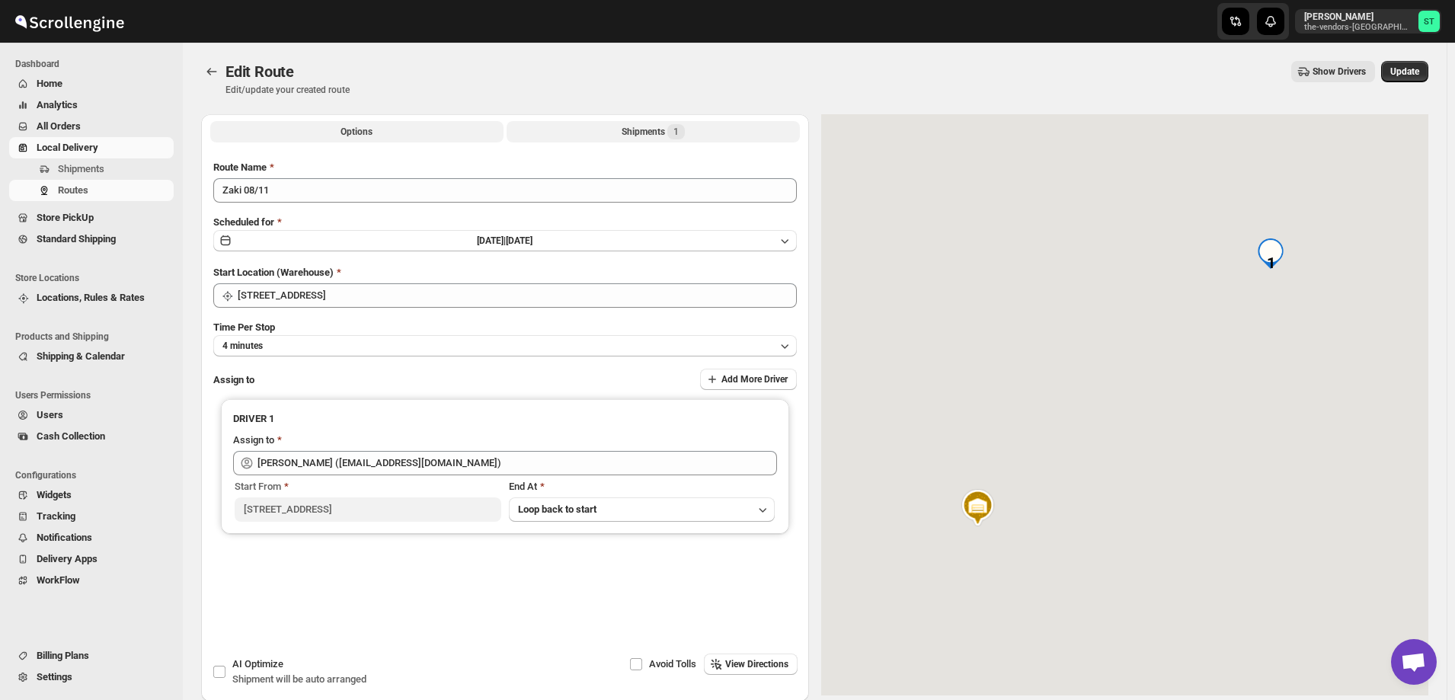
click at [602, 129] on button "Shipments 1" at bounding box center [653, 131] width 293 height 21
